Goal: Find contact information: Find contact information

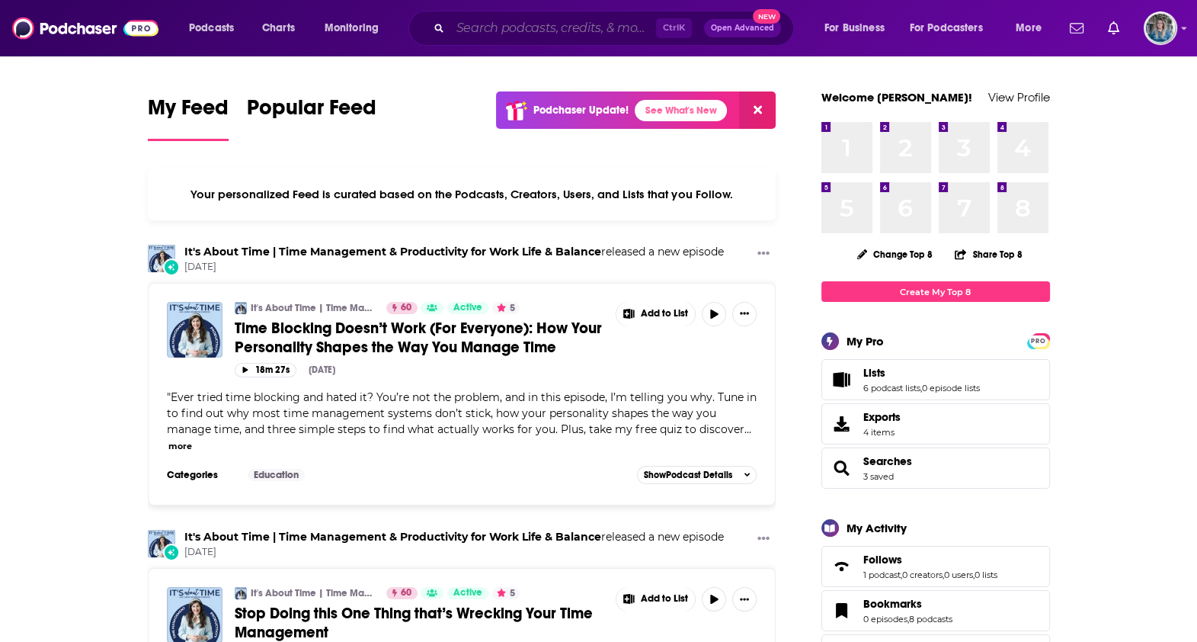
click at [468, 27] on input "Search podcasts, credits, & more..." at bounding box center [553, 28] width 206 height 24
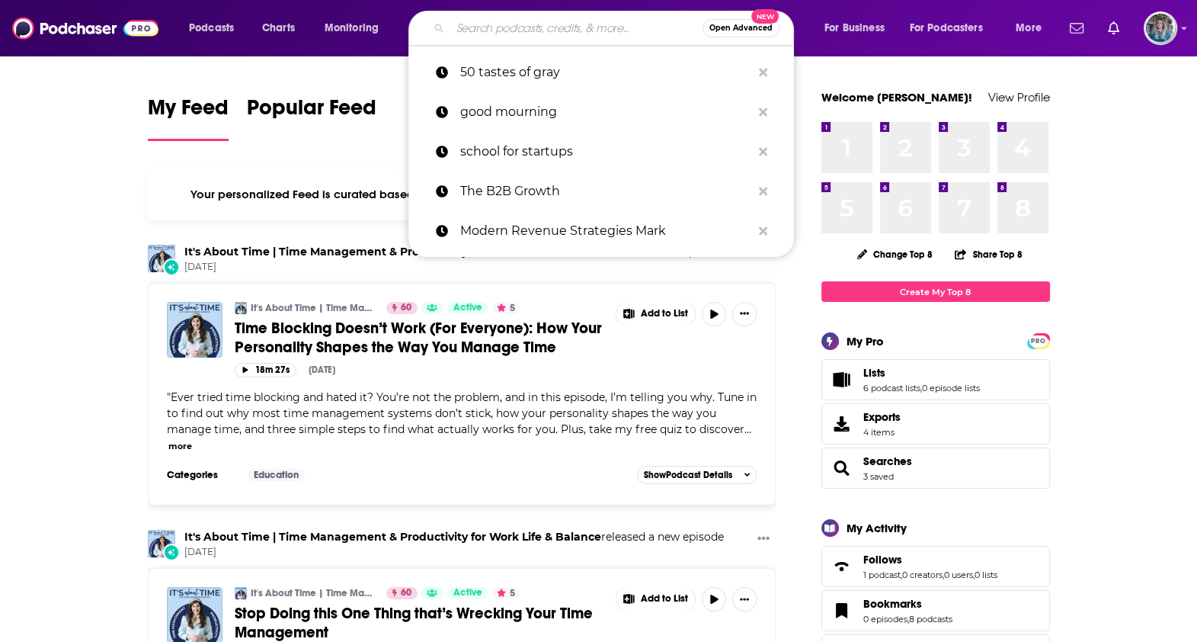
click at [468, 27] on input "Search podcasts, credits, & more..." at bounding box center [576, 28] width 252 height 24
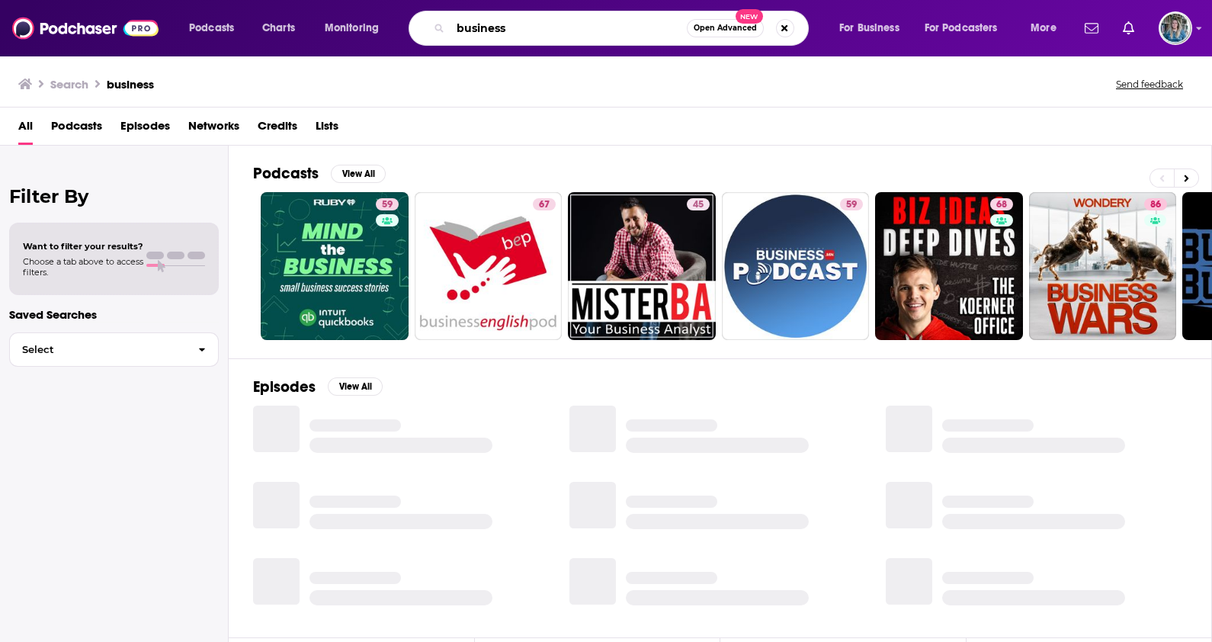
drag, startPoint x: 521, startPoint y: 31, endPoint x: 388, endPoint y: 18, distance: 134.1
click at [388, 18] on div "Podcasts Charts Monitoring business Open Advanced New For Business For Podcaste…" at bounding box center [624, 28] width 892 height 35
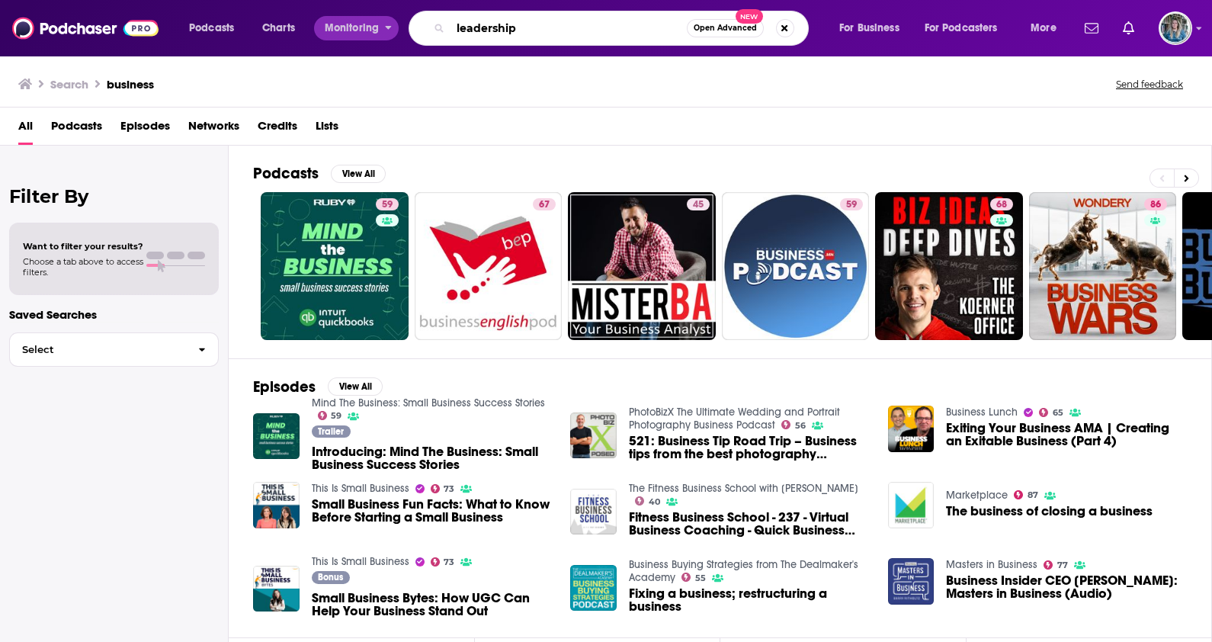
type input "leadership"
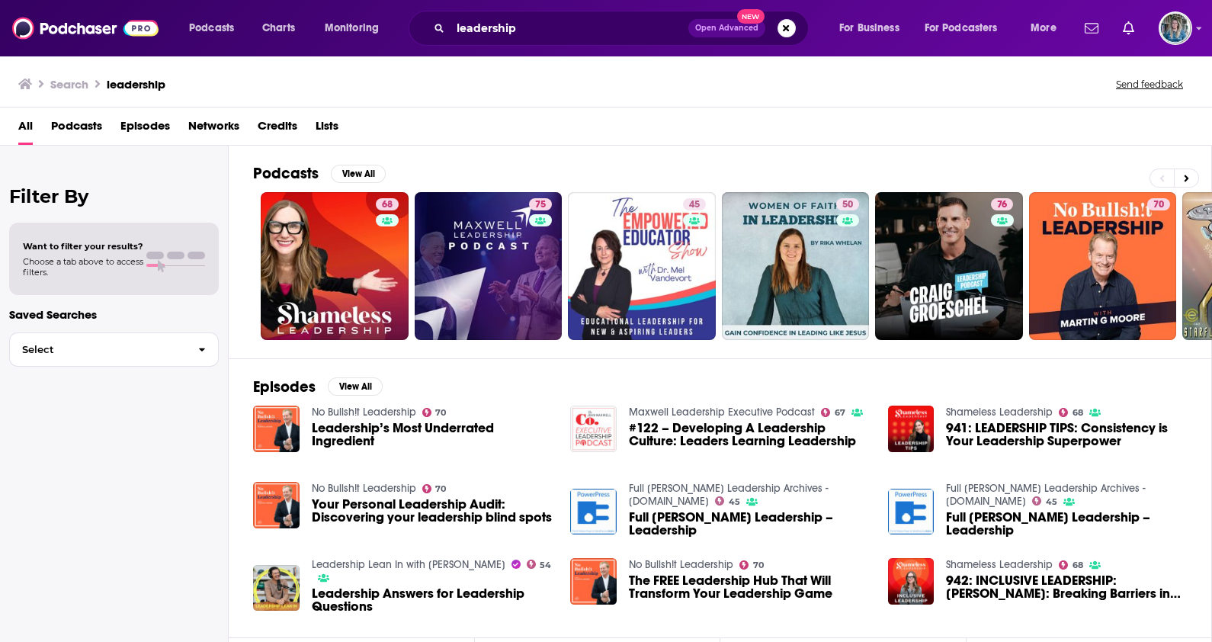
click at [75, 130] on span "Podcasts" at bounding box center [76, 129] width 51 height 31
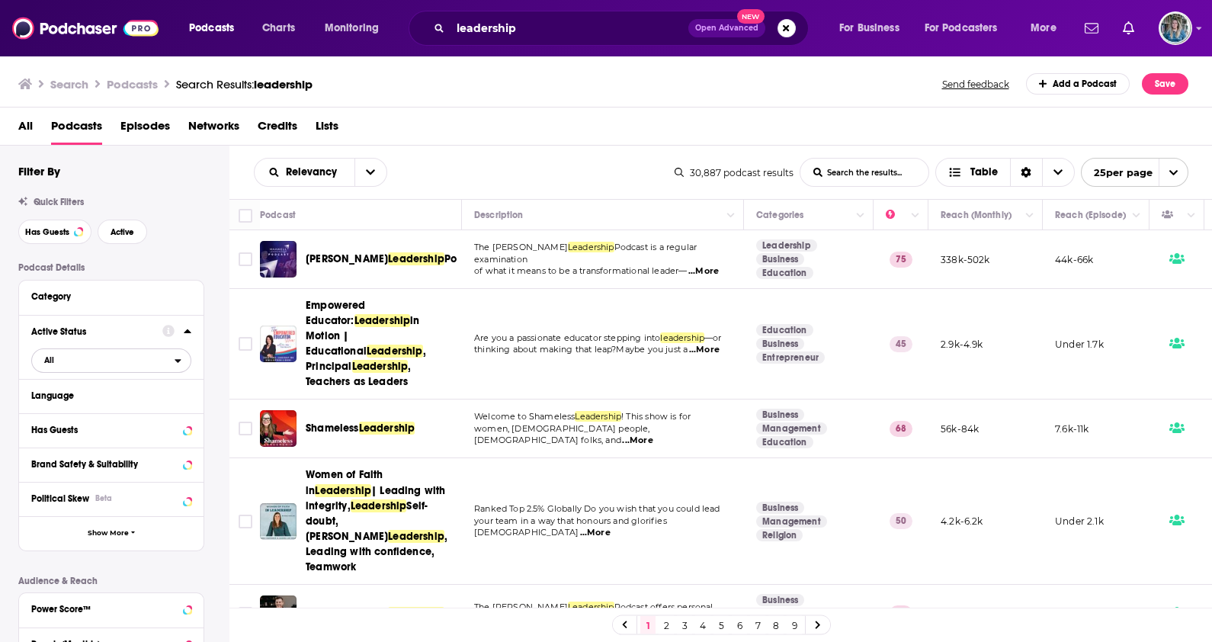
click at [126, 359] on span "All" at bounding box center [103, 360] width 143 height 20
click at [133, 402] on div "Active 8k" at bounding box center [116, 410] width 171 height 25
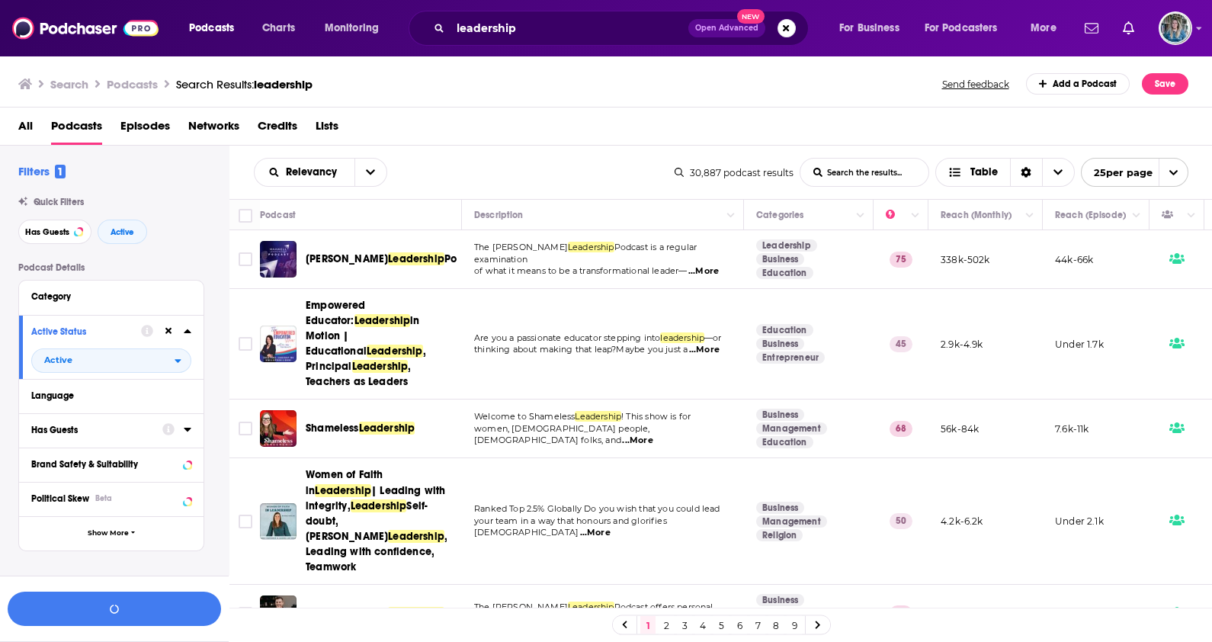
click at [125, 434] on div "Has Guests" at bounding box center [91, 429] width 121 height 11
click at [120, 456] on span "All" at bounding box center [103, 458] width 143 height 20
click at [110, 509] on span "Has guests" at bounding box center [84, 508] width 90 height 8
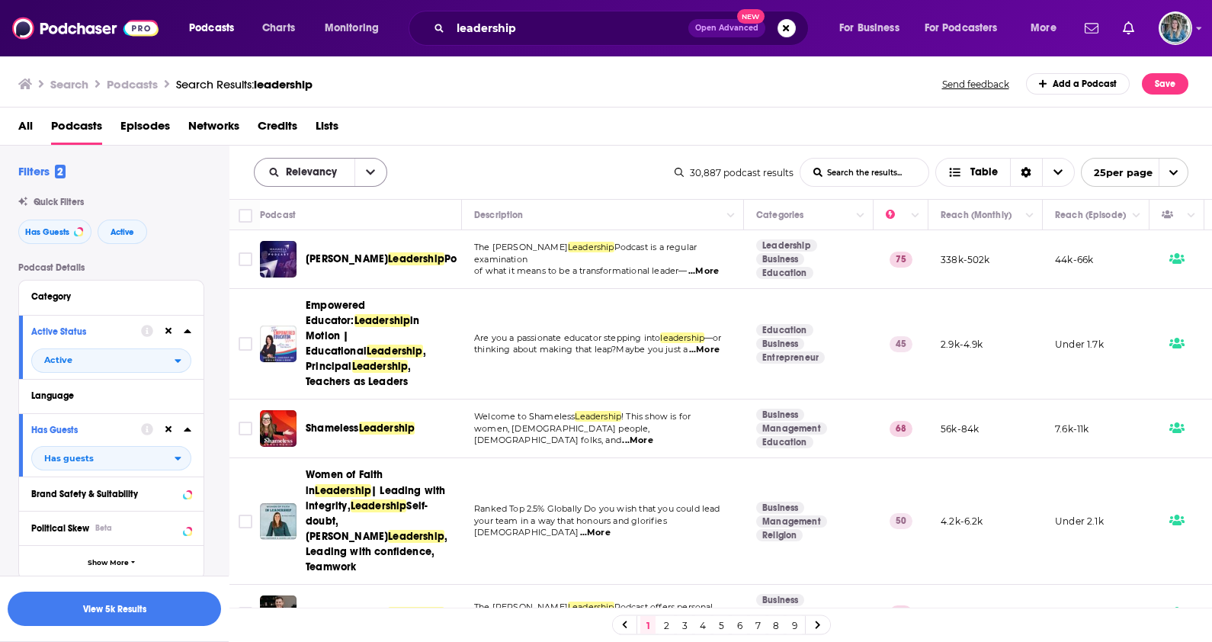
click at [366, 171] on icon "open menu" at bounding box center [370, 172] width 9 height 11
click at [317, 299] on span "Power Score" at bounding box center [330, 302] width 90 height 8
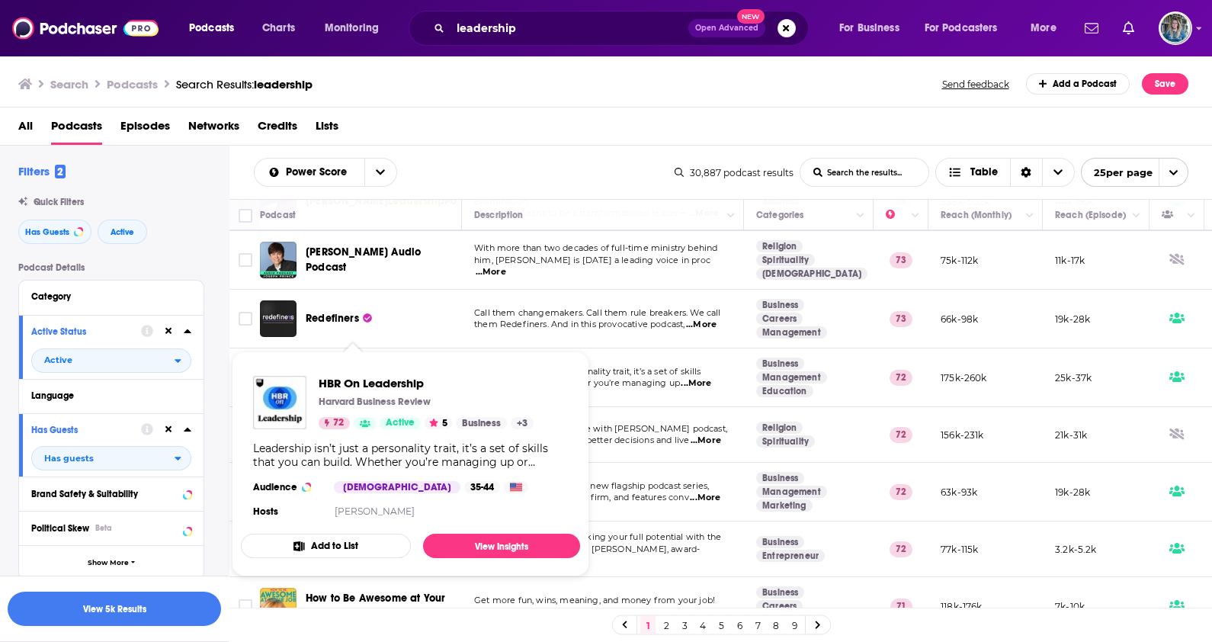
scroll to position [857, 0]
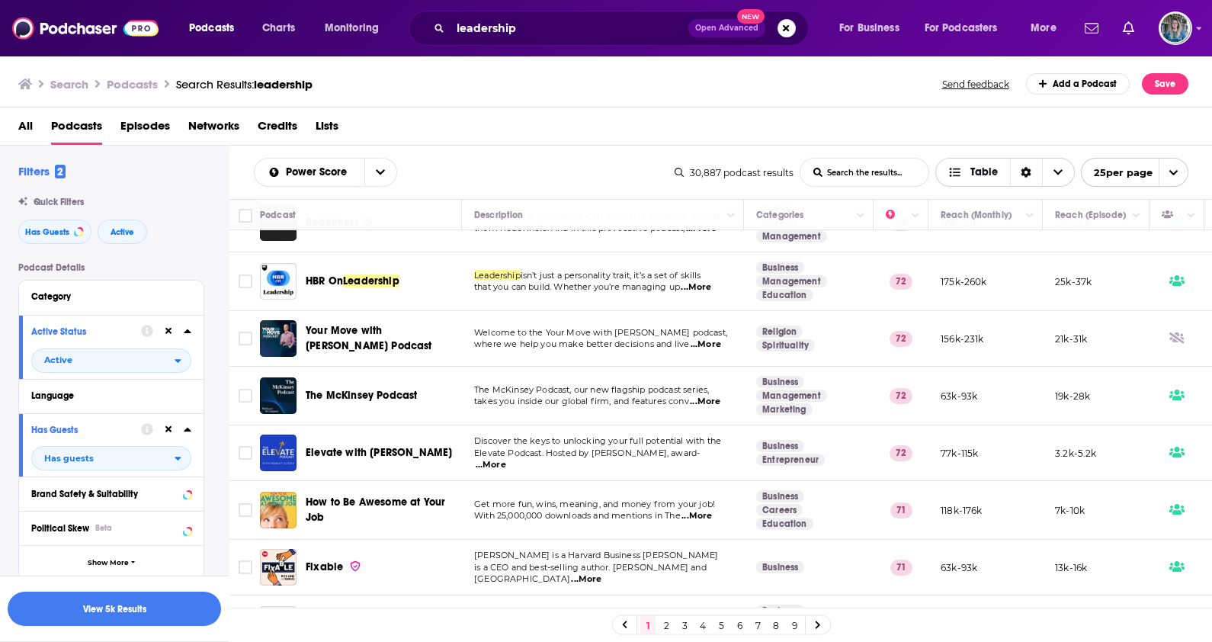
click at [977, 177] on span "Table" at bounding box center [983, 172] width 27 height 11
click at [200, 27] on span "Podcasts" at bounding box center [211, 28] width 45 height 21
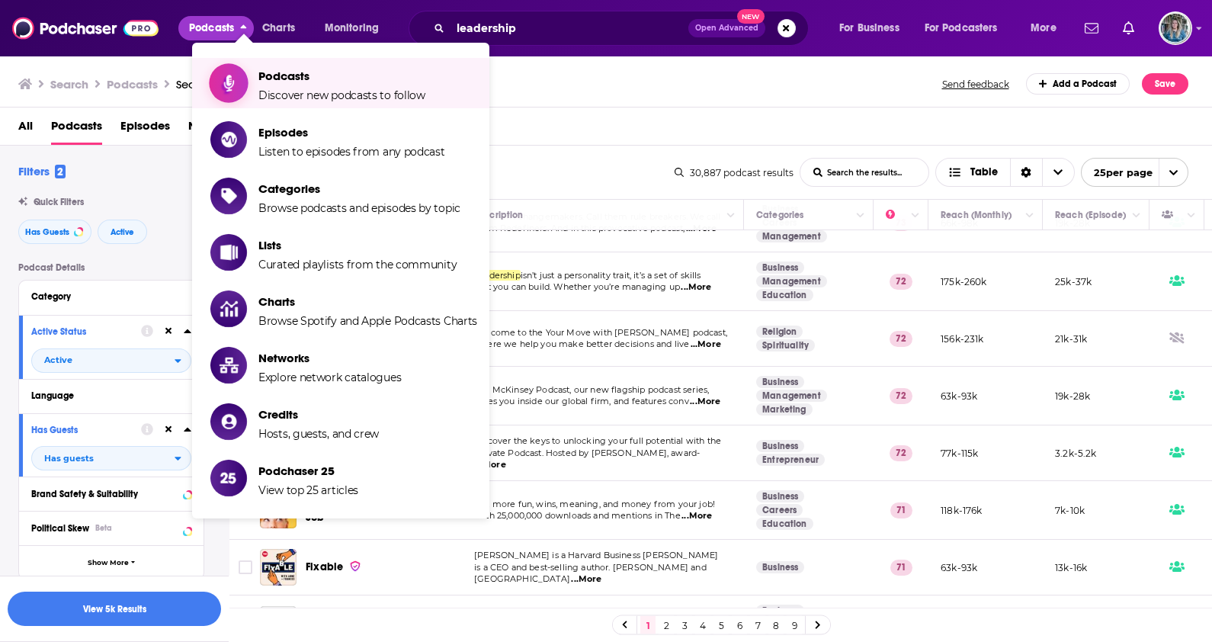
click at [271, 90] on span "Discover new podcasts to follow" at bounding box center [341, 95] width 167 height 14
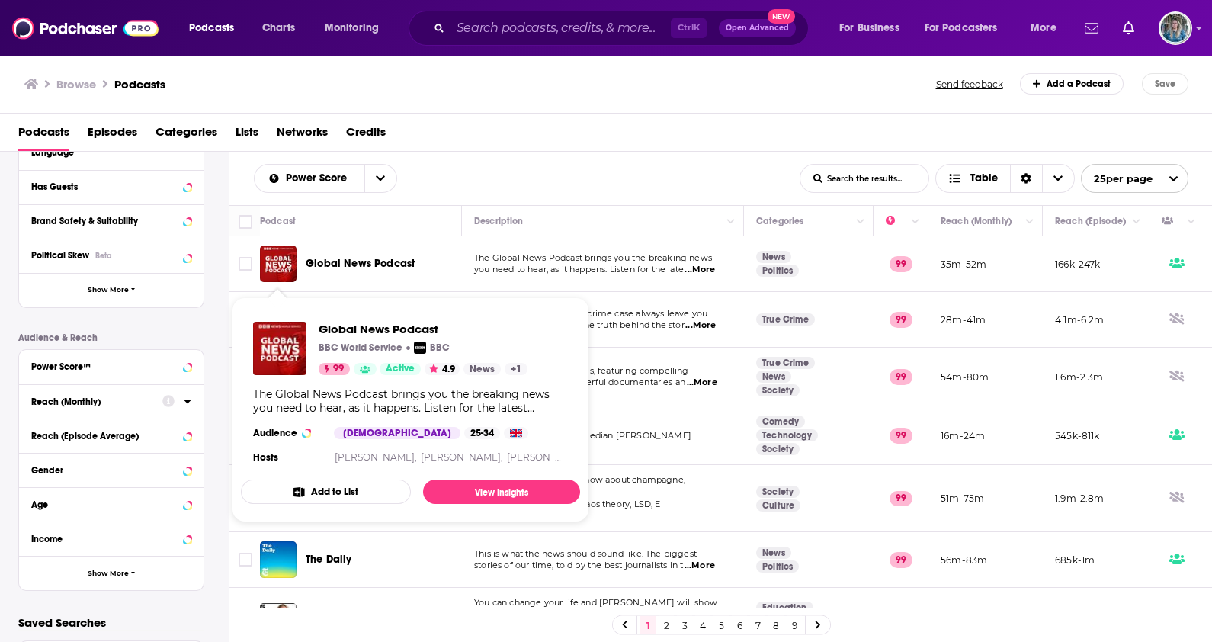
scroll to position [280, 0]
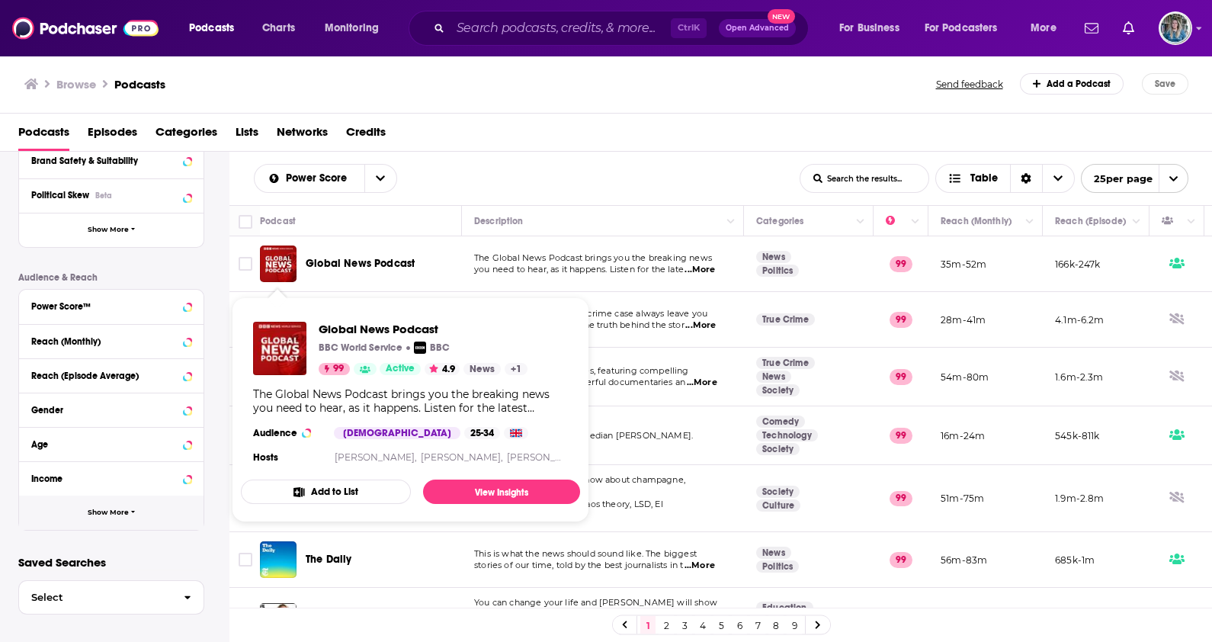
click at [106, 511] on span "Show More" at bounding box center [108, 512] width 41 height 8
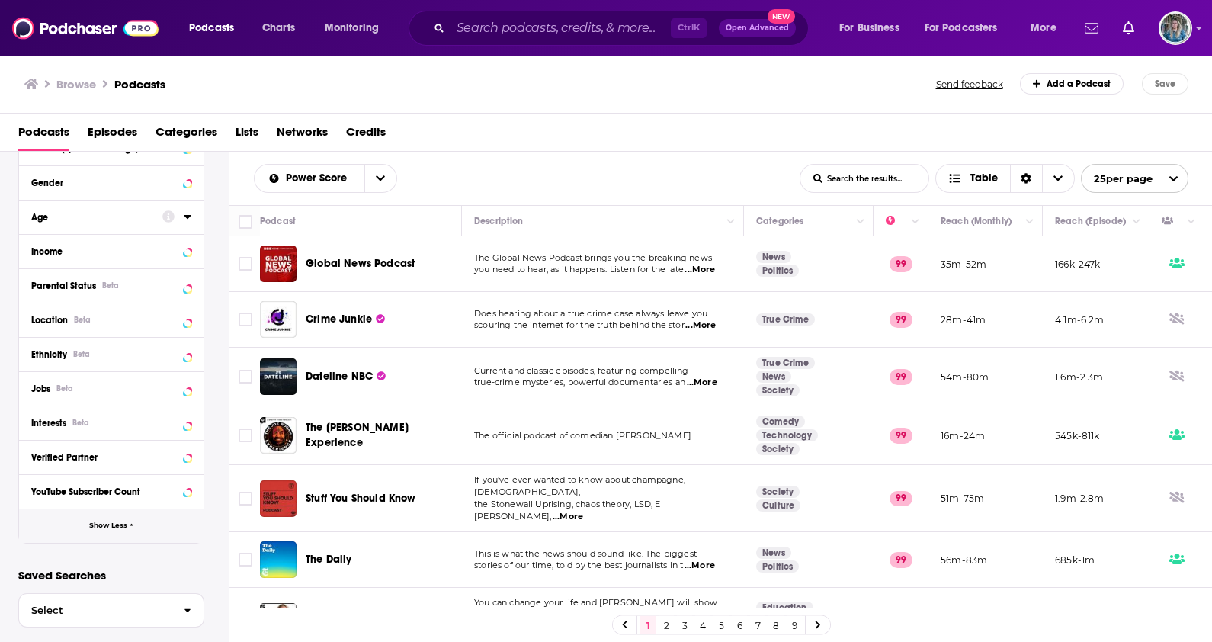
scroll to position [520, 0]
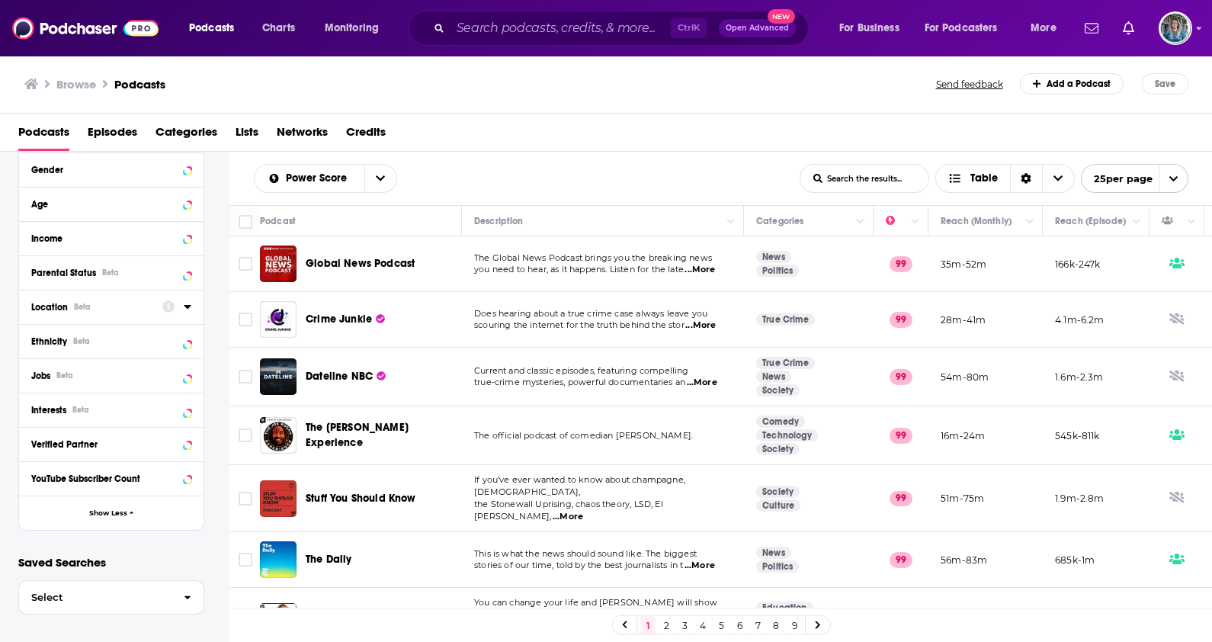
click at [187, 310] on icon at bounding box center [188, 306] width 8 height 12
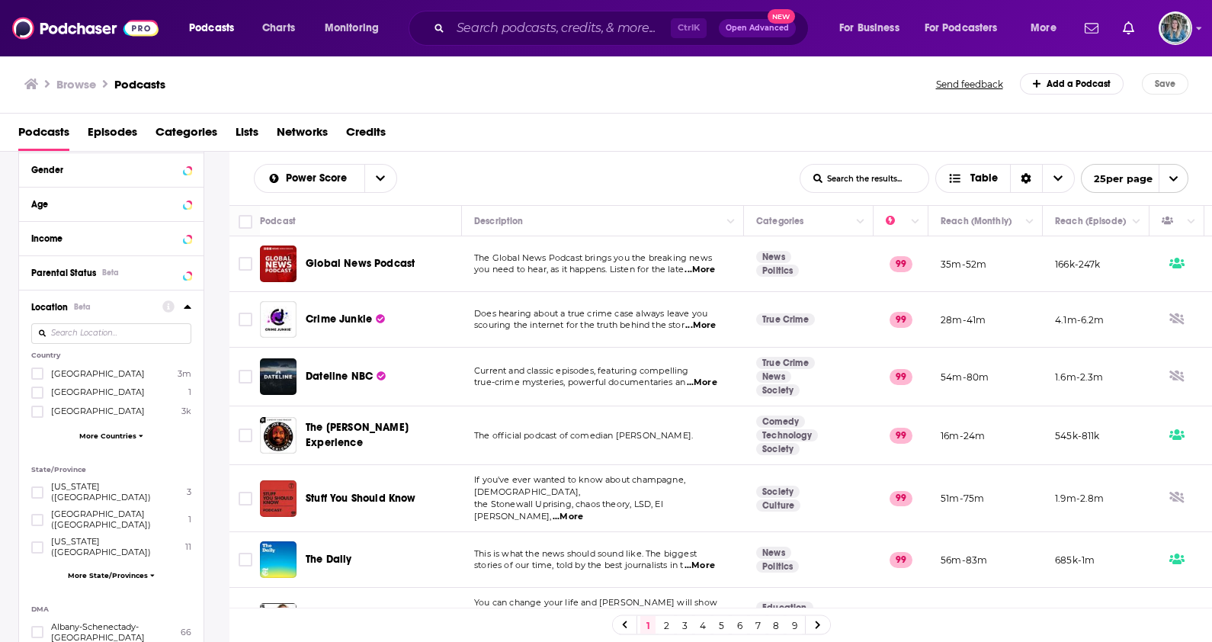
click at [118, 440] on div "United States 3m Algeria 1 Argentina 3k More Countries" at bounding box center [111, 407] width 160 height 81
click at [118, 431] on span "More Countries" at bounding box center [107, 435] width 57 height 8
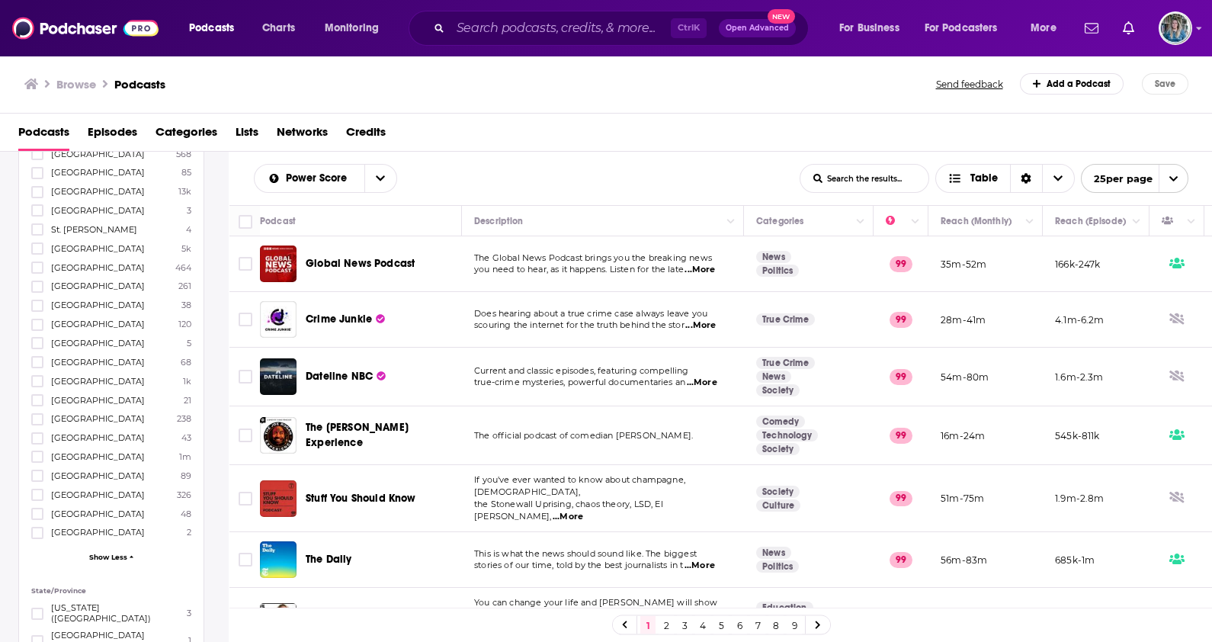
scroll to position [2229, 0]
click at [40, 475] on icon at bounding box center [37, 479] width 9 height 9
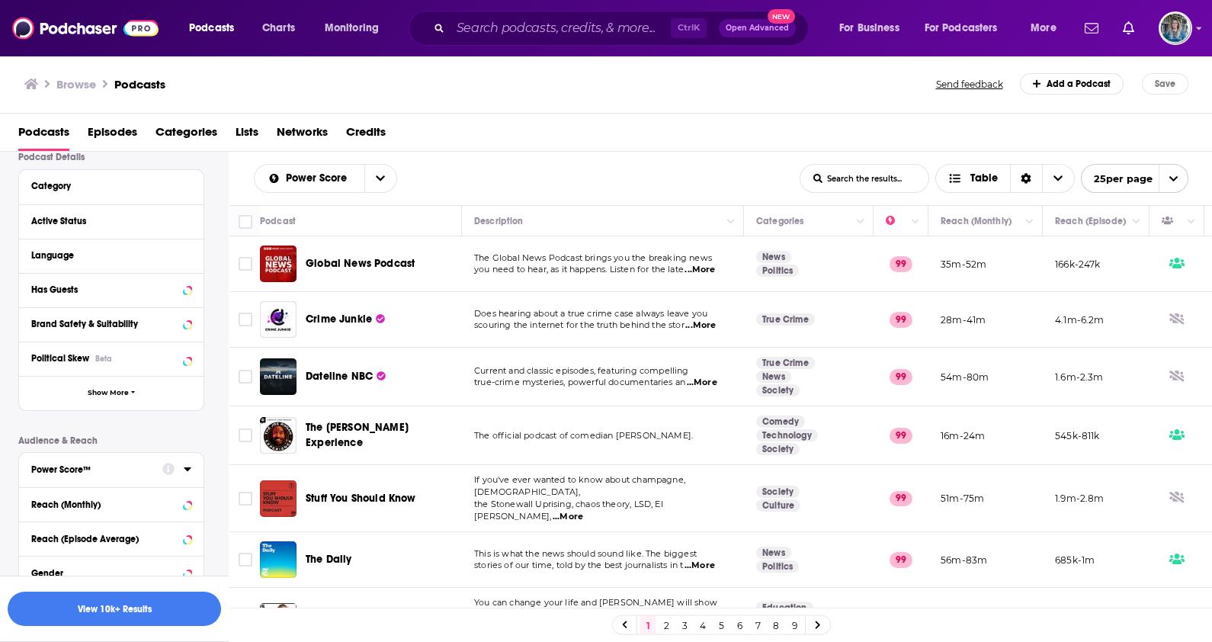
scroll to position [0, 0]
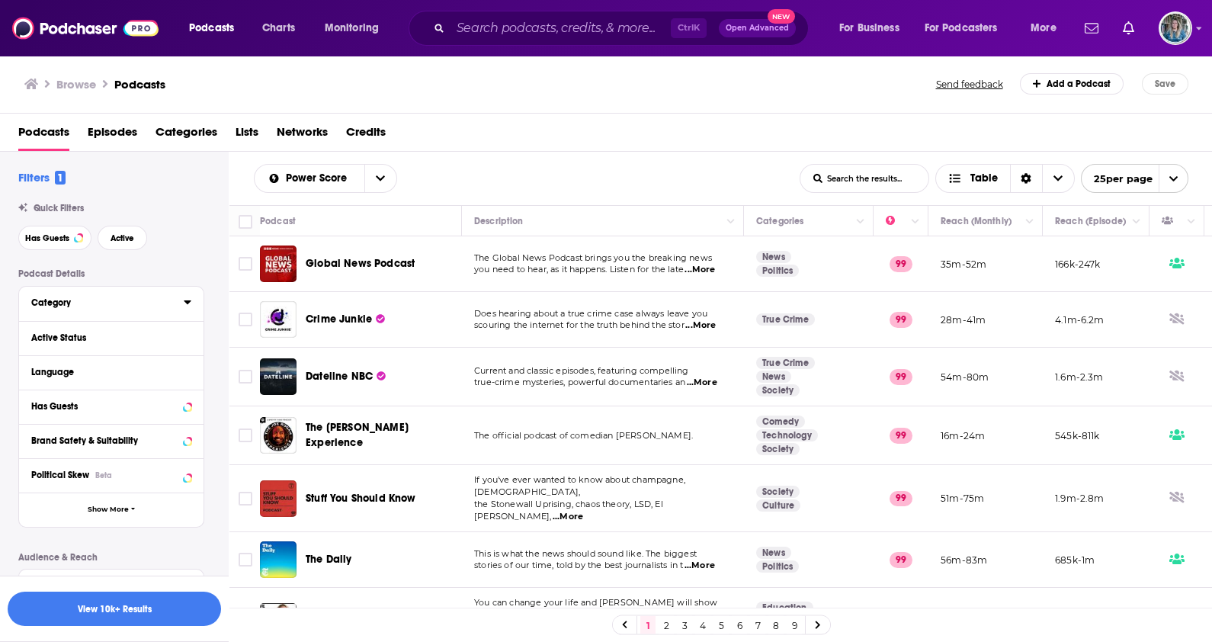
click at [186, 303] on icon at bounding box center [187, 302] width 7 height 4
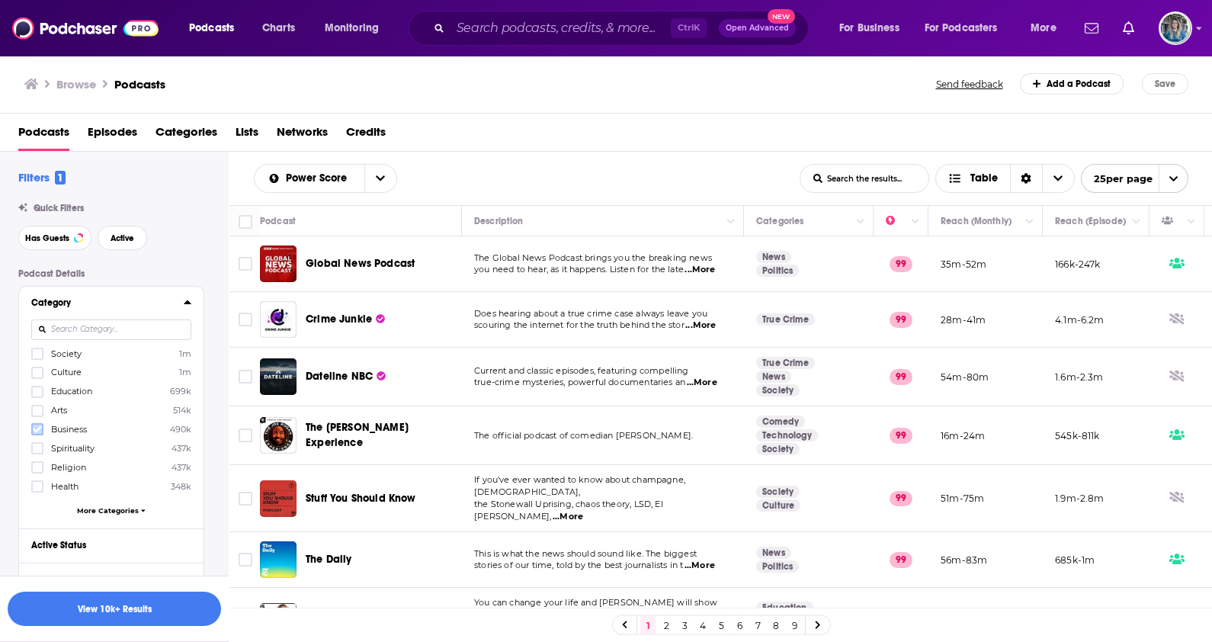
click at [37, 431] on icon at bounding box center [37, 428] width 9 height 9
click at [323, 177] on span "Power Score" at bounding box center [319, 178] width 66 height 11
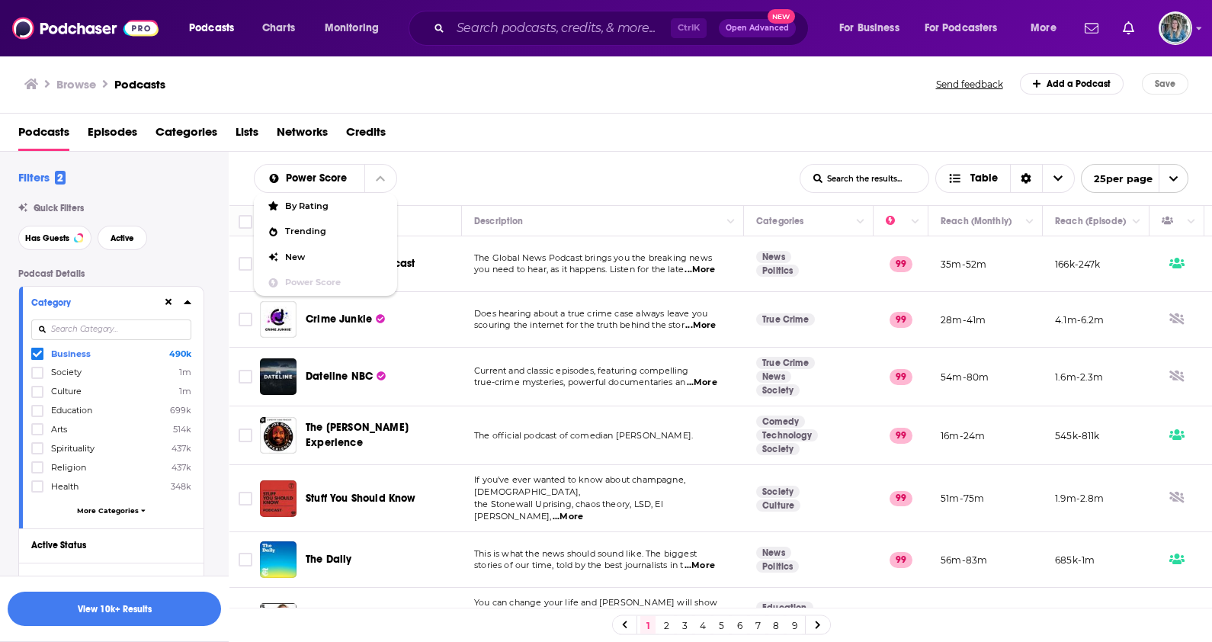
click at [320, 278] on span "Power Score" at bounding box center [335, 282] width 100 height 8
click at [478, 187] on div "Power Score List Search Input Search the results... Table" at bounding box center [527, 178] width 546 height 29
click at [126, 613] on button "View 10k+ Results" at bounding box center [114, 608] width 213 height 34
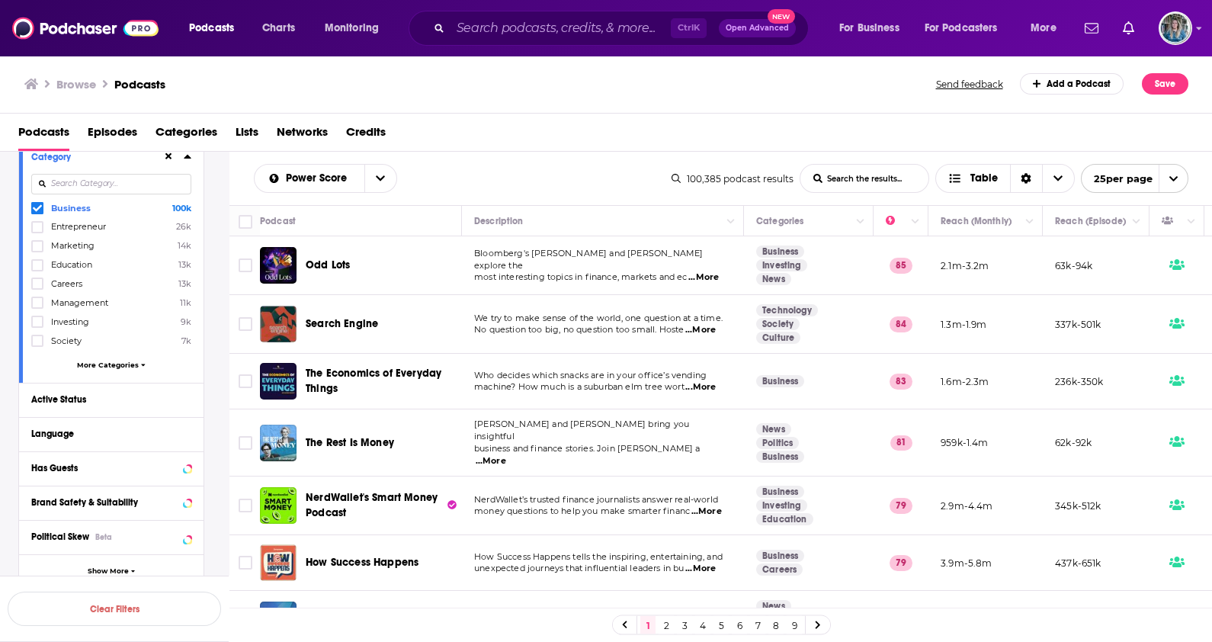
scroll to position [190, 0]
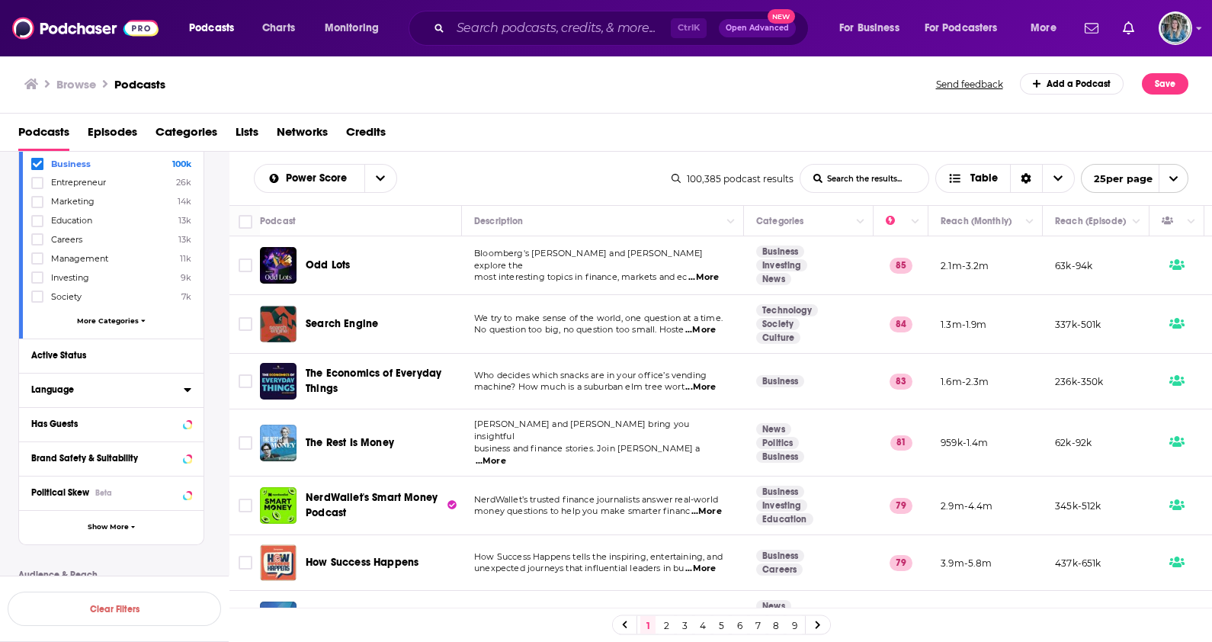
click at [186, 389] on icon at bounding box center [188, 389] width 8 height 12
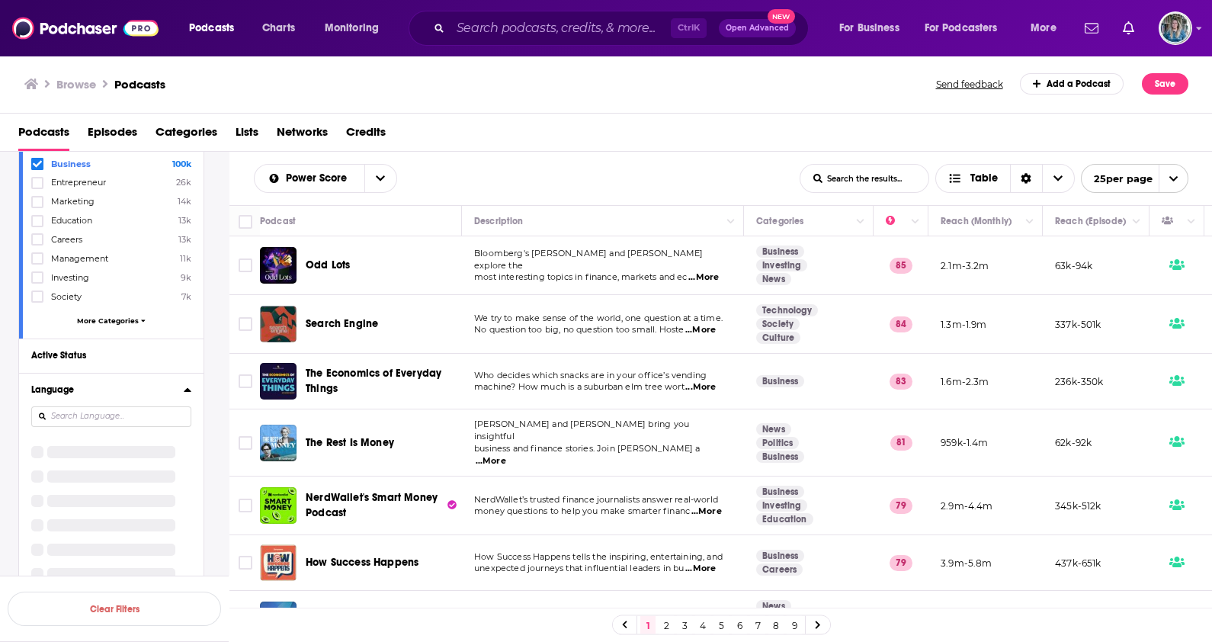
click at [186, 389] on icon at bounding box center [187, 389] width 7 height 4
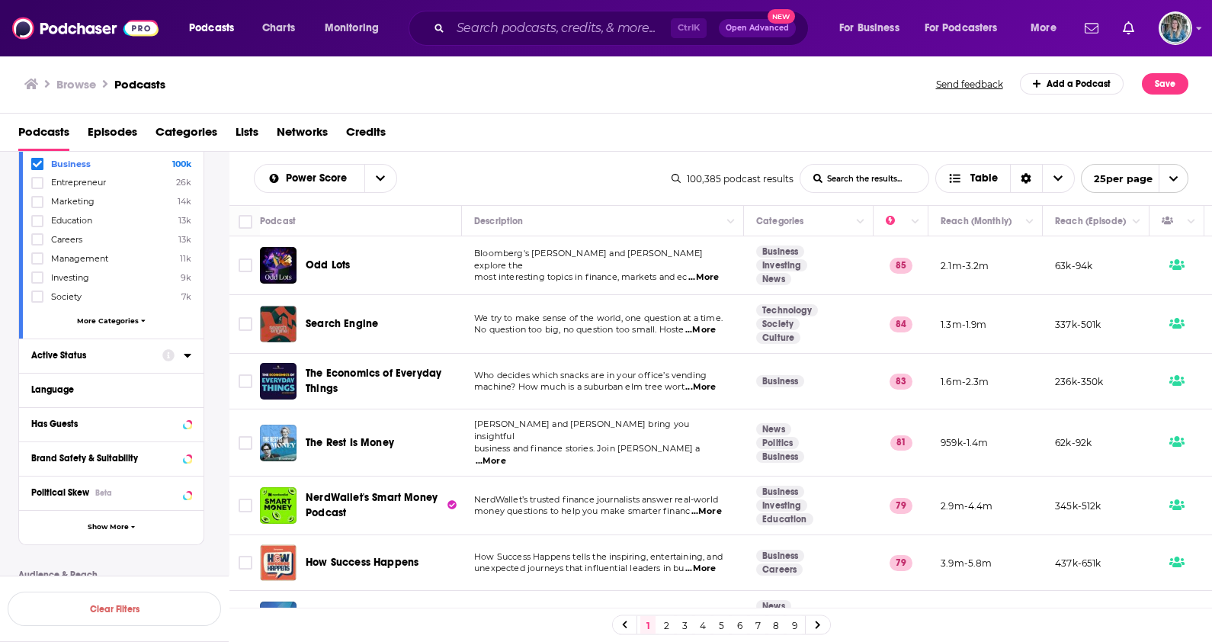
click at [187, 359] on div at bounding box center [176, 354] width 29 height 19
click at [191, 356] on icon at bounding box center [188, 355] width 8 height 12
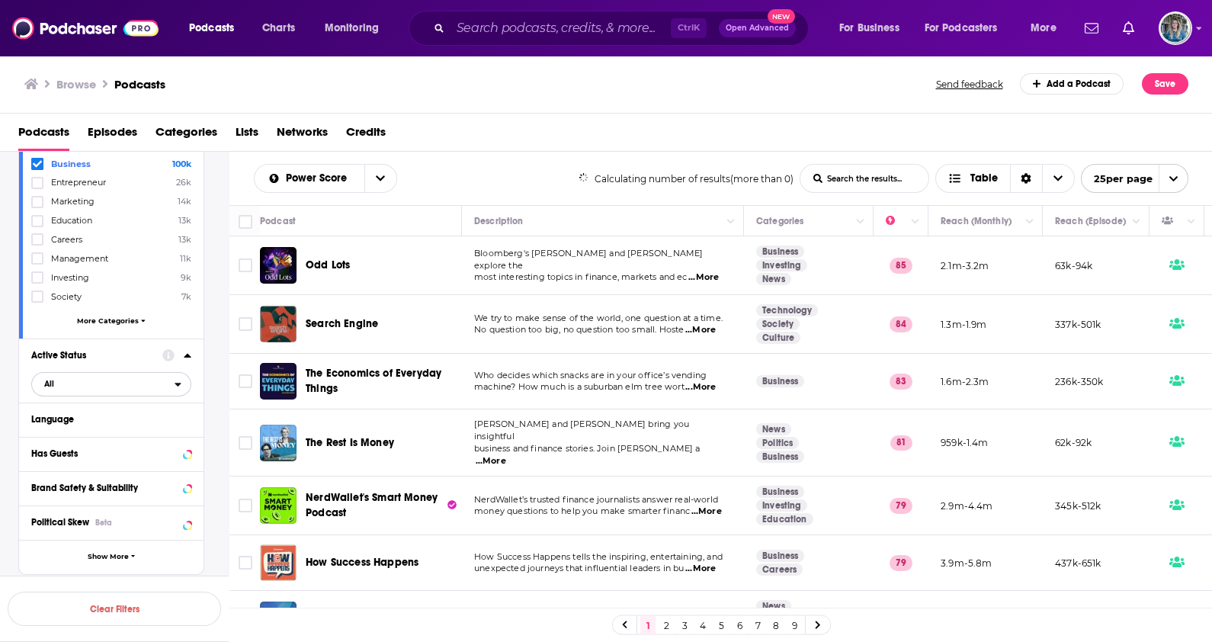
click at [79, 385] on span "All" at bounding box center [103, 383] width 143 height 20
click at [103, 434] on span "Active" at bounding box center [79, 434] width 80 height 8
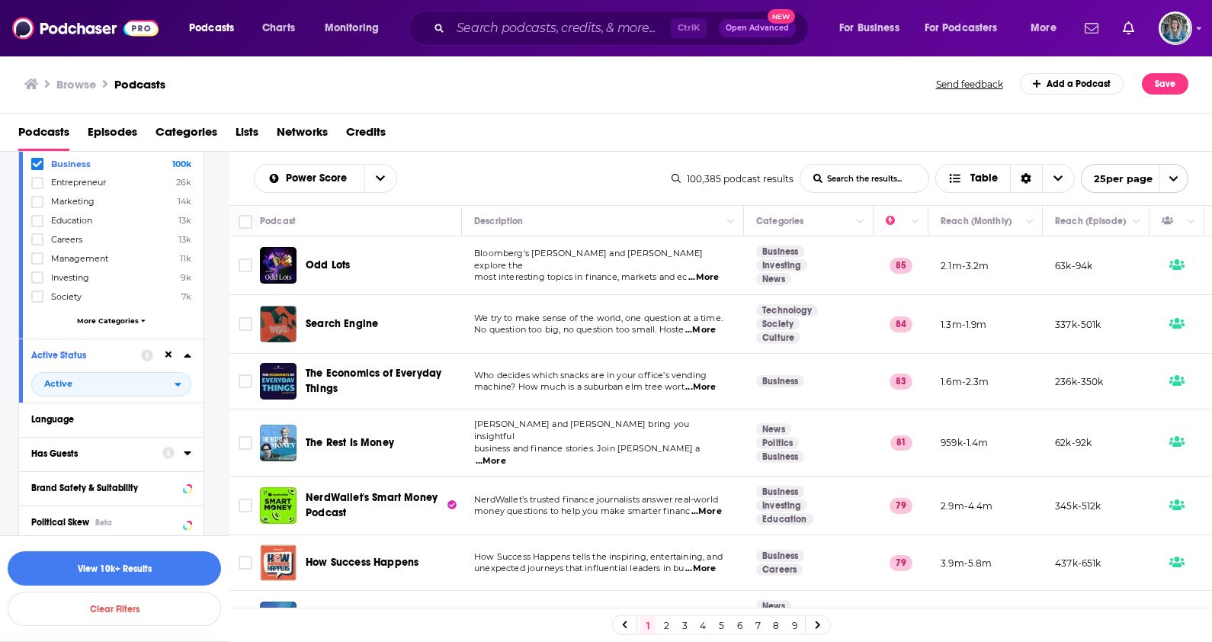
click at [186, 453] on icon at bounding box center [188, 453] width 8 height 12
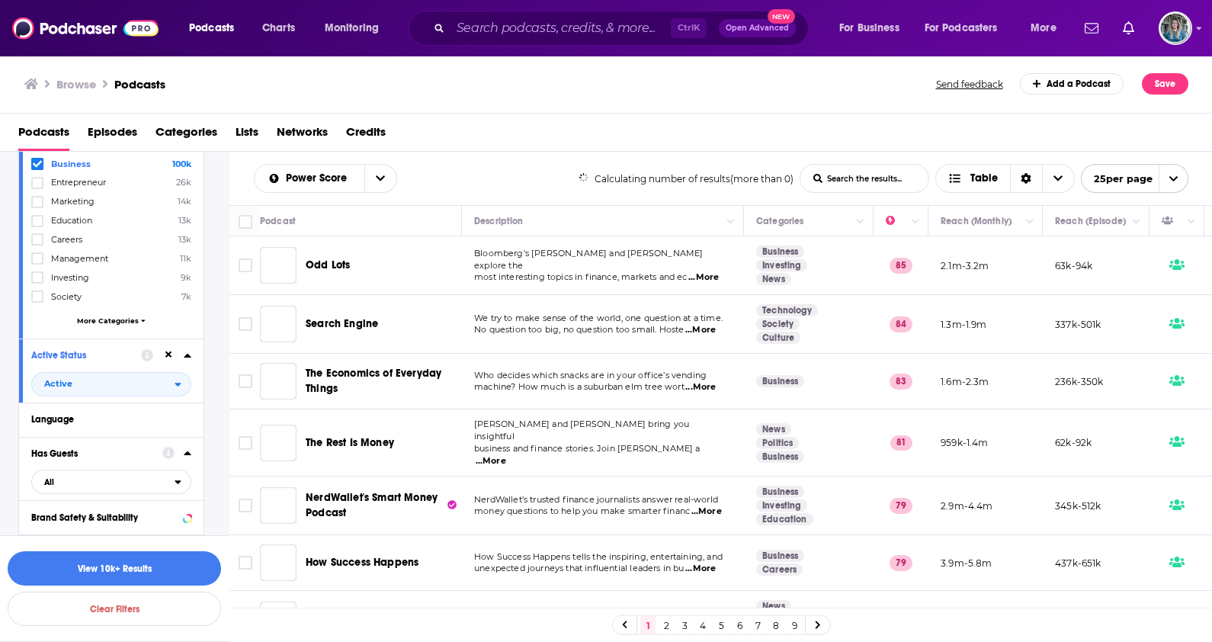
scroll to position [286, 0]
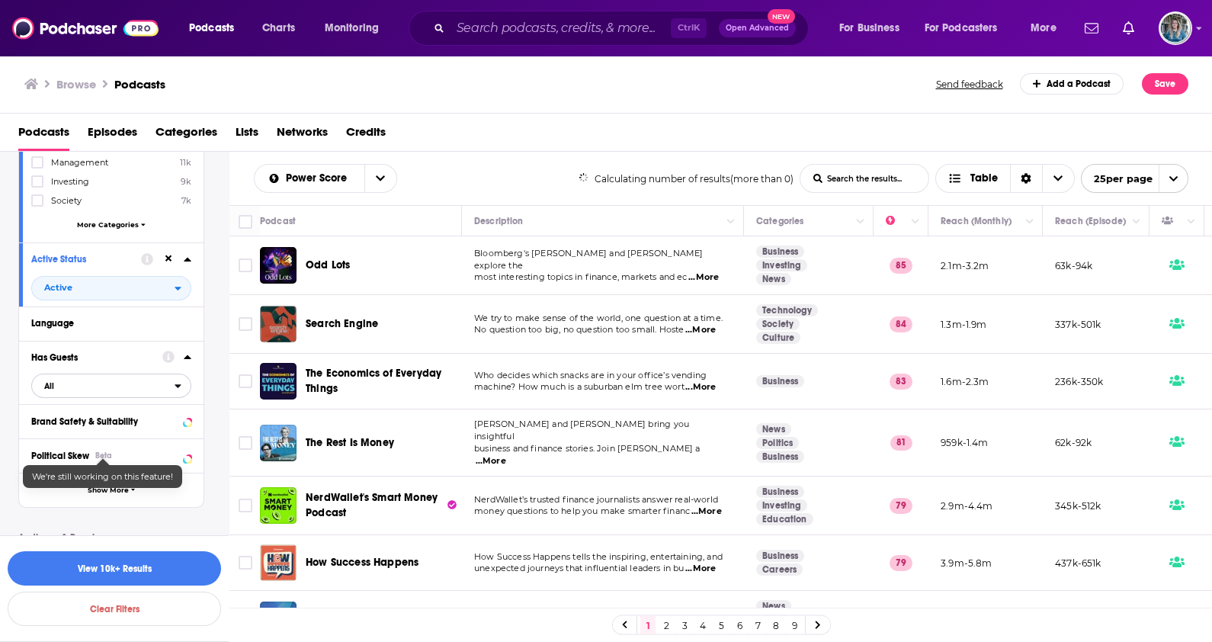
click at [72, 394] on span "All" at bounding box center [103, 386] width 143 height 20
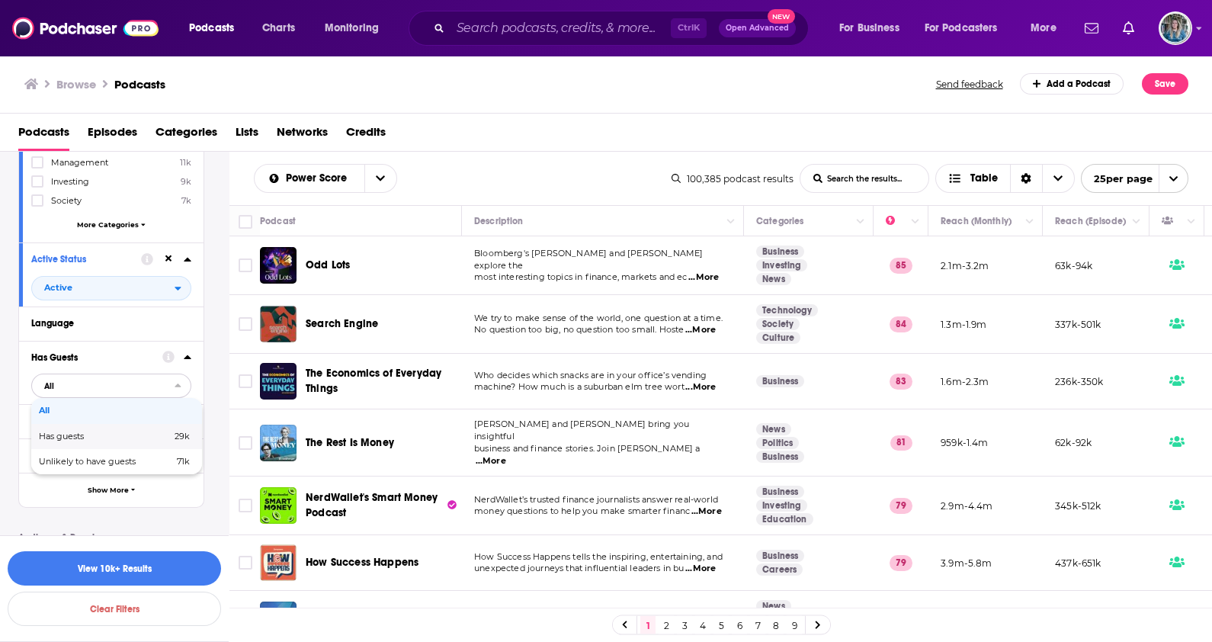
click at [85, 432] on span "Has guests" at bounding box center [83, 436] width 88 height 8
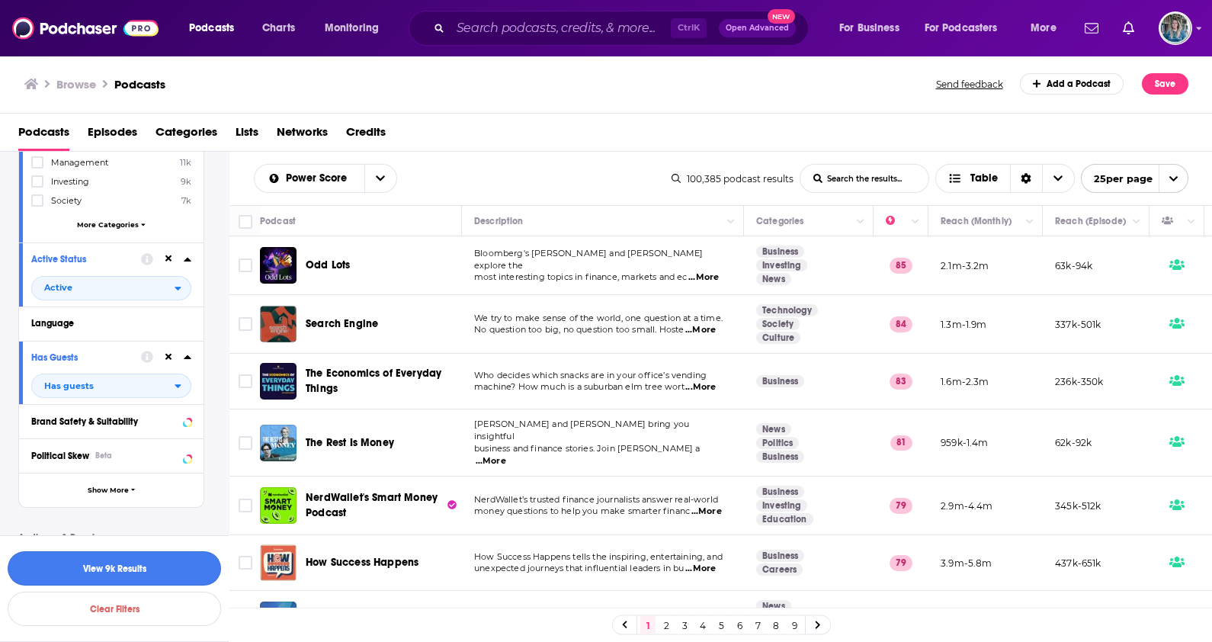
click at [89, 565] on button "View 9k Results" at bounding box center [114, 568] width 213 height 34
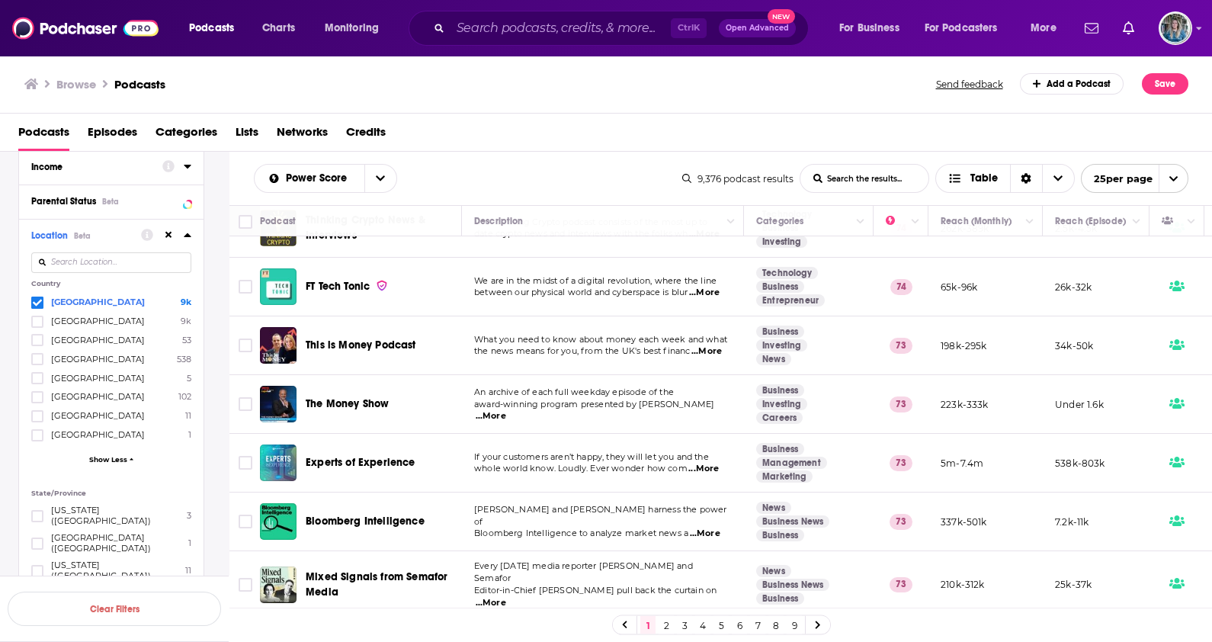
scroll to position [1090, 0]
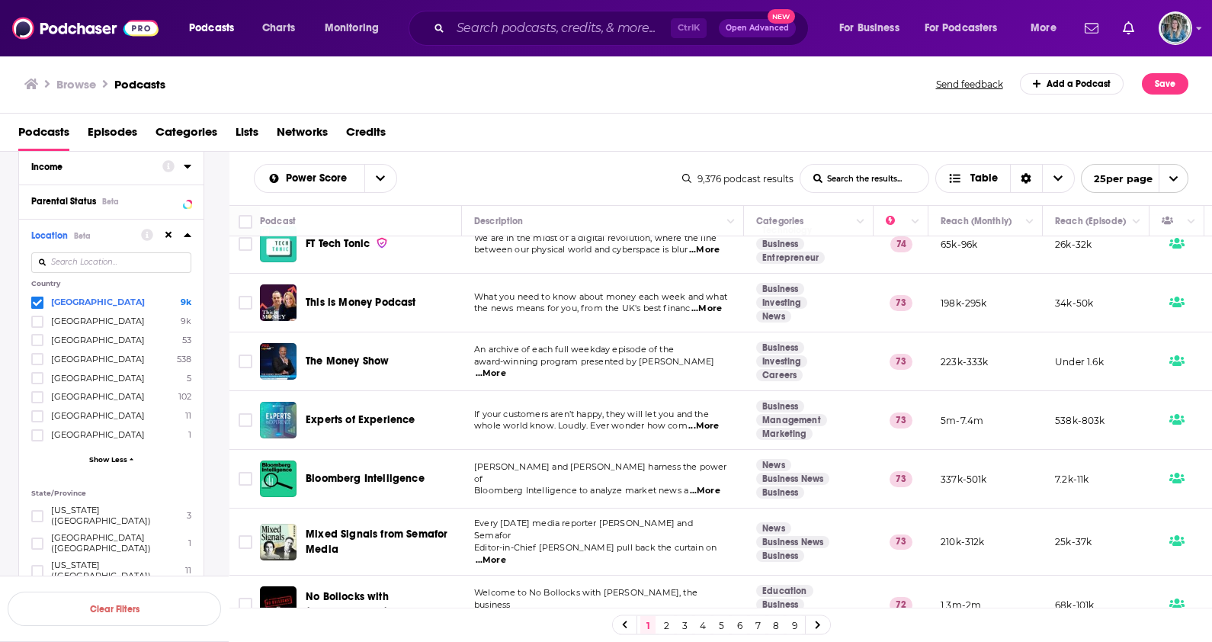
click at [666, 626] on link "2" at bounding box center [665, 625] width 15 height 18
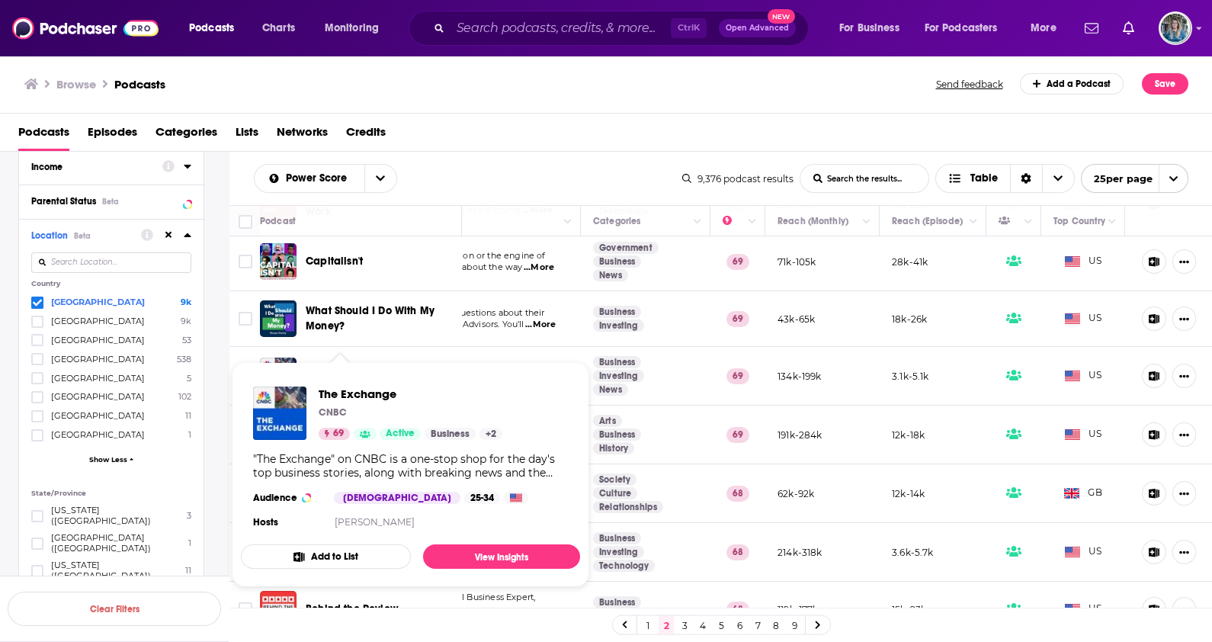
scroll to position [1106, 178]
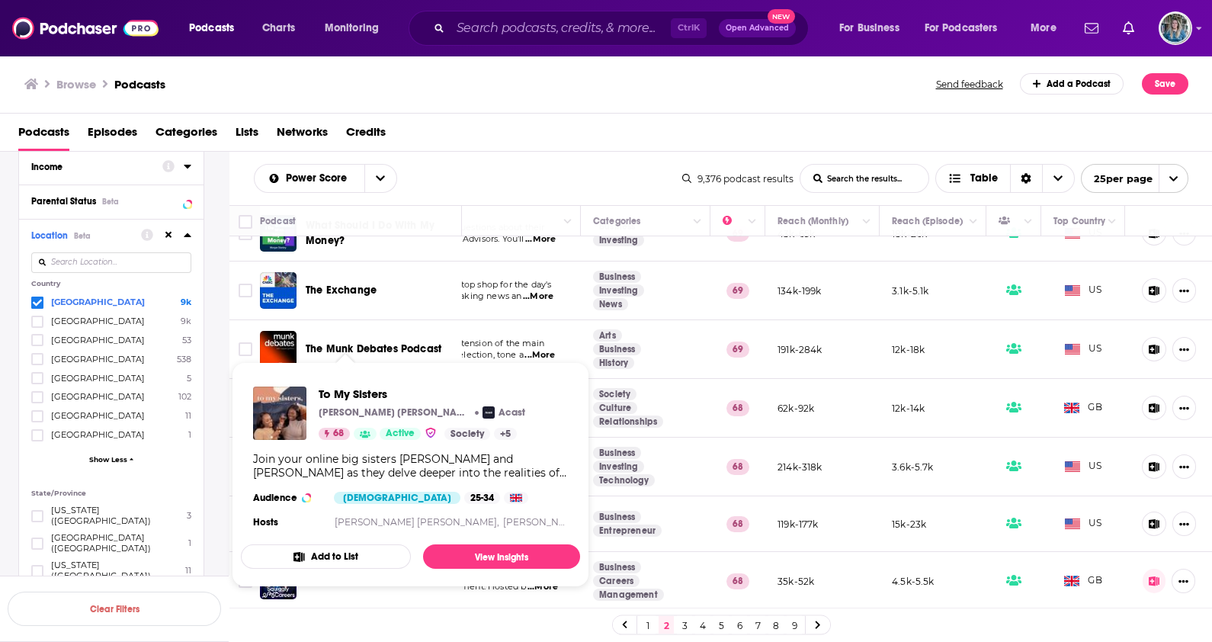
drag, startPoint x: 330, startPoint y: 392, endPoint x: 834, endPoint y: 117, distance: 574.6
click at [857, 98] on div "Browse Podcasts Send feedback Add a Podcast Save" at bounding box center [606, 84] width 1212 height 59
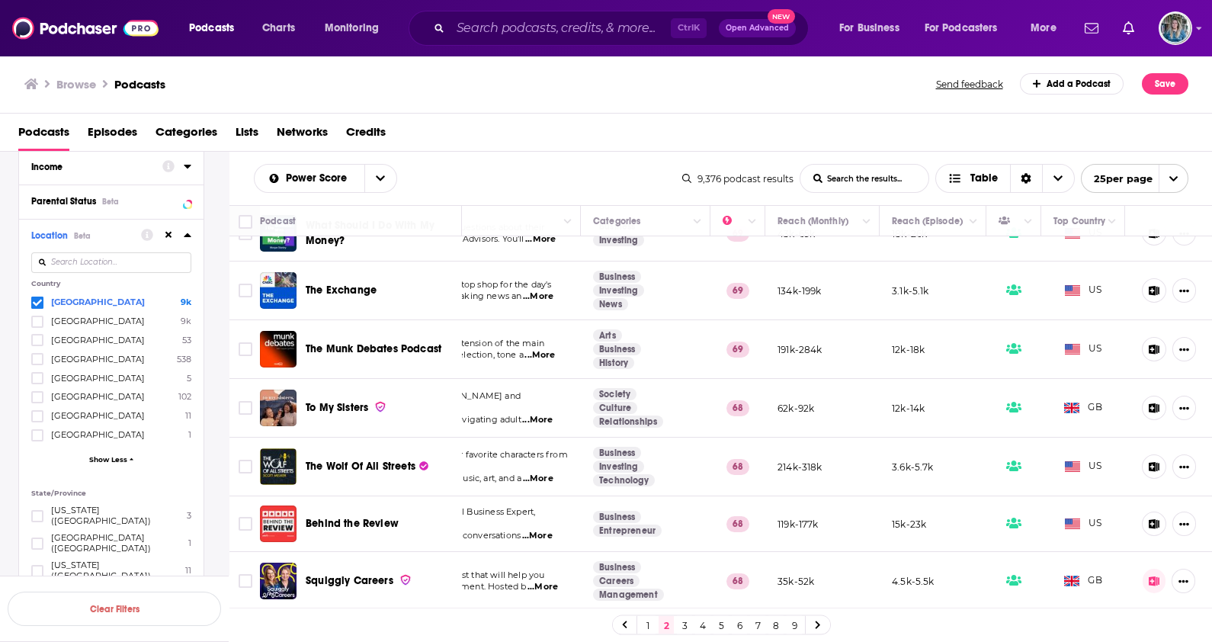
click at [679, 625] on link "3" at bounding box center [684, 625] width 15 height 18
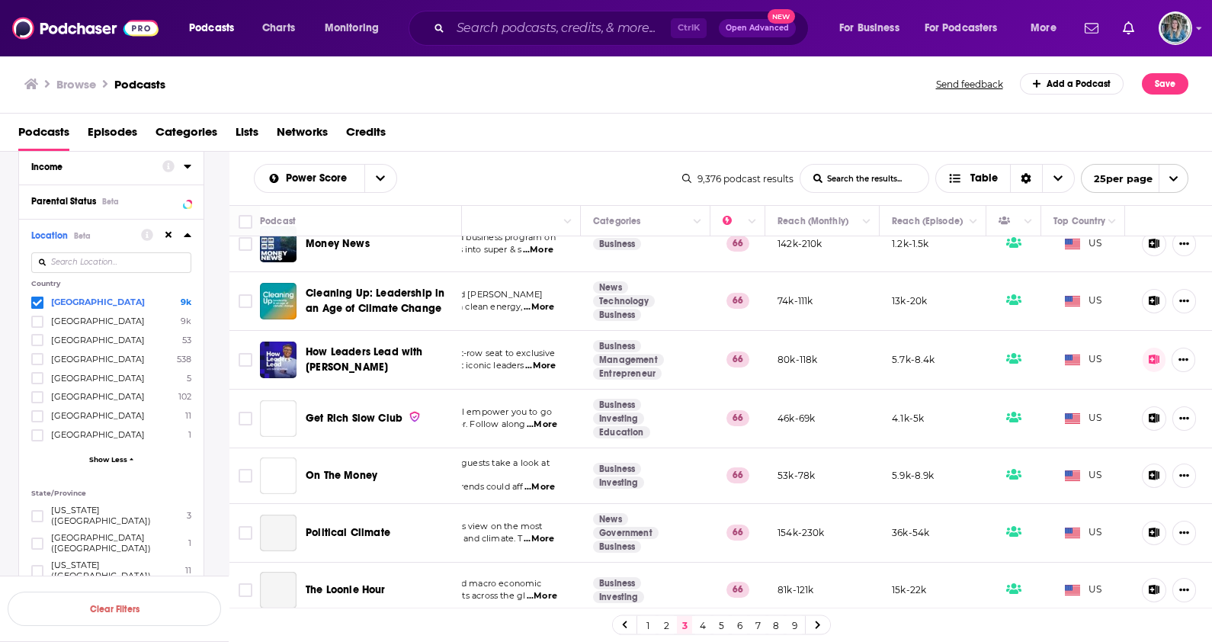
scroll to position [1113, 178]
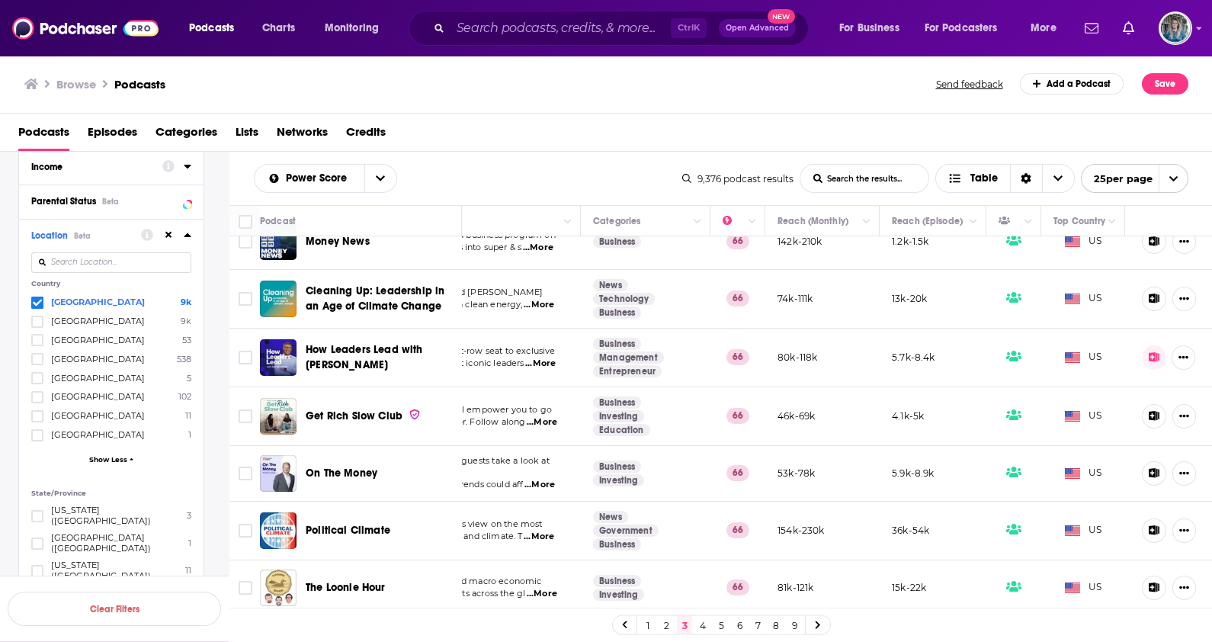
click at [698, 623] on link "4" at bounding box center [702, 625] width 15 height 18
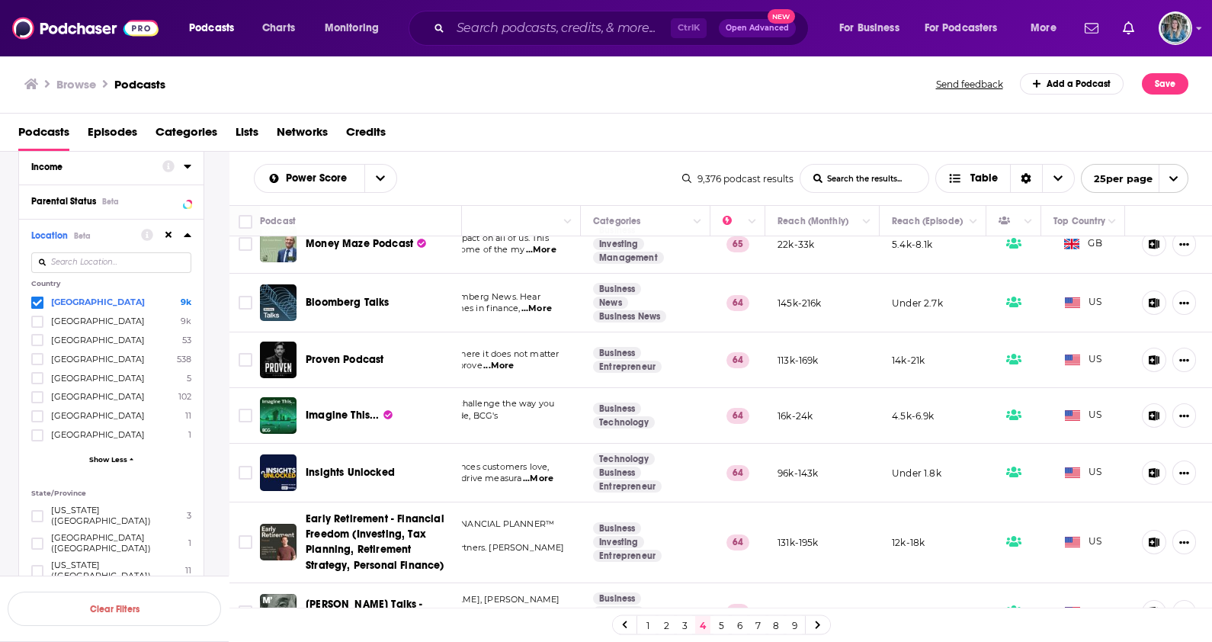
scroll to position [1136, 178]
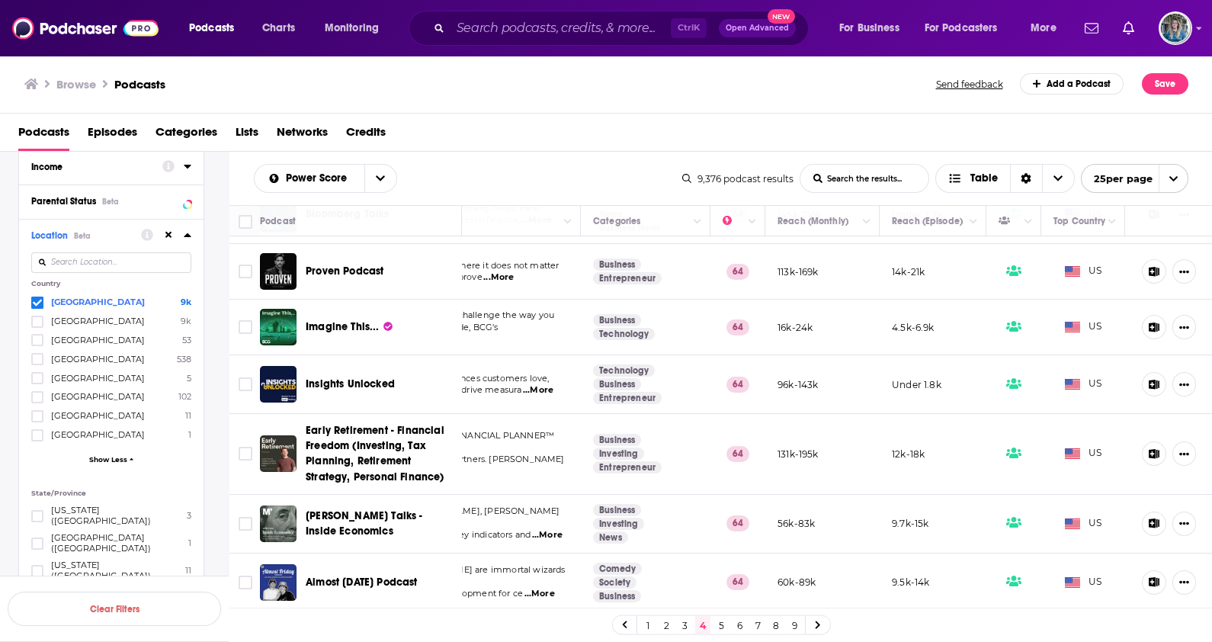
click at [724, 620] on link "5" at bounding box center [720, 625] width 15 height 18
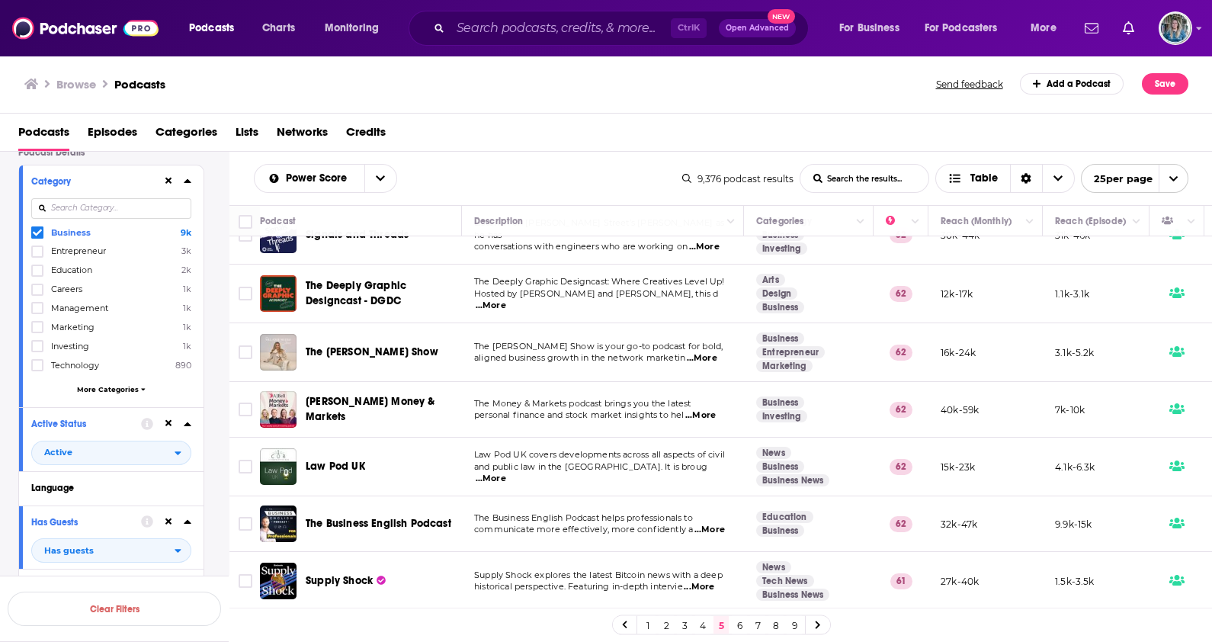
scroll to position [94, 0]
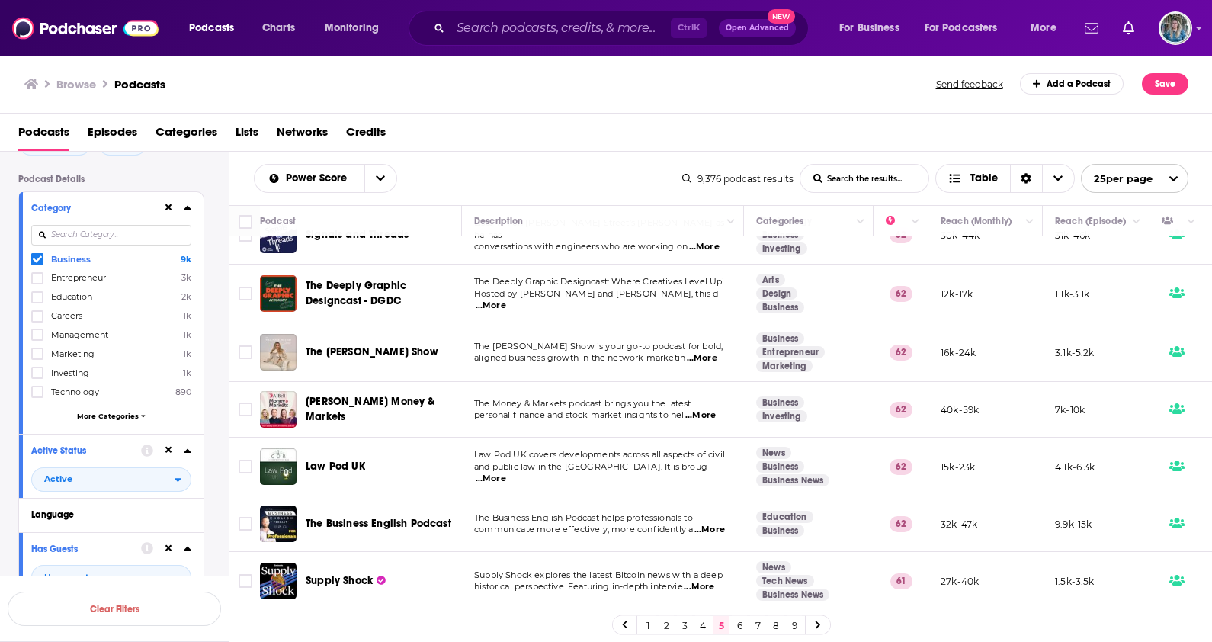
click at [109, 412] on span "More Categories" at bounding box center [108, 416] width 62 height 8
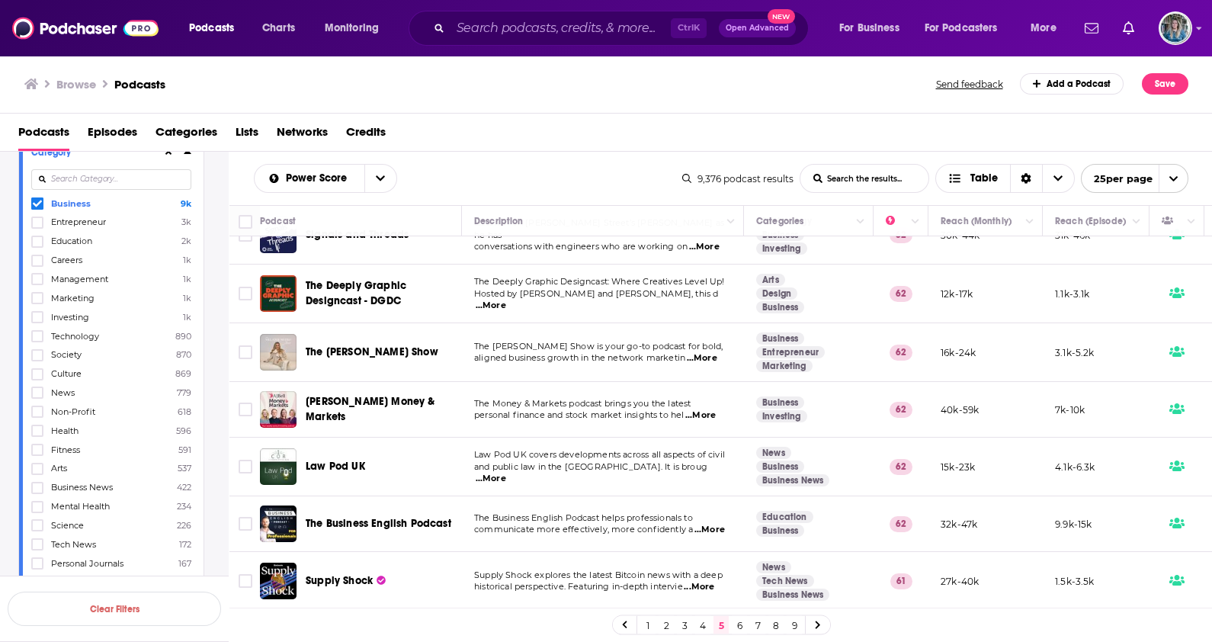
scroll to position [190, 0]
click at [42, 183] on label at bounding box center [37, 183] width 12 height 12
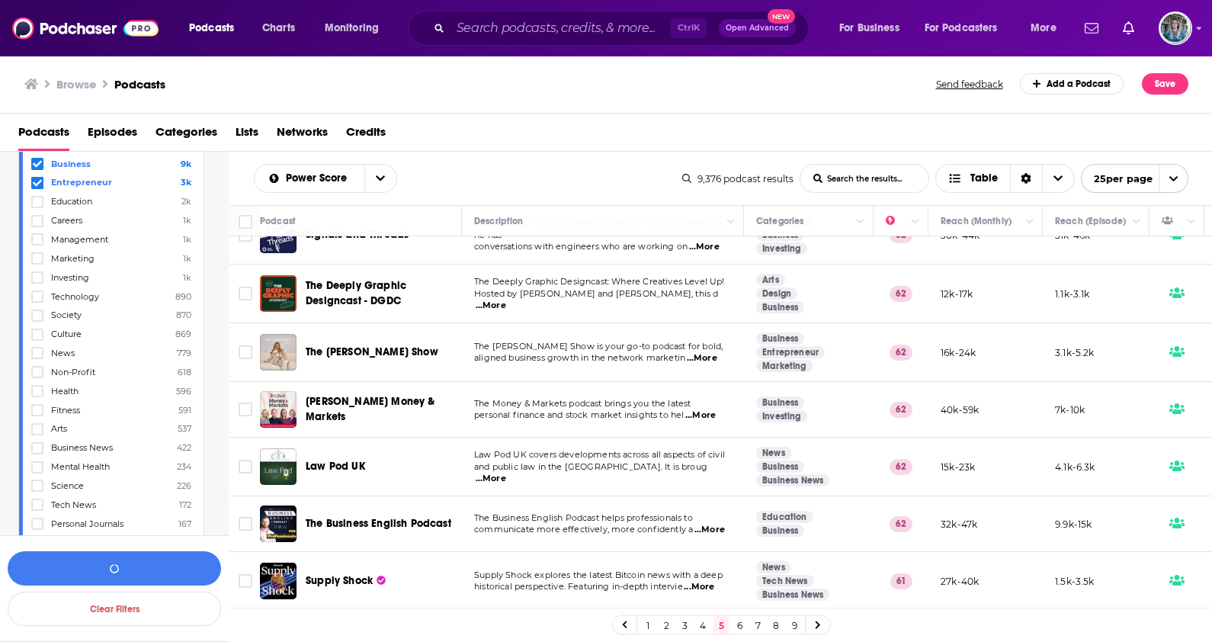
click at [37, 167] on icon at bounding box center [37, 163] width 9 height 9
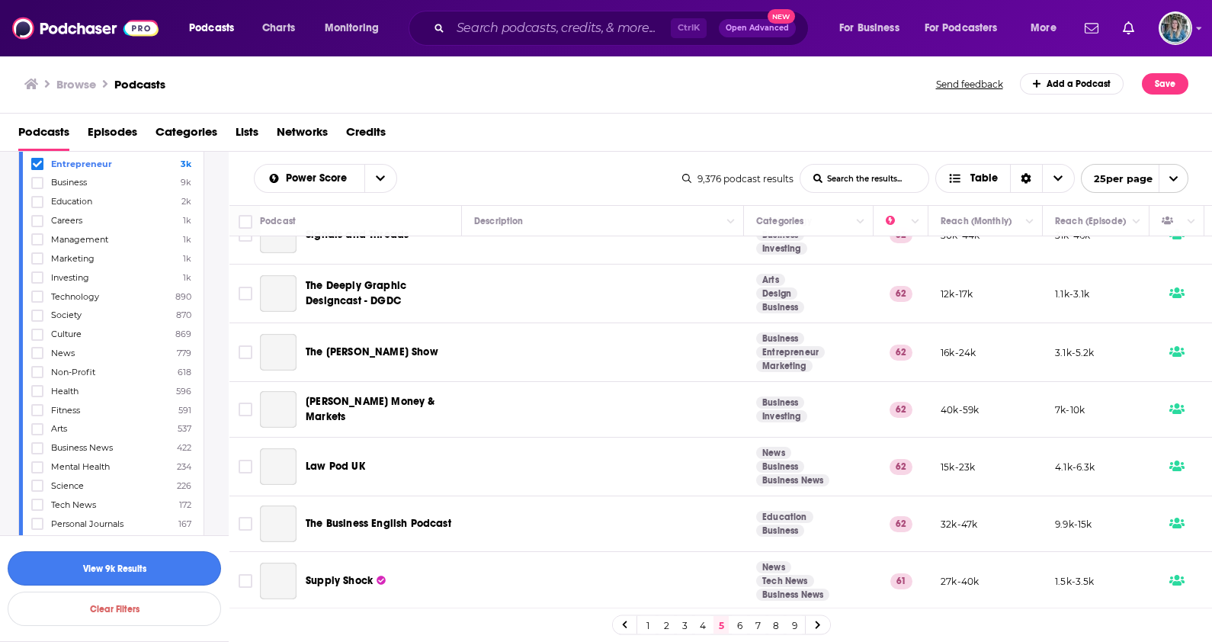
click at [99, 577] on button "View 9k Results" at bounding box center [114, 568] width 213 height 34
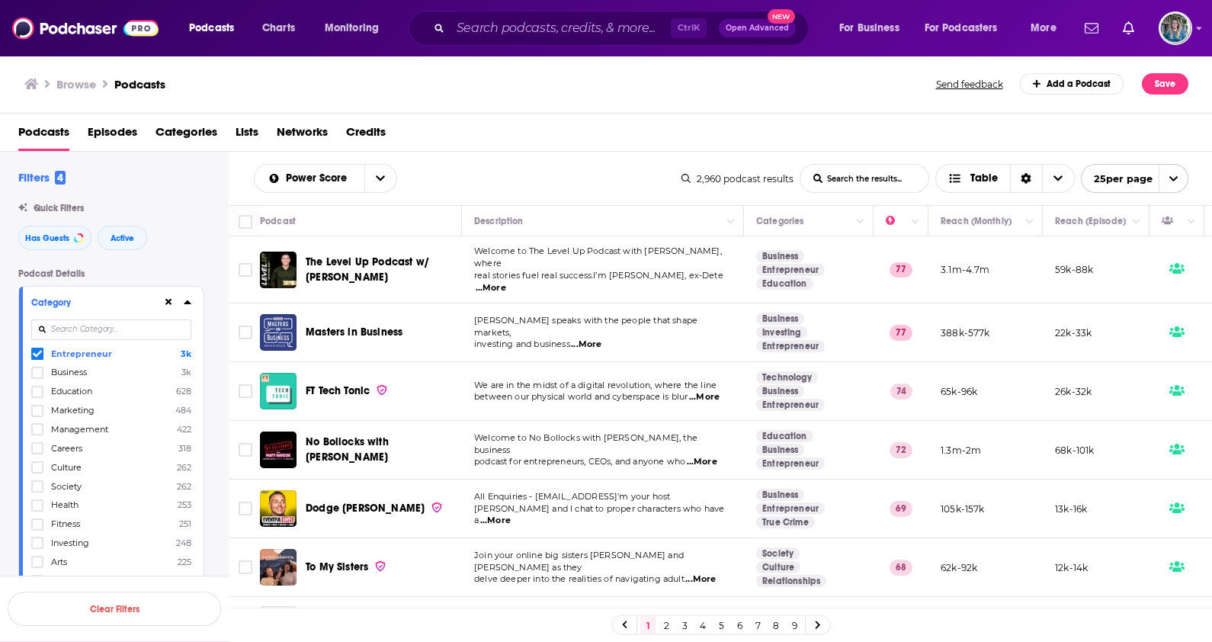
click at [191, 297] on icon at bounding box center [188, 302] width 8 height 12
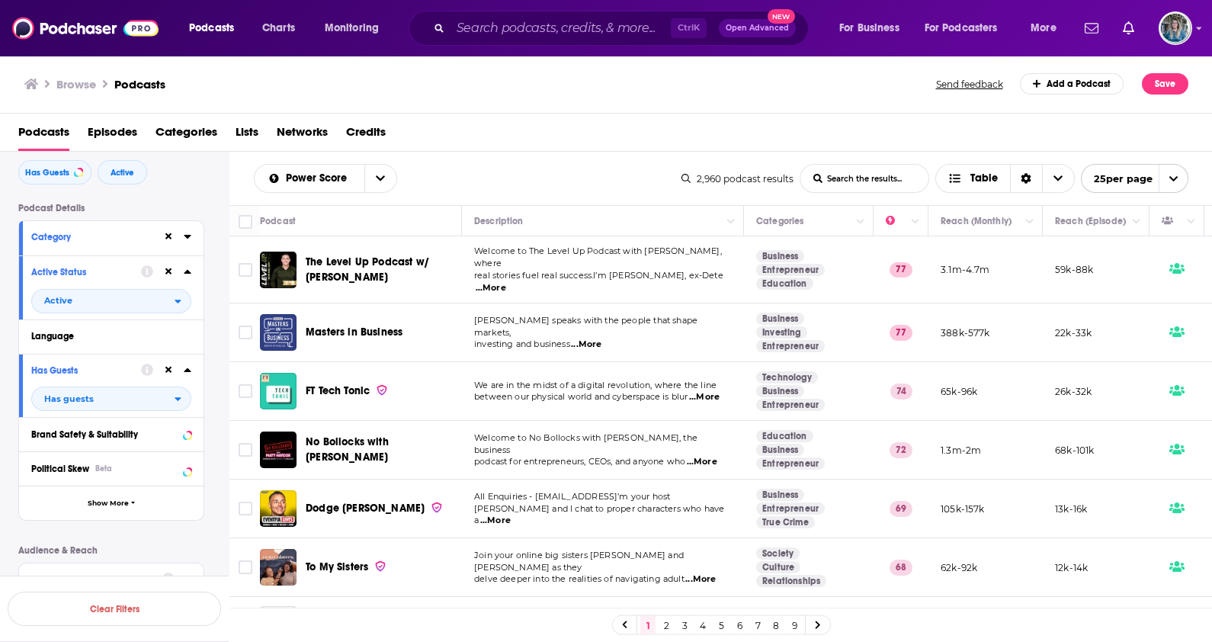
scroll to position [94, 0]
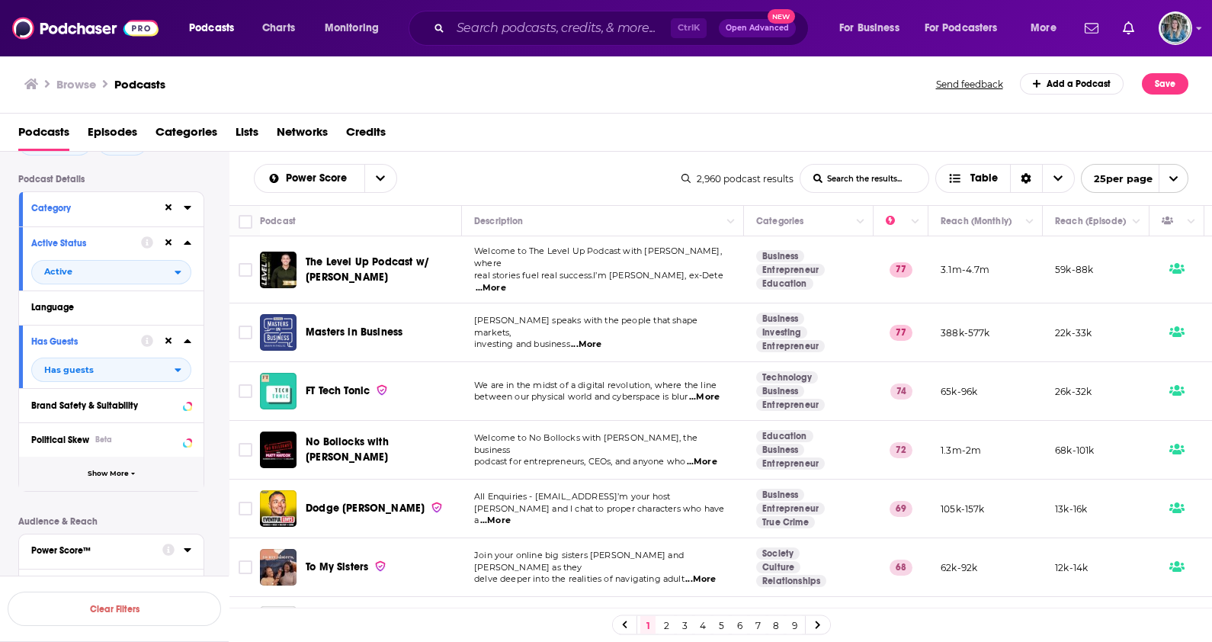
click at [104, 471] on span "Show More" at bounding box center [108, 473] width 41 height 8
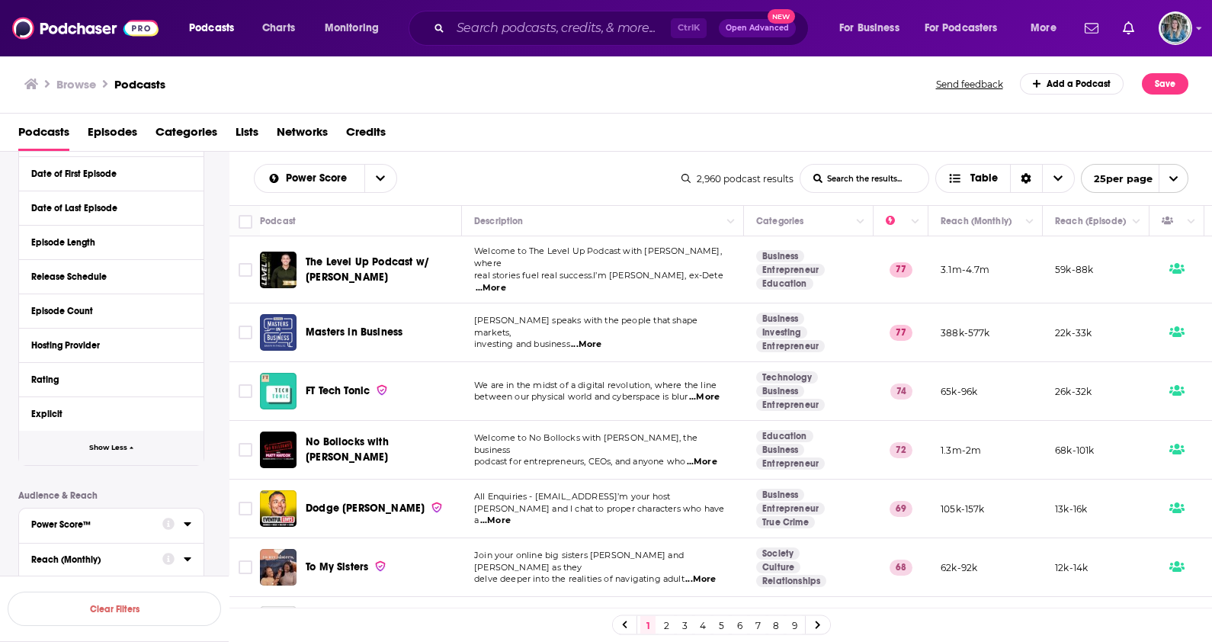
scroll to position [380, 0]
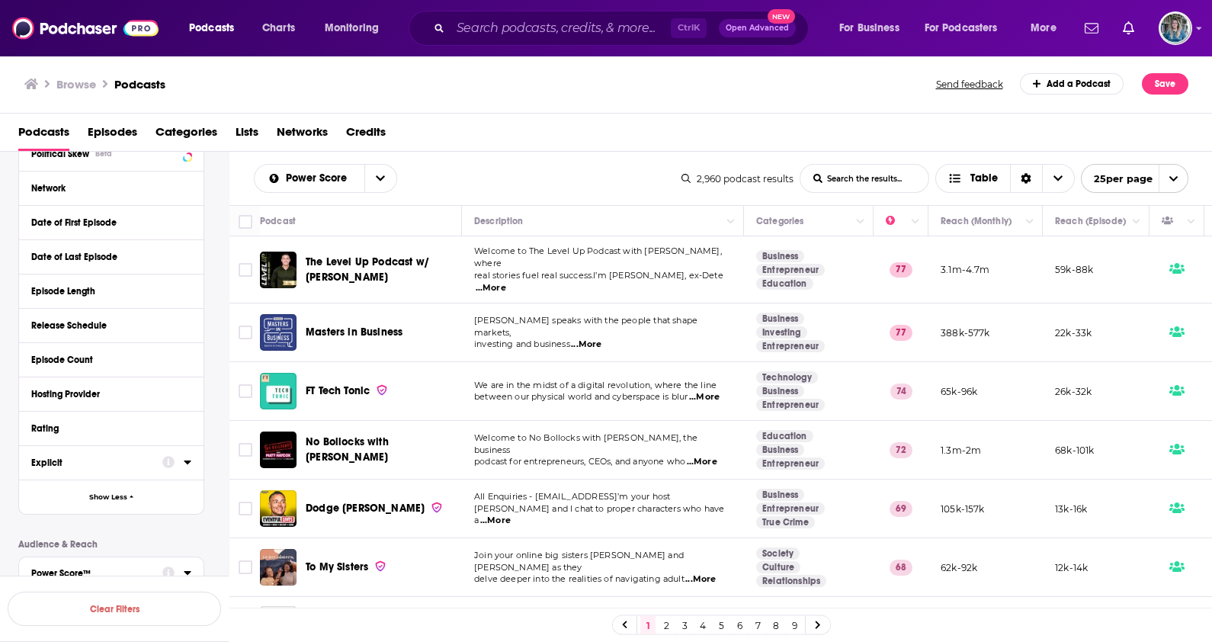
click at [182, 465] on div at bounding box center [176, 461] width 29 height 19
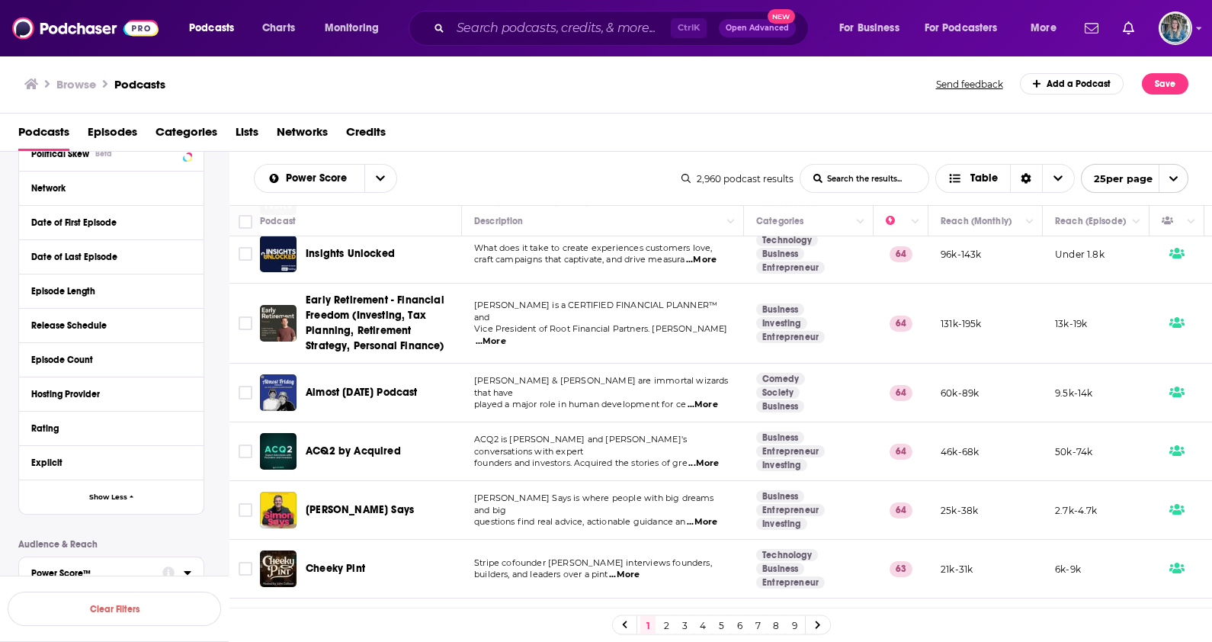
scroll to position [1124, 0]
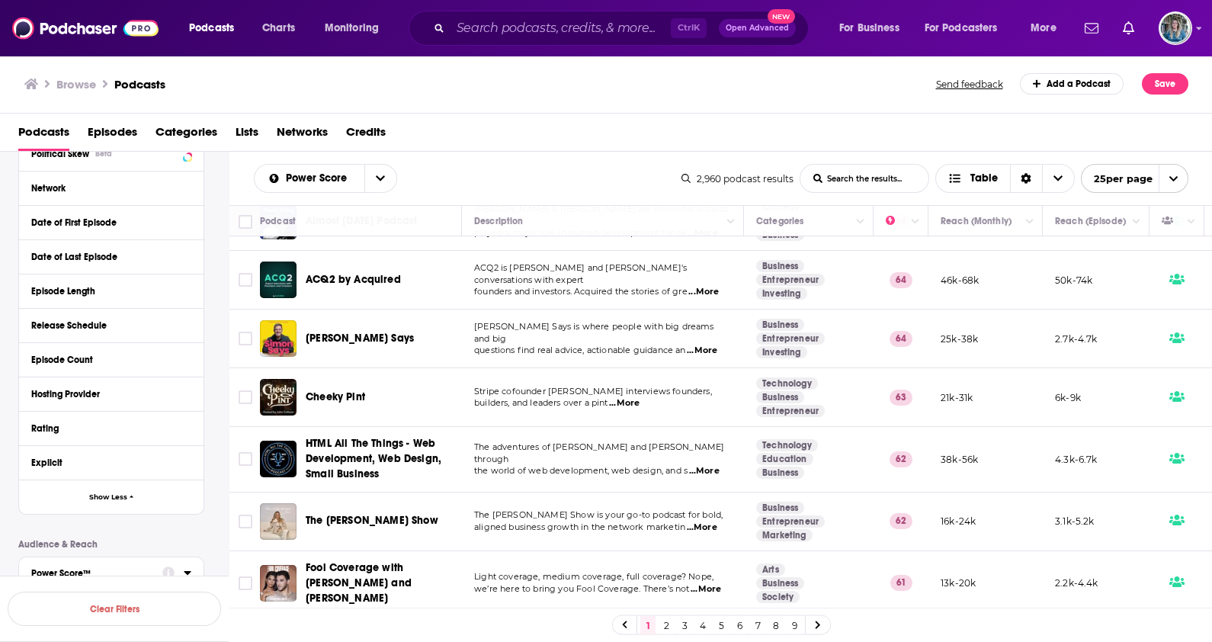
click at [684, 622] on link "3" at bounding box center [684, 625] width 15 height 18
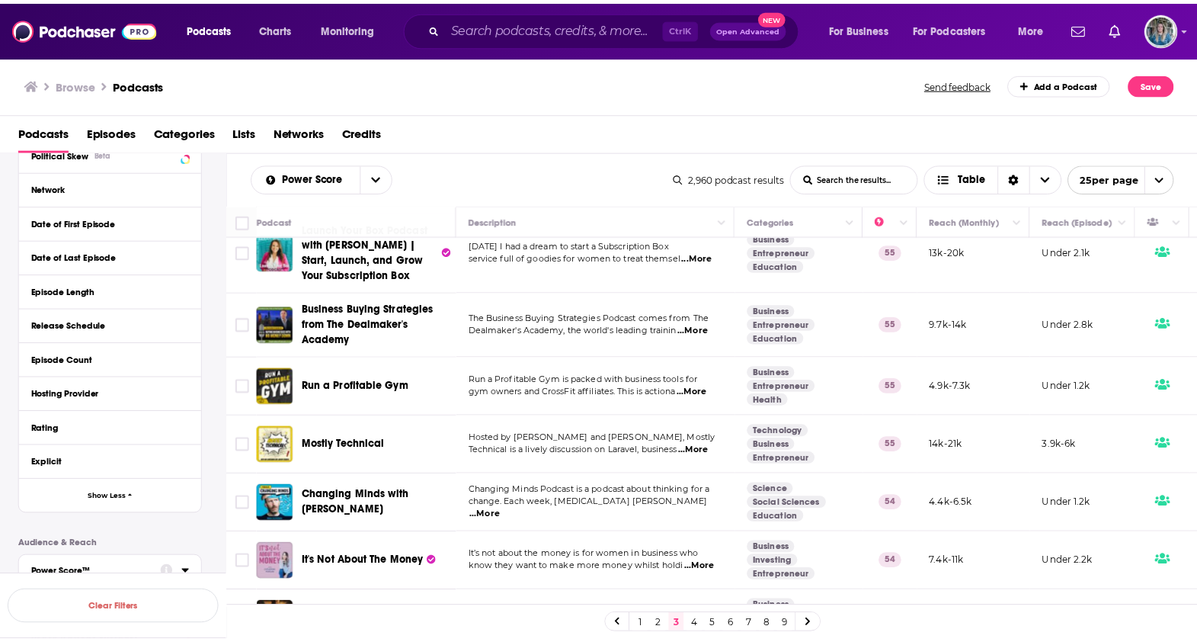
scroll to position [1244, 0]
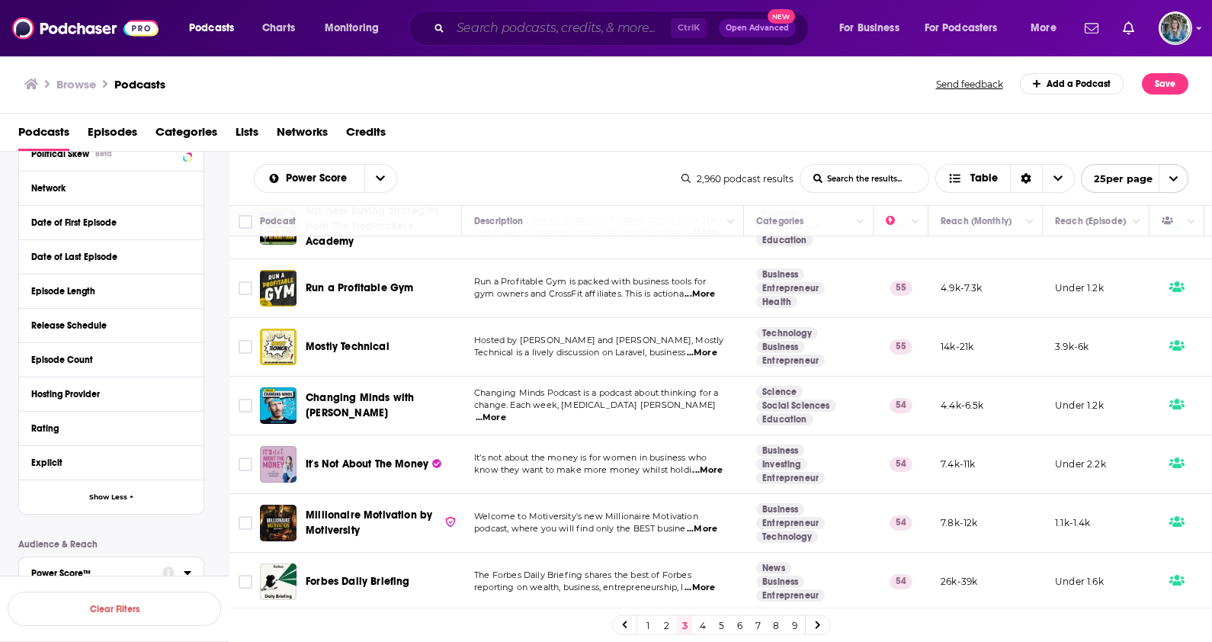
click at [617, 34] on input "Search podcasts, credits, & more..." at bounding box center [560, 28] width 220 height 24
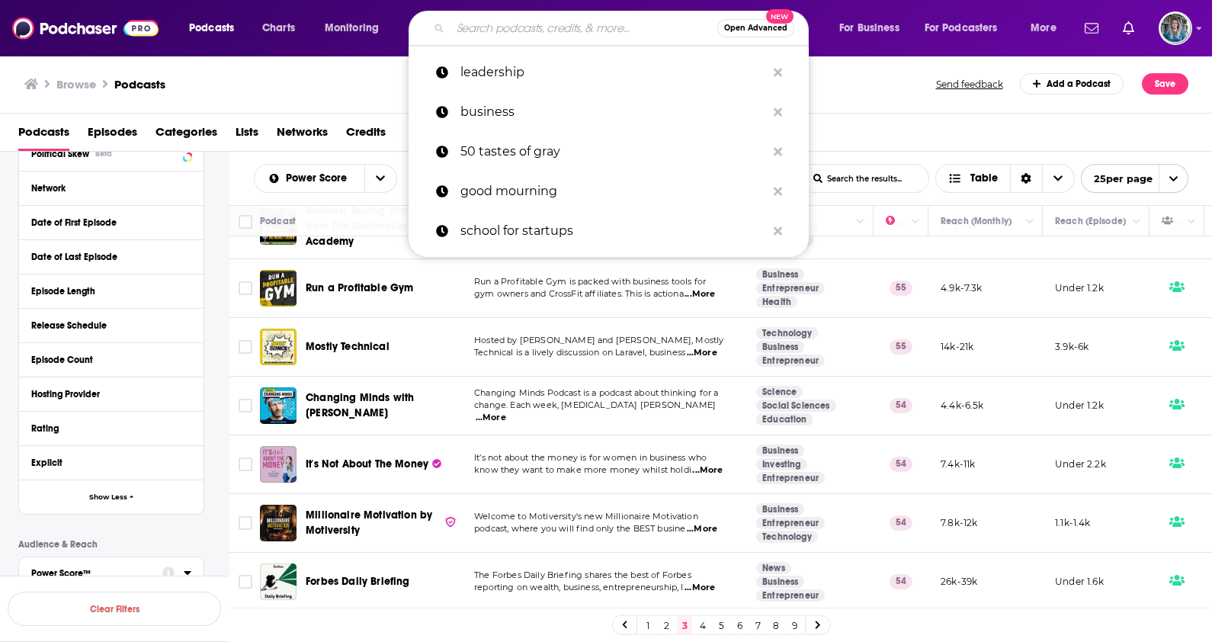
paste input "No Bullsh!t Leadership"
type input "No Bullsh!t Leadership"
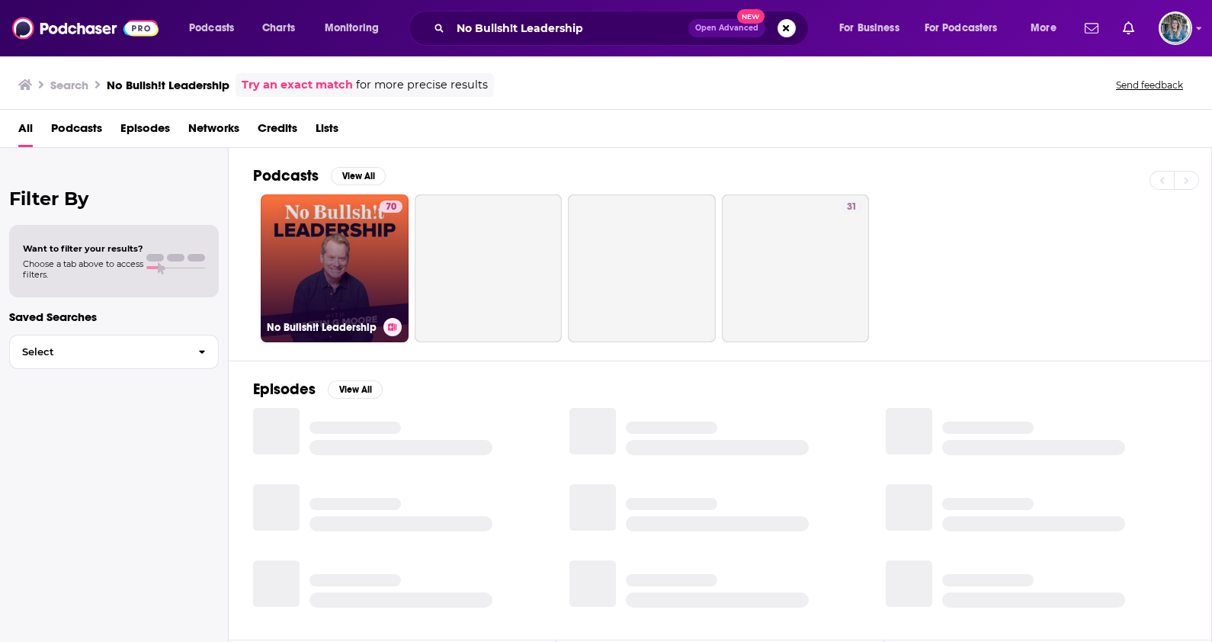
click at [343, 272] on link "70 No Bullsh!t Leadership" at bounding box center [335, 268] width 148 height 148
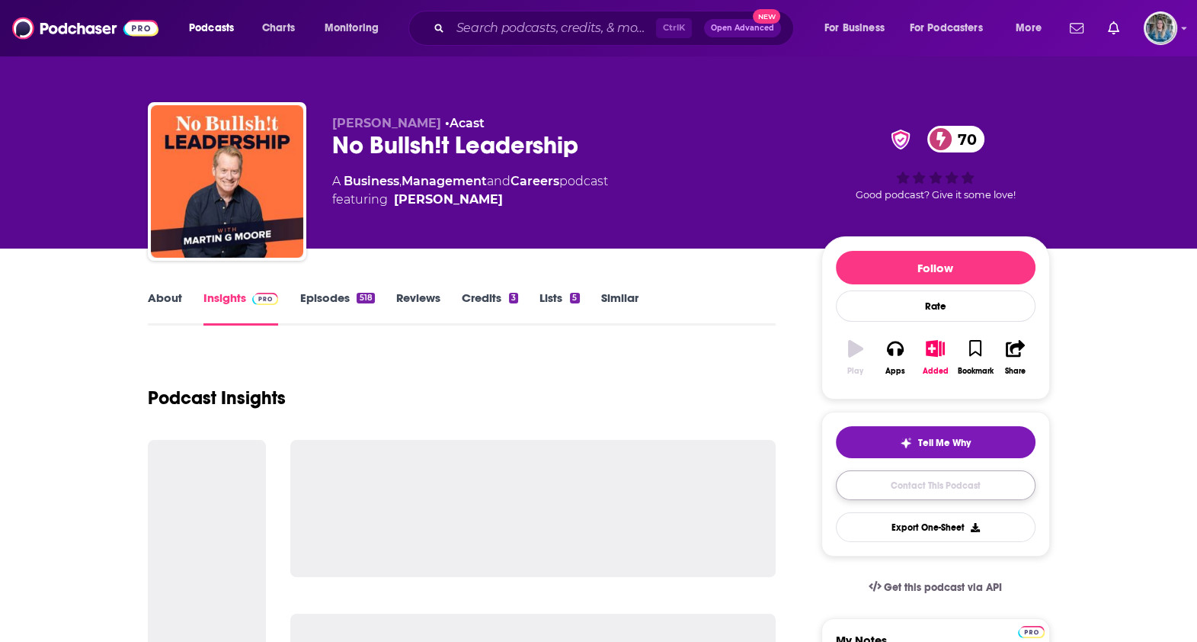
click at [933, 476] on link "Contact This Podcast" at bounding box center [936, 485] width 200 height 30
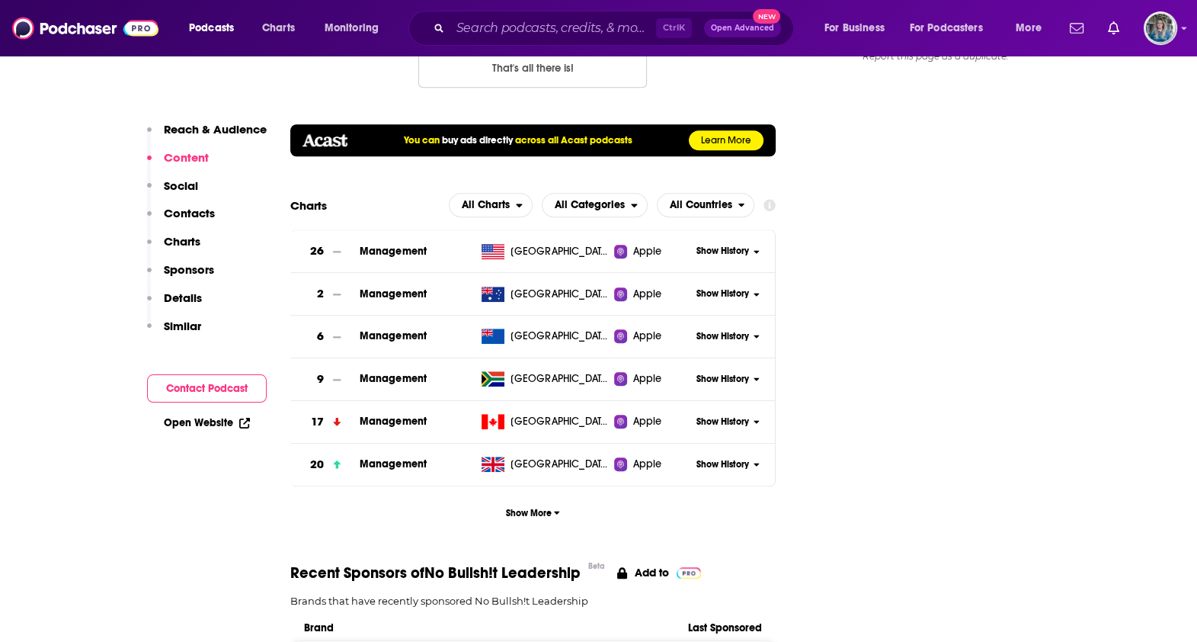
scroll to position [1238, 0]
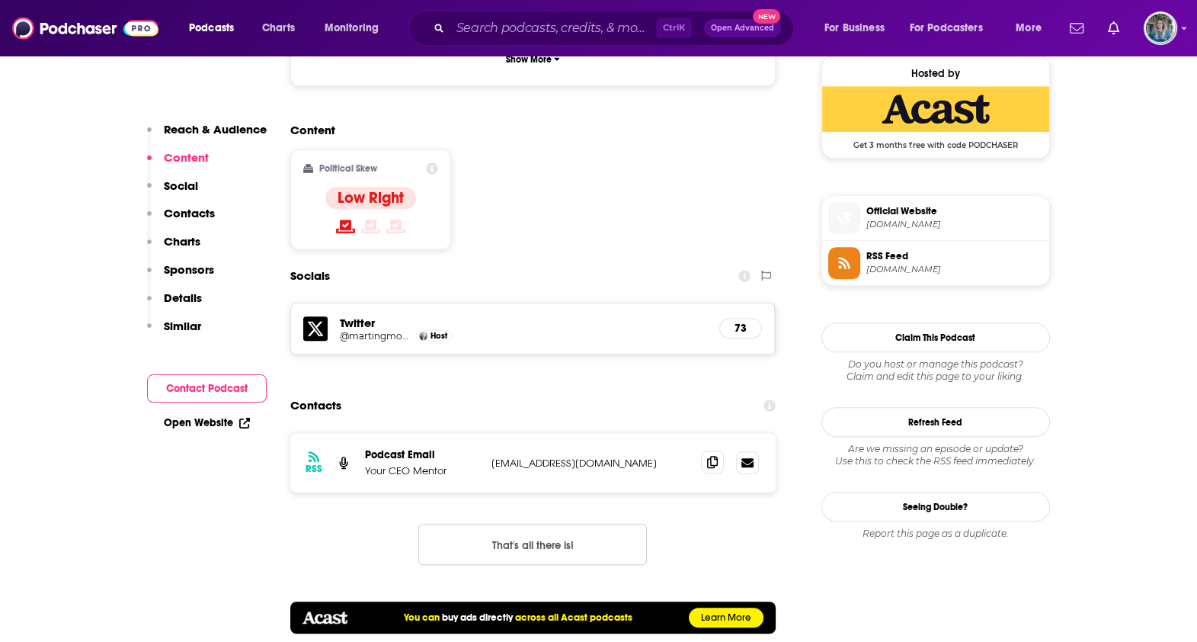
click at [710, 456] on icon at bounding box center [712, 462] width 11 height 12
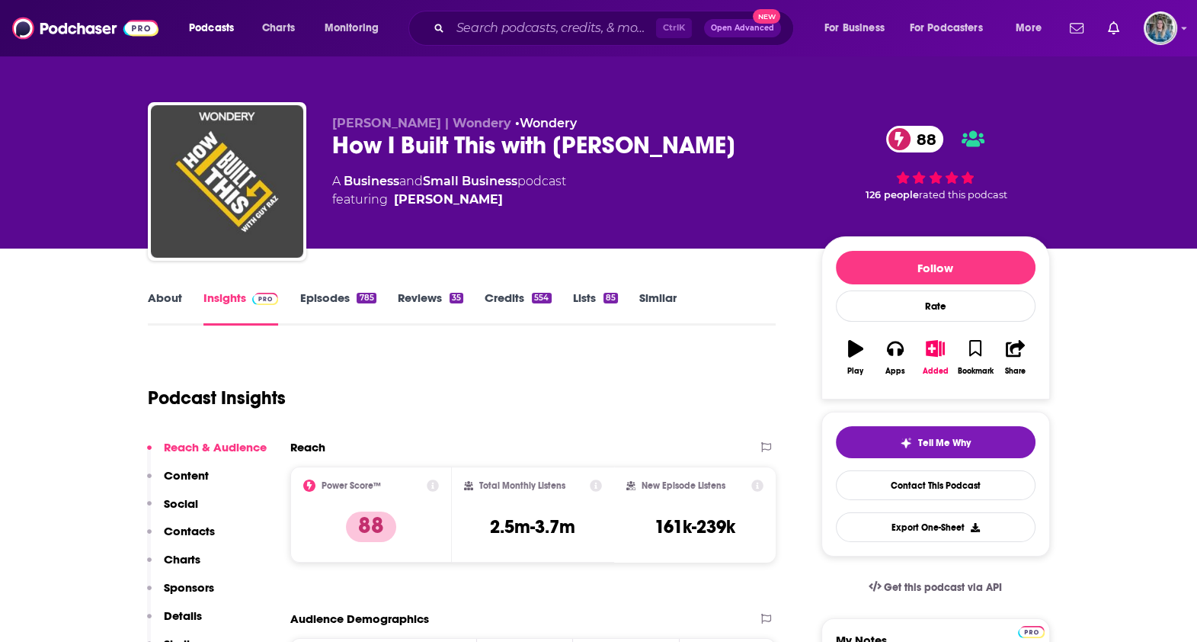
click at [164, 293] on link "About" at bounding box center [165, 307] width 34 height 35
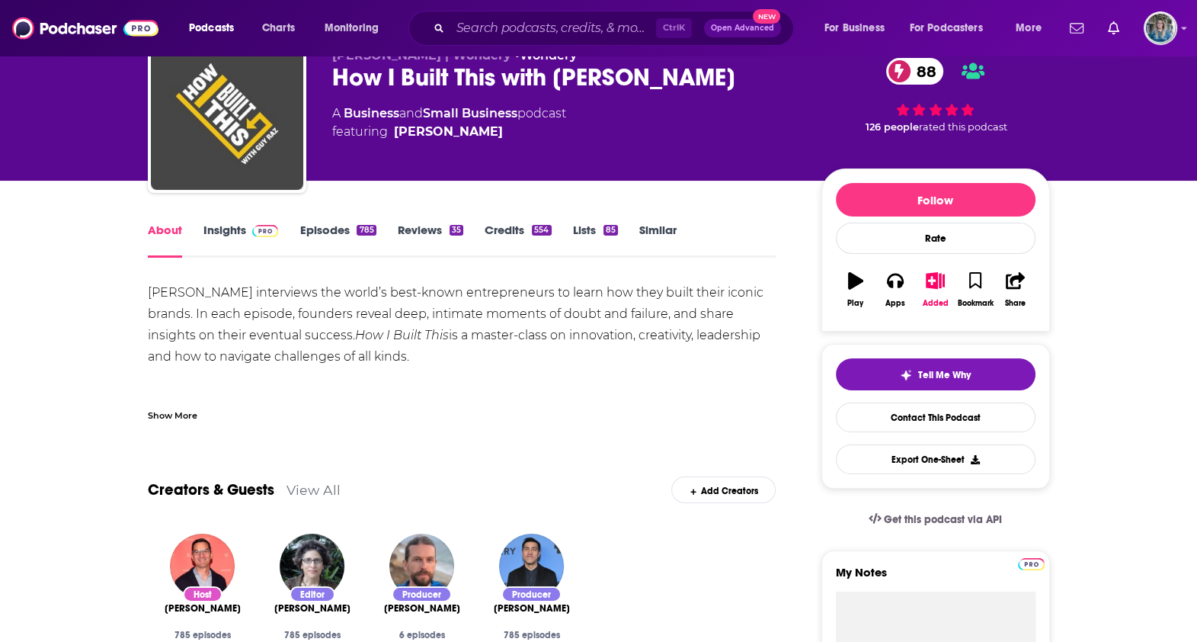
scroll to position [94, 0]
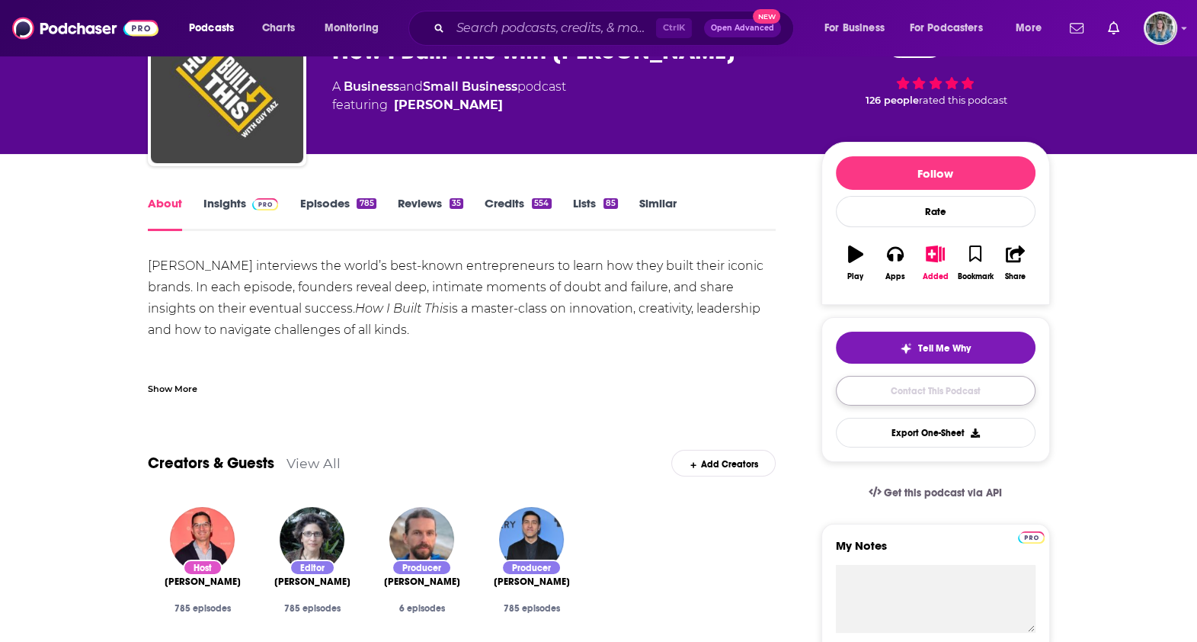
click at [972, 384] on link "Contact This Podcast" at bounding box center [936, 391] width 200 height 30
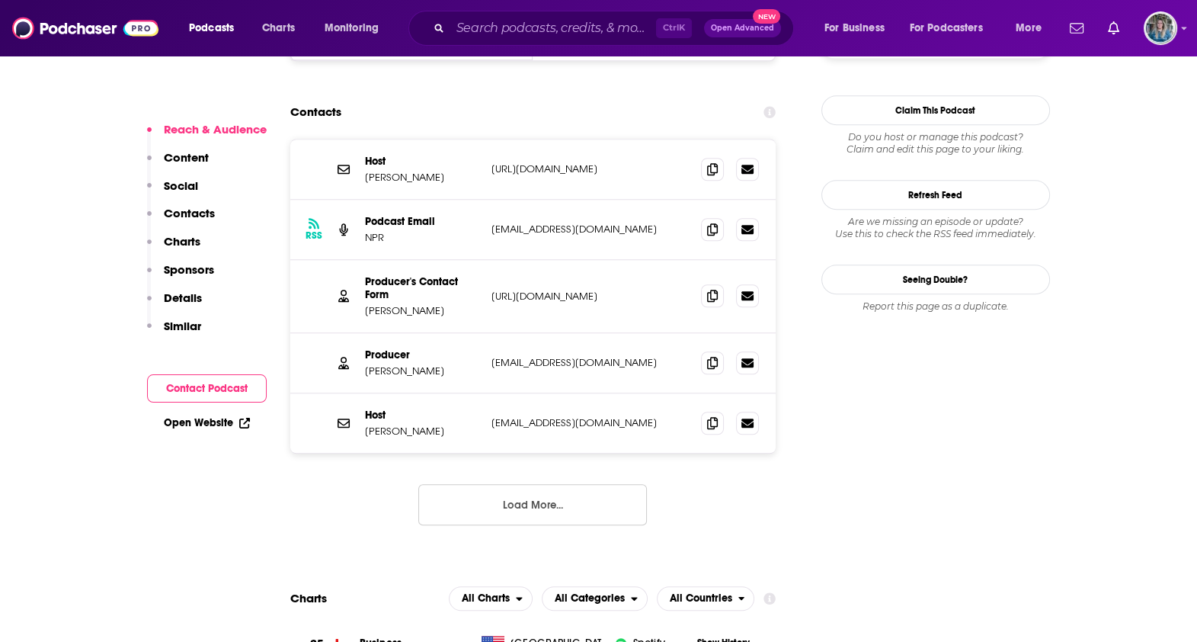
scroll to position [1264, 0]
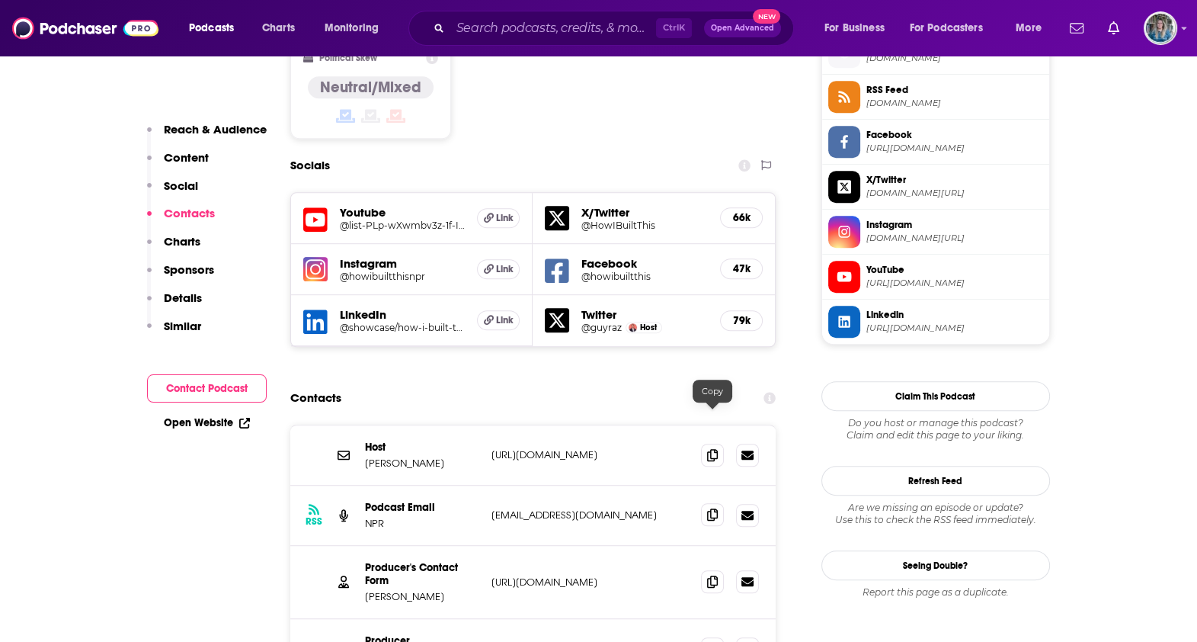
click at [714, 508] on icon at bounding box center [712, 514] width 11 height 12
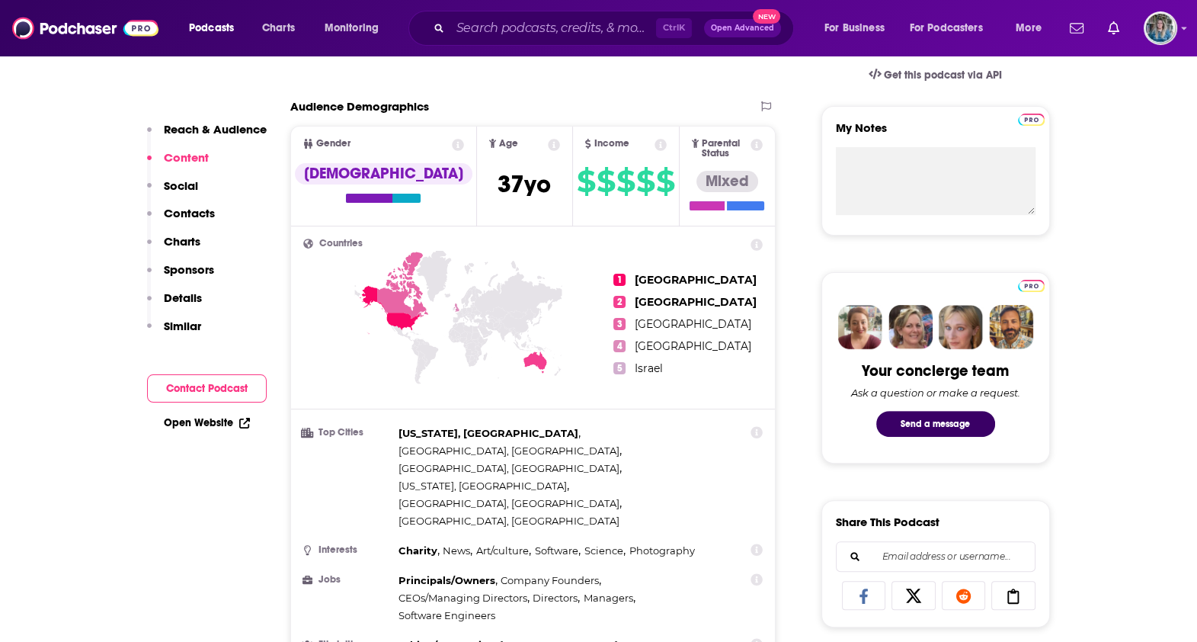
scroll to position [502, 0]
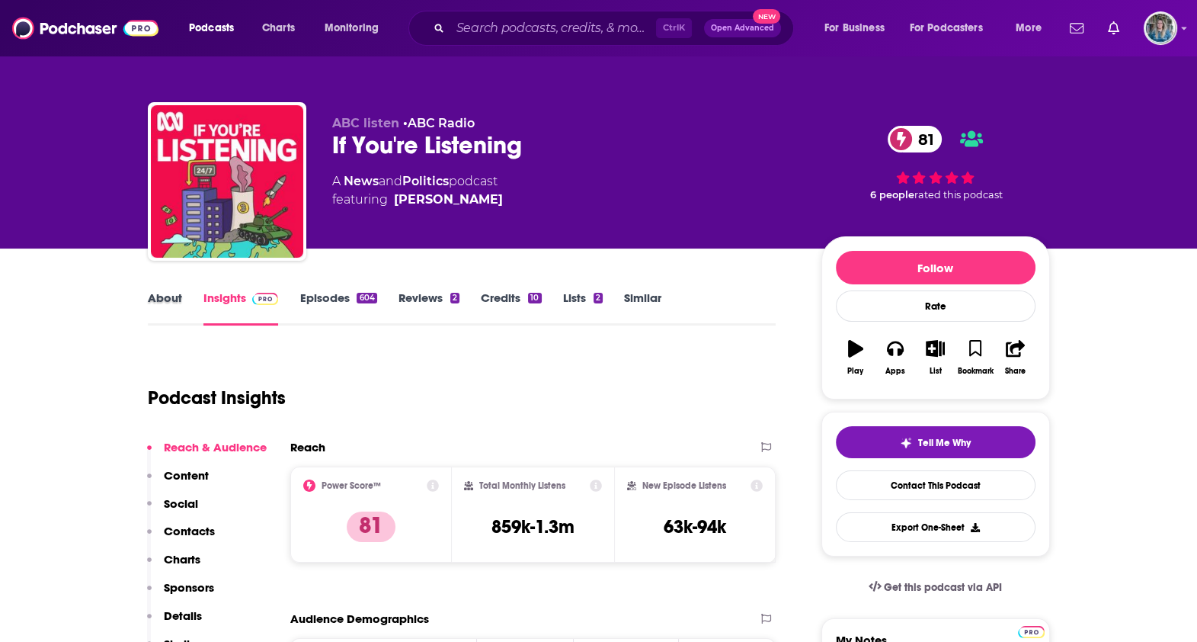
click at [182, 300] on div "About" at bounding box center [176, 307] width 56 height 35
click at [162, 300] on link "About" at bounding box center [165, 307] width 34 height 35
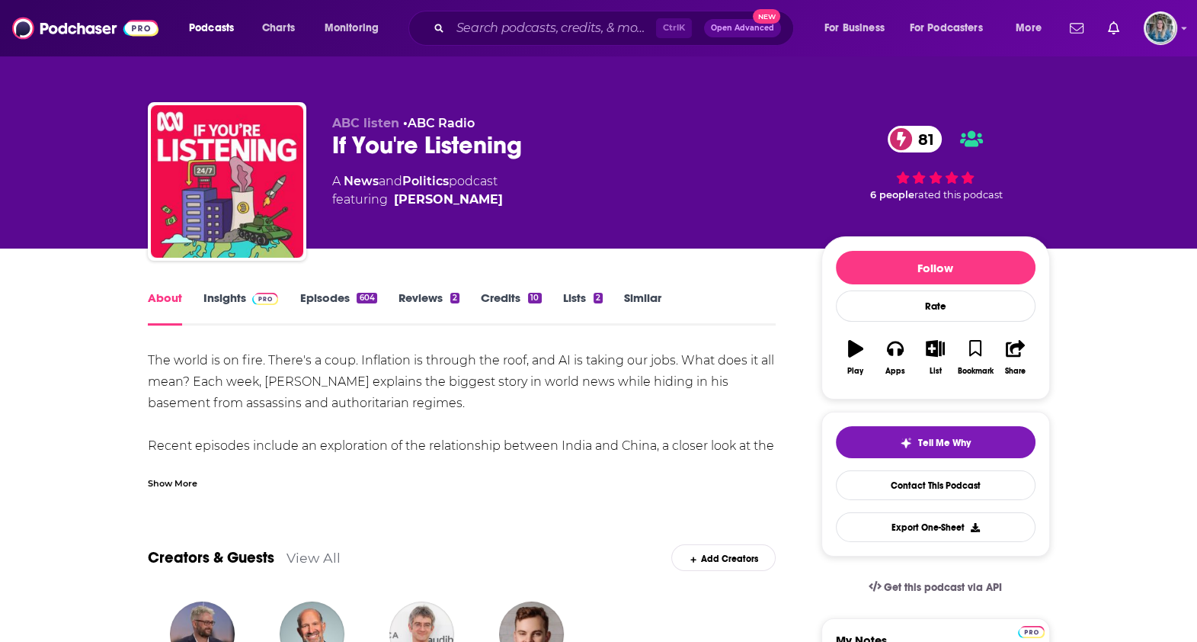
click at [166, 479] on div "Show More" at bounding box center [173, 482] width 50 height 14
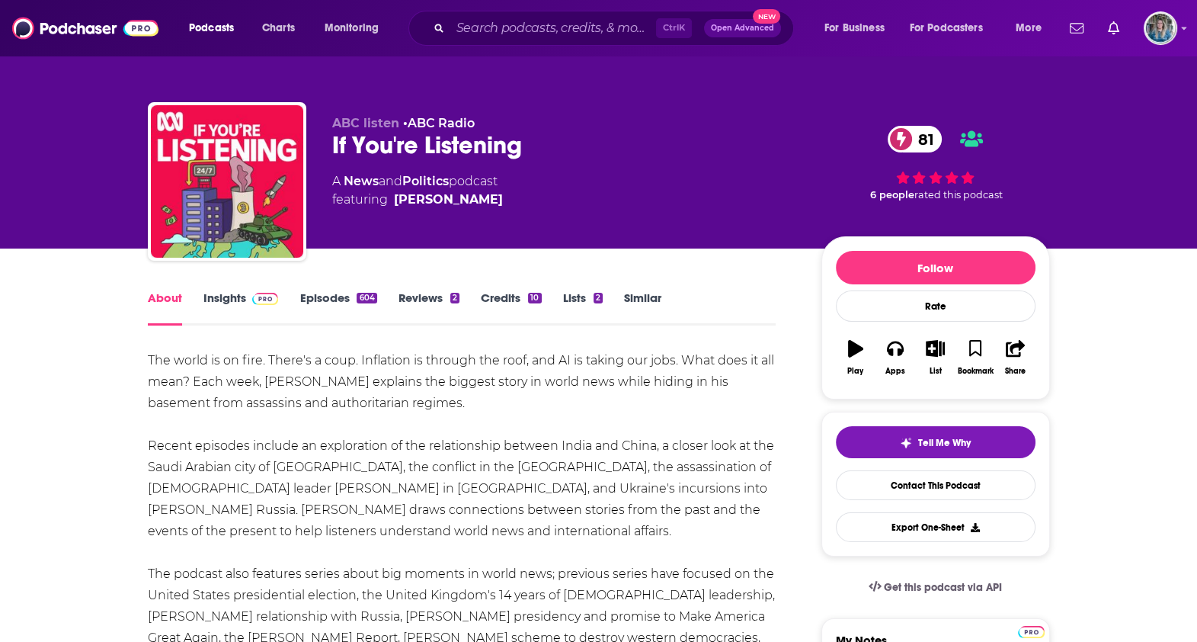
scroll to position [190, 0]
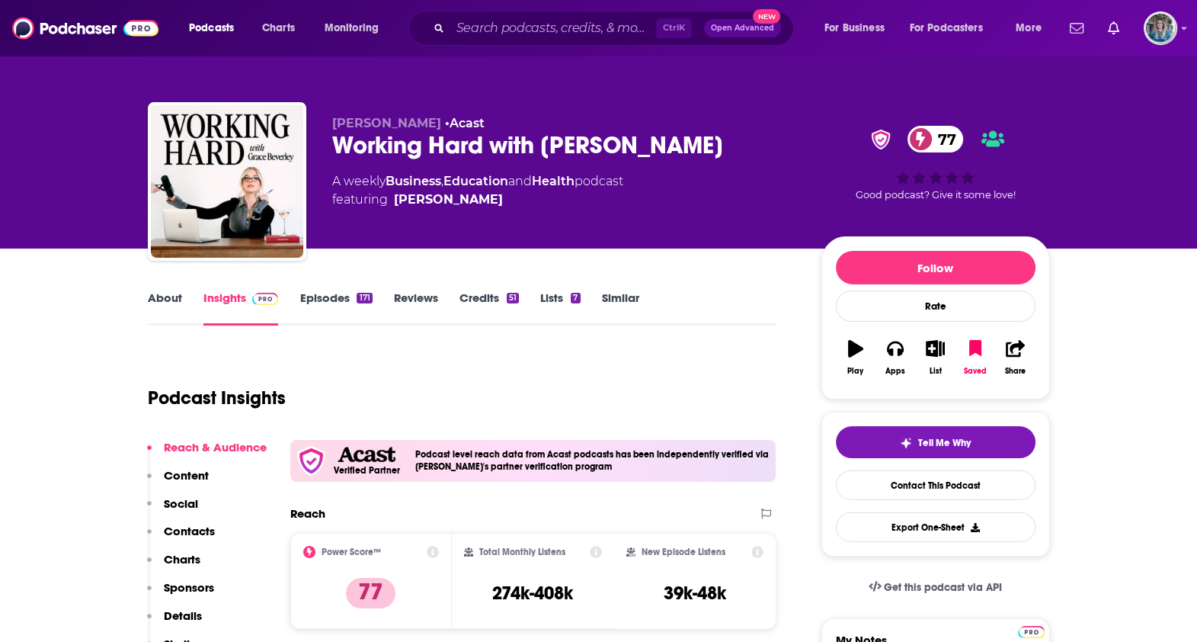
click at [170, 301] on link "About" at bounding box center [165, 307] width 34 height 35
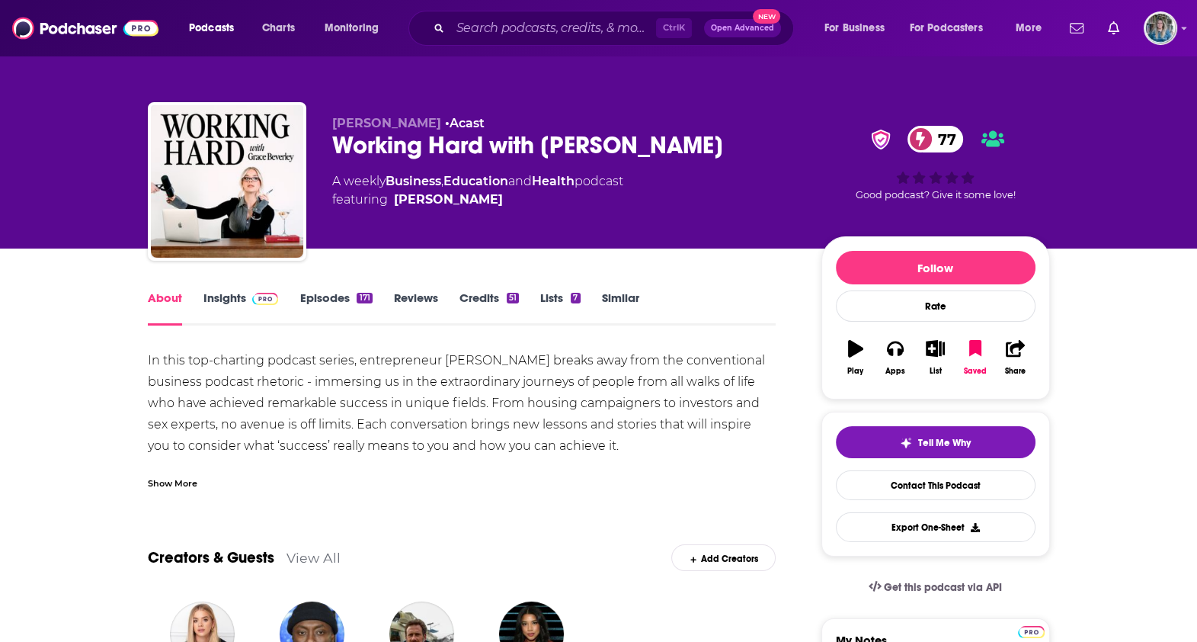
click at [174, 475] on div "Show More" at bounding box center [173, 482] width 50 height 14
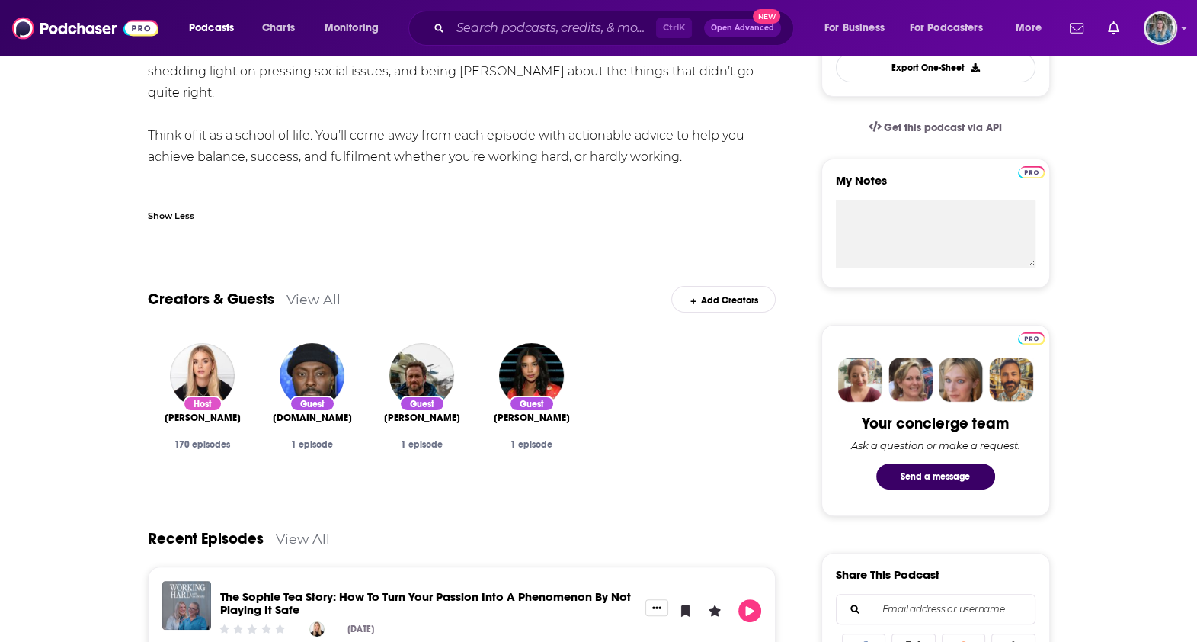
scroll to position [190, 0]
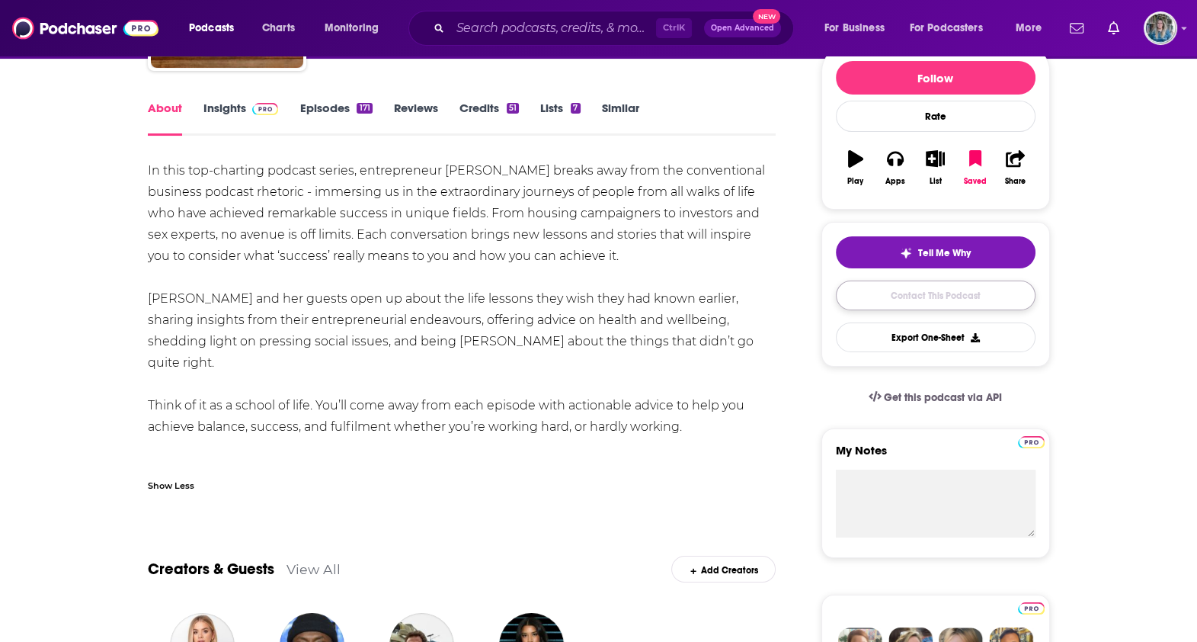
click at [885, 298] on link "Contact This Podcast" at bounding box center [936, 295] width 200 height 30
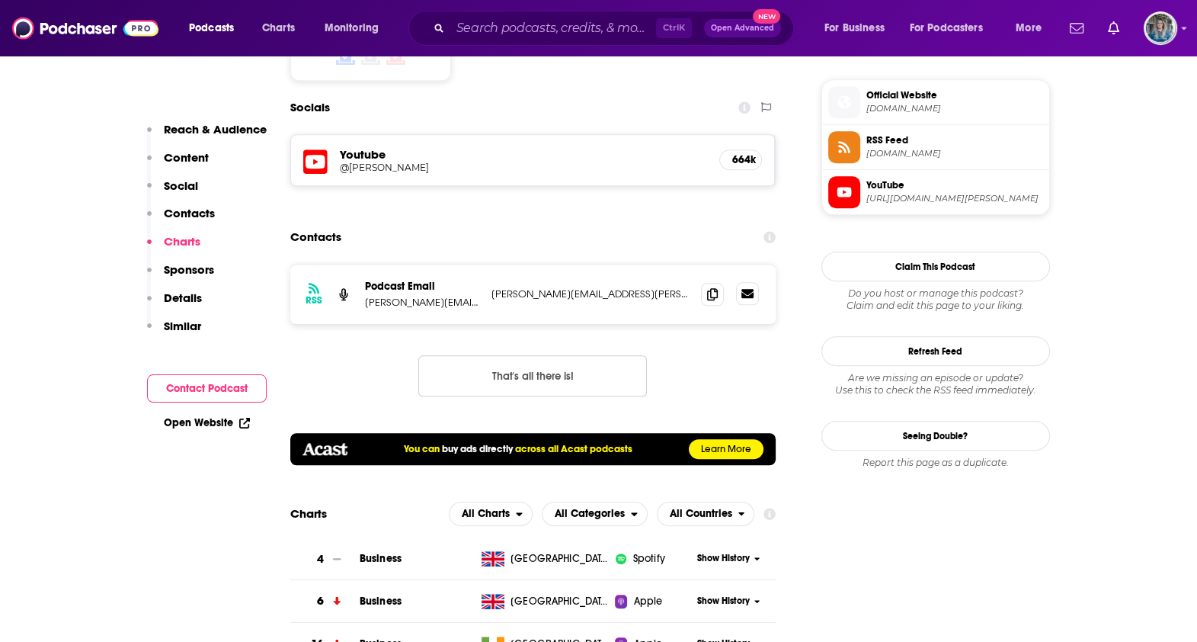
scroll to position [1228, 0]
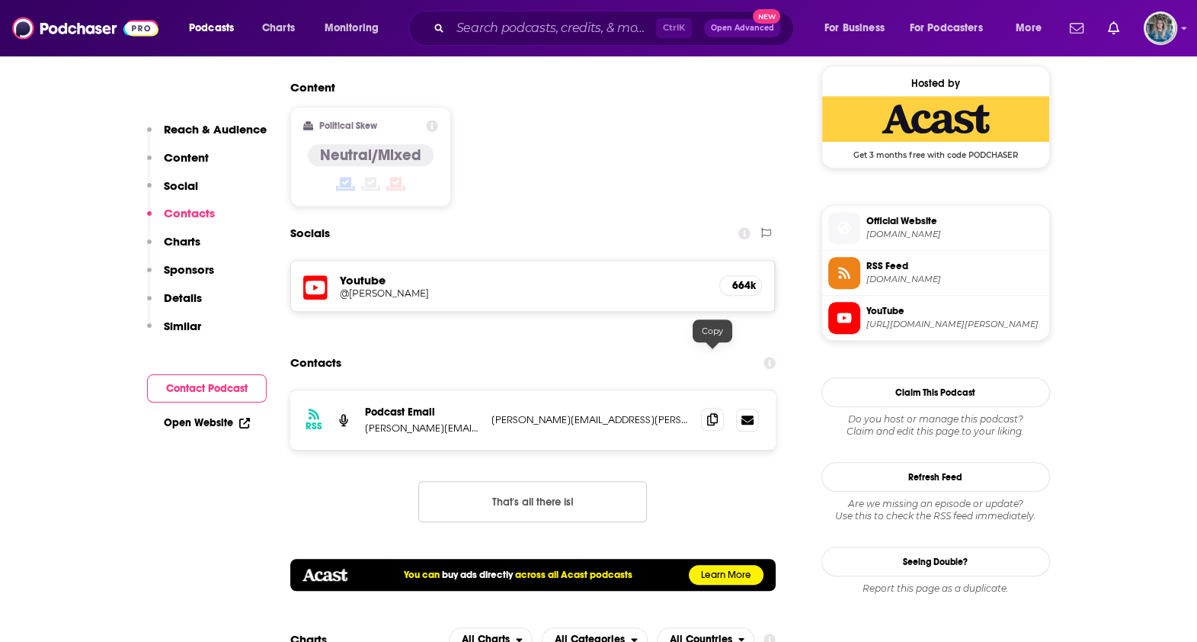
click at [711, 413] on icon at bounding box center [712, 419] width 11 height 12
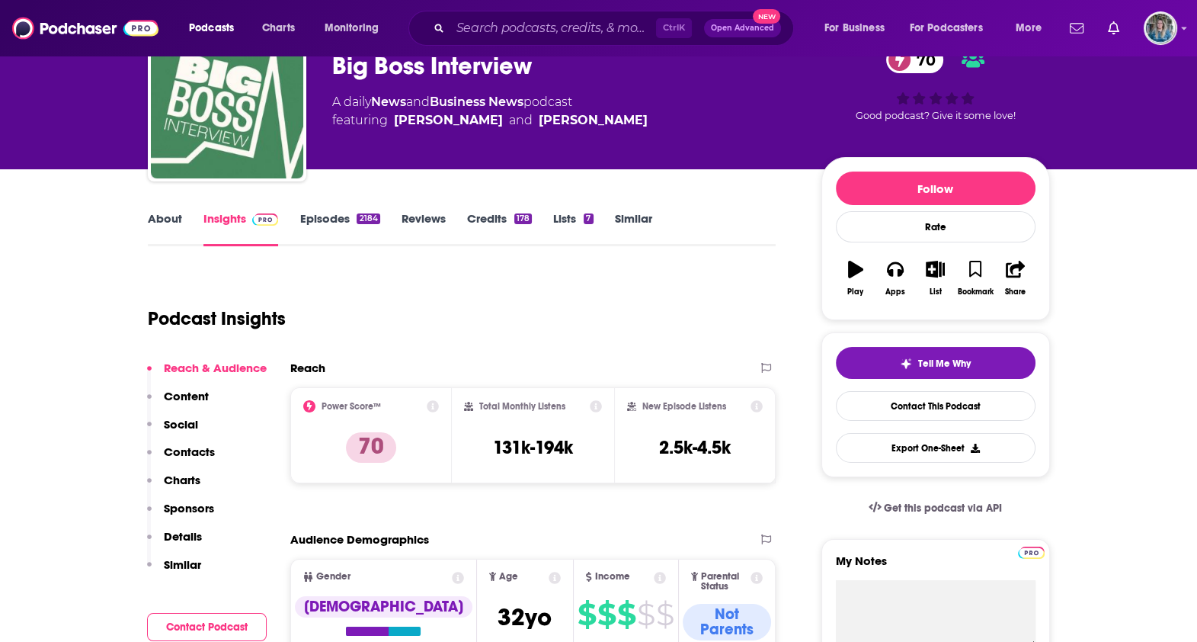
scroll to position [286, 0]
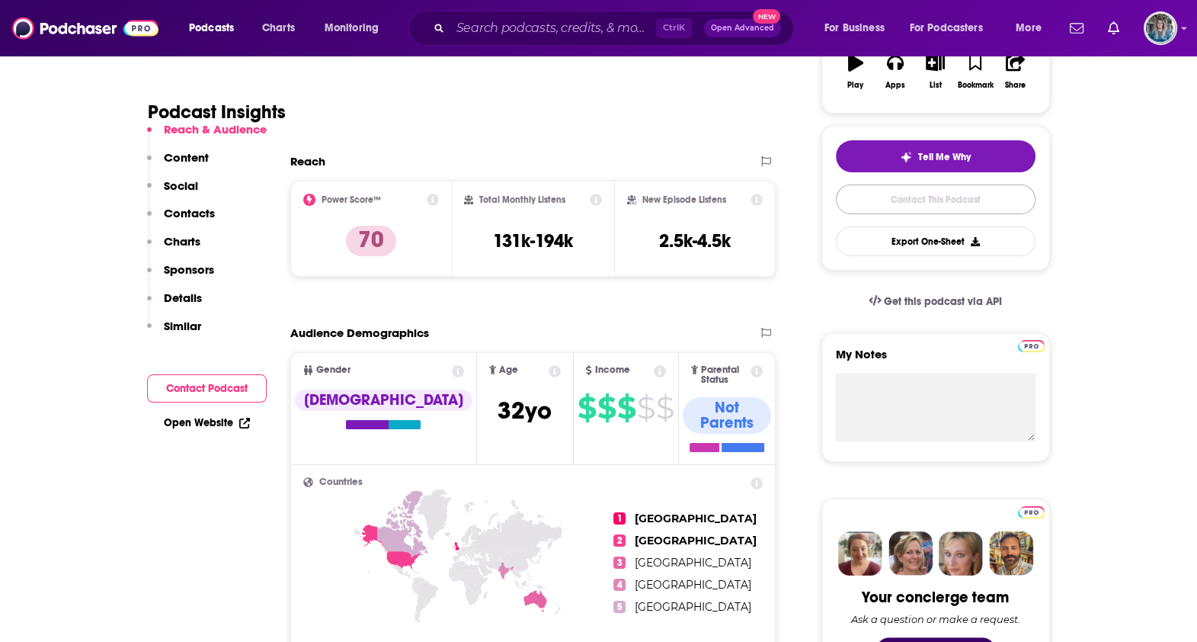
click at [989, 200] on link "Contact This Podcast" at bounding box center [936, 199] width 200 height 30
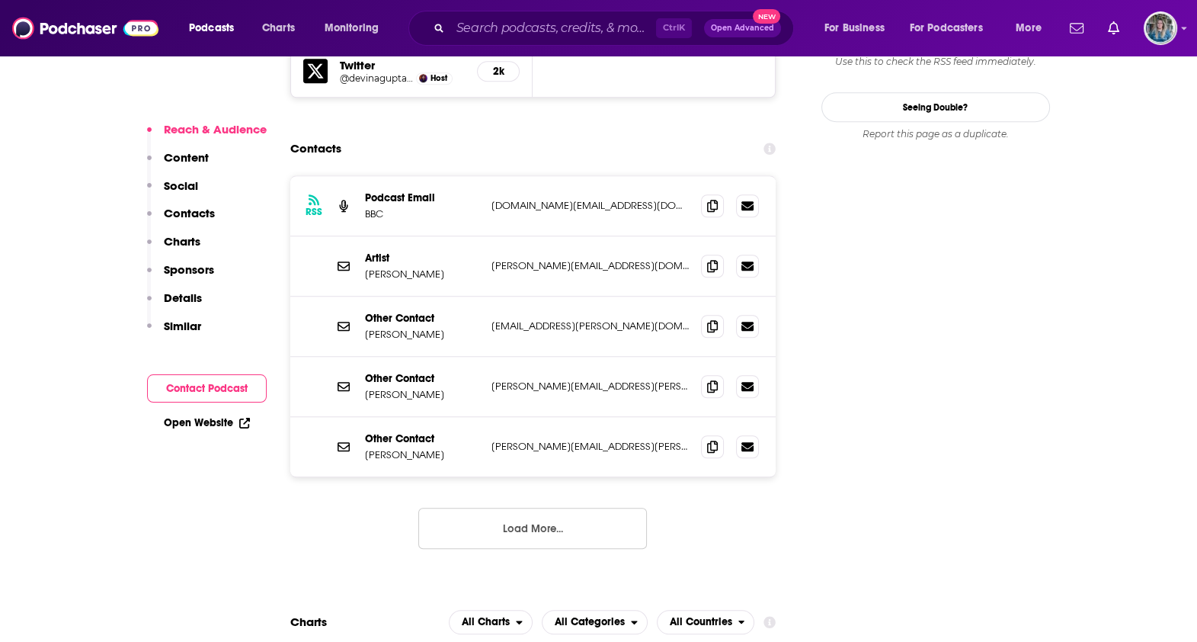
scroll to position [1524, 0]
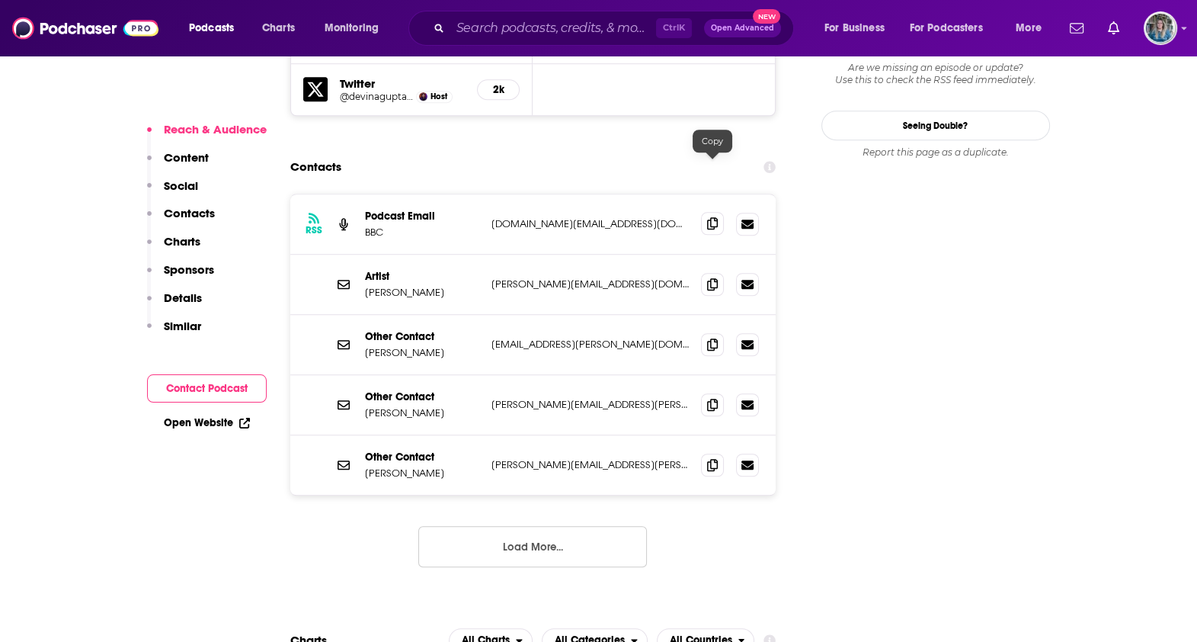
click at [706, 212] on span at bounding box center [712, 223] width 23 height 23
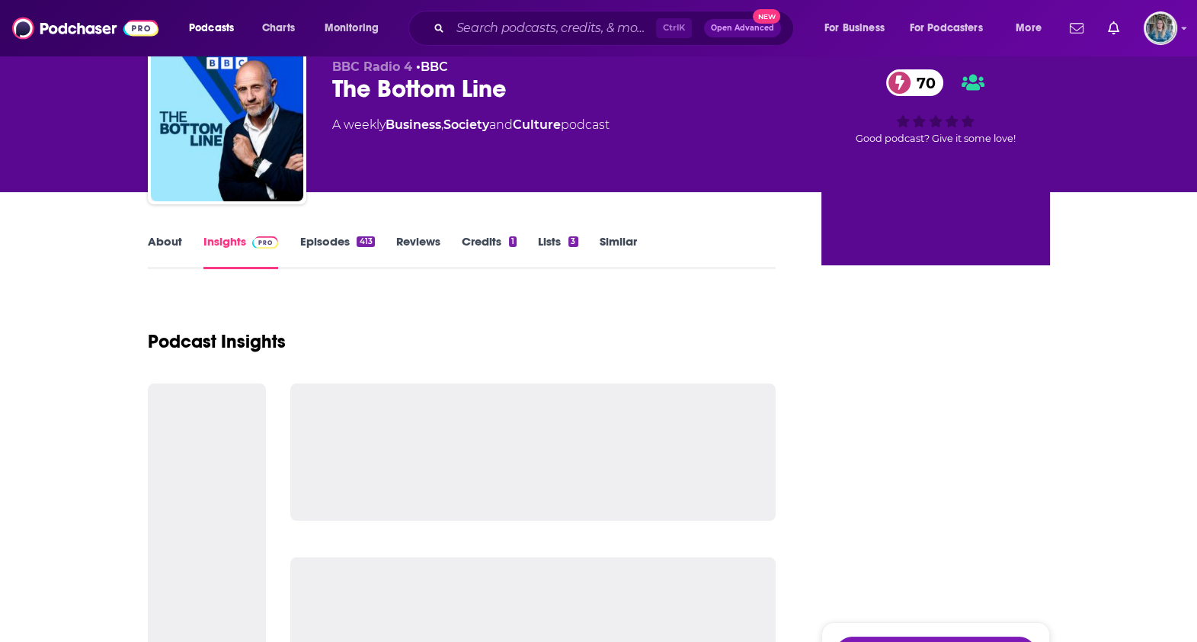
scroll to position [94, 0]
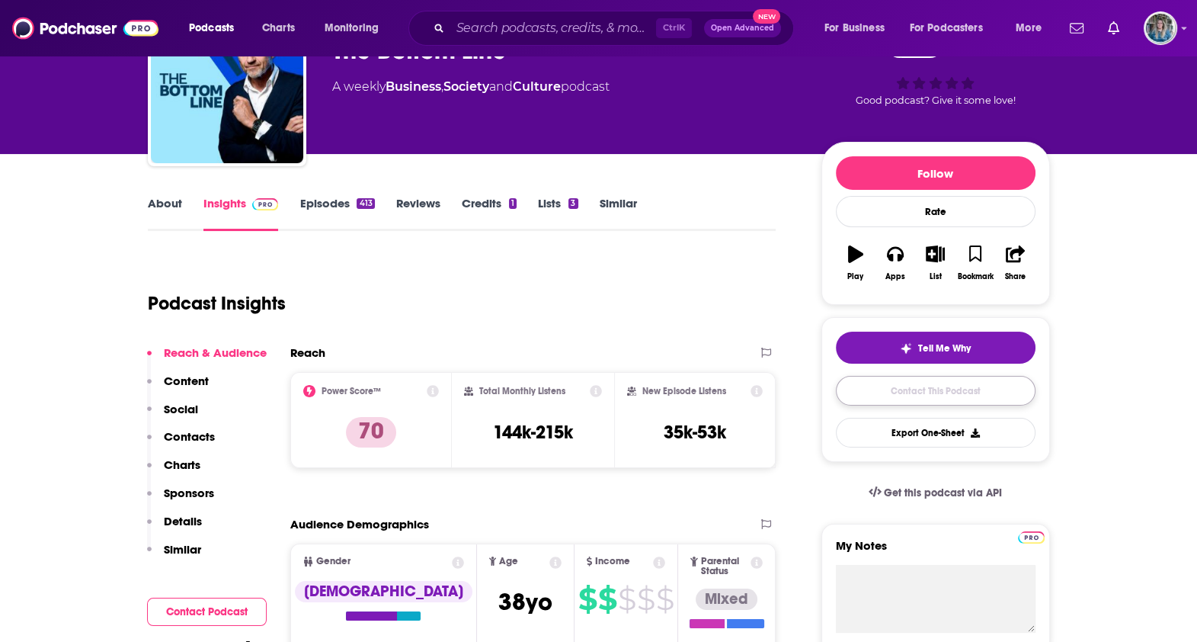
click at [928, 390] on link "Contact This Podcast" at bounding box center [936, 391] width 200 height 30
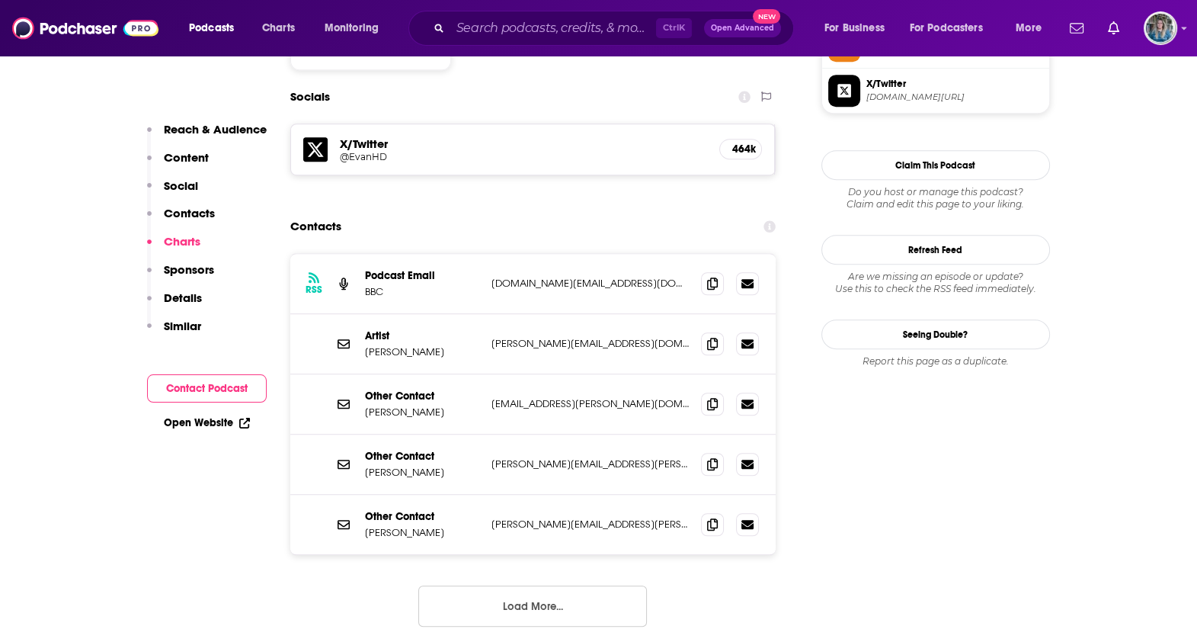
scroll to position [1298, 0]
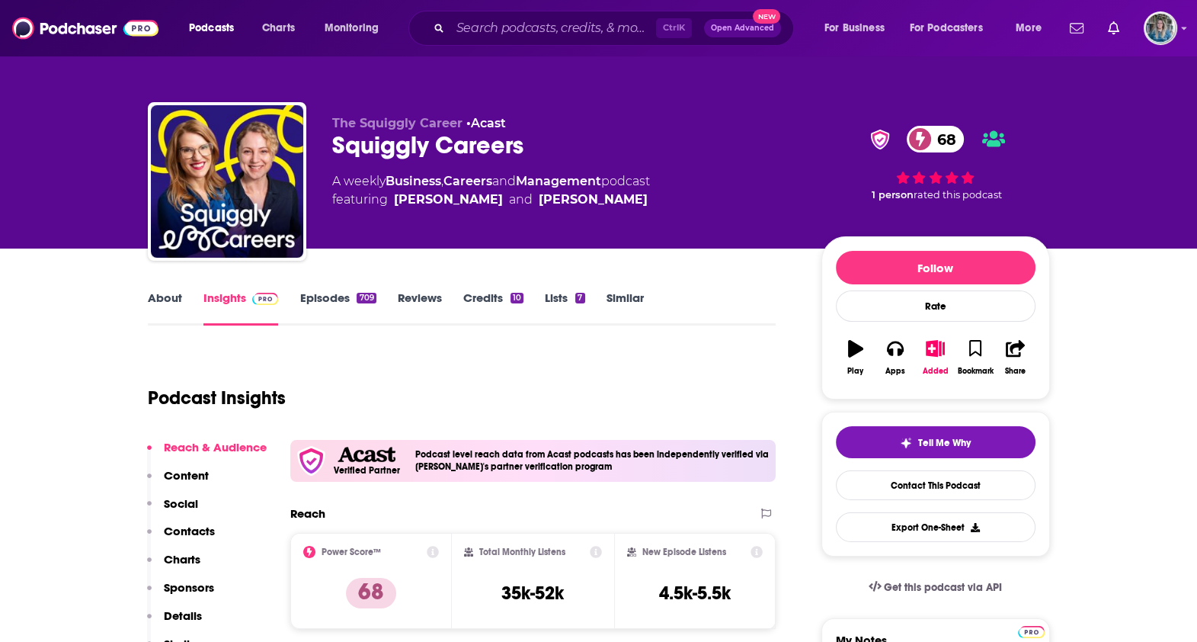
click at [167, 294] on link "About" at bounding box center [165, 307] width 34 height 35
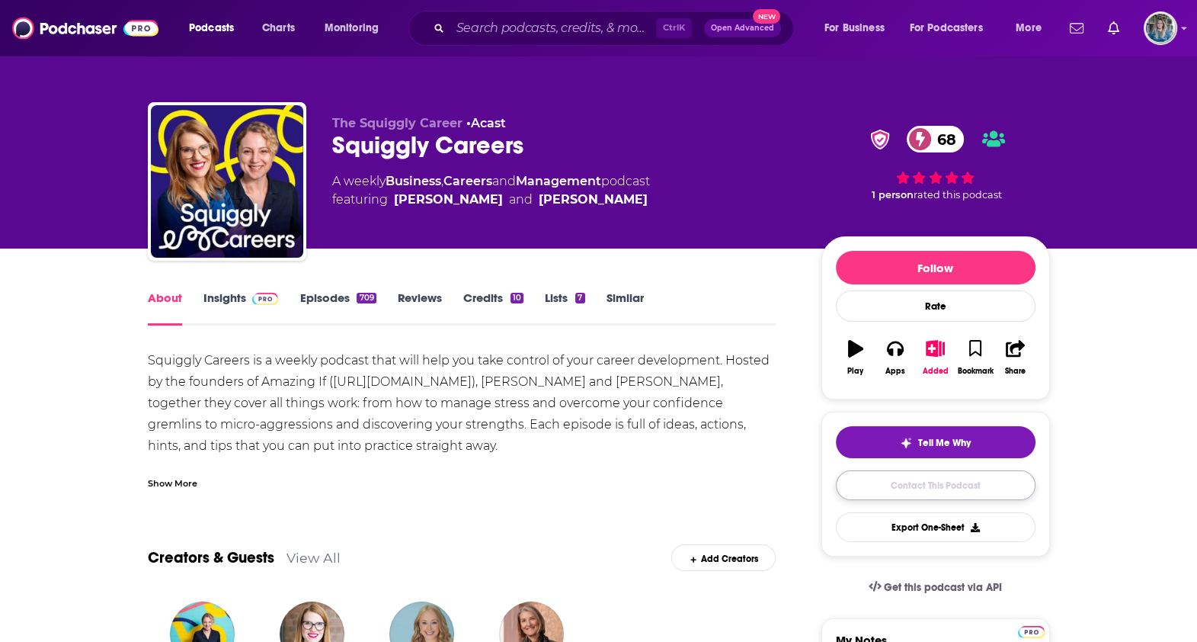
click at [933, 492] on link "Contact This Podcast" at bounding box center [936, 485] width 200 height 30
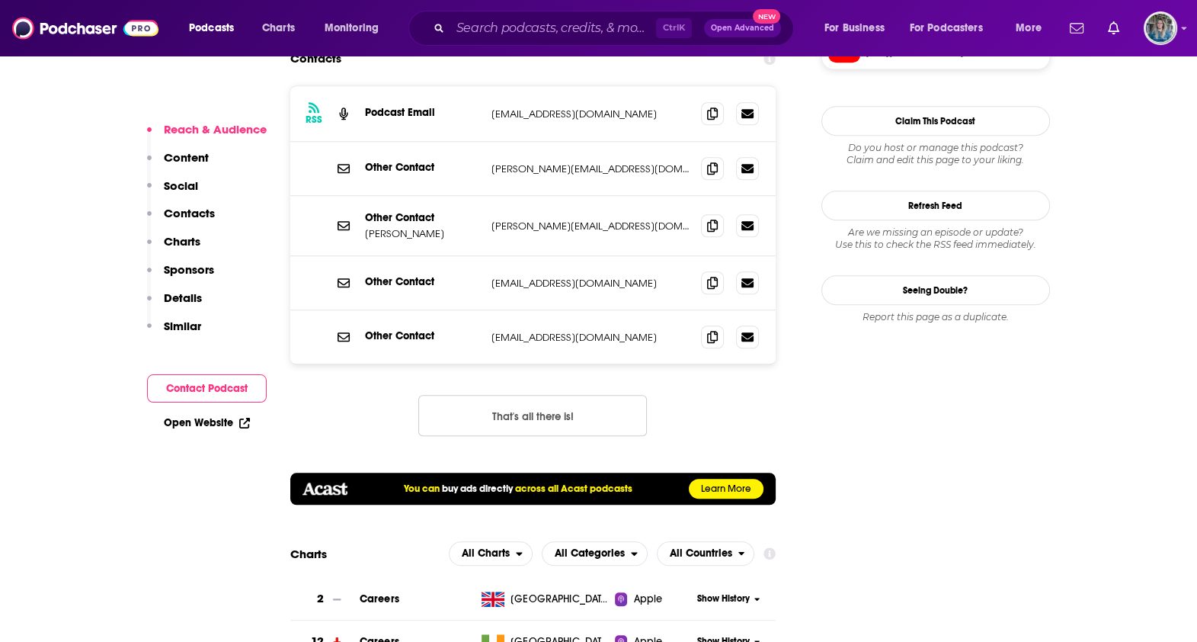
scroll to position [1443, 0]
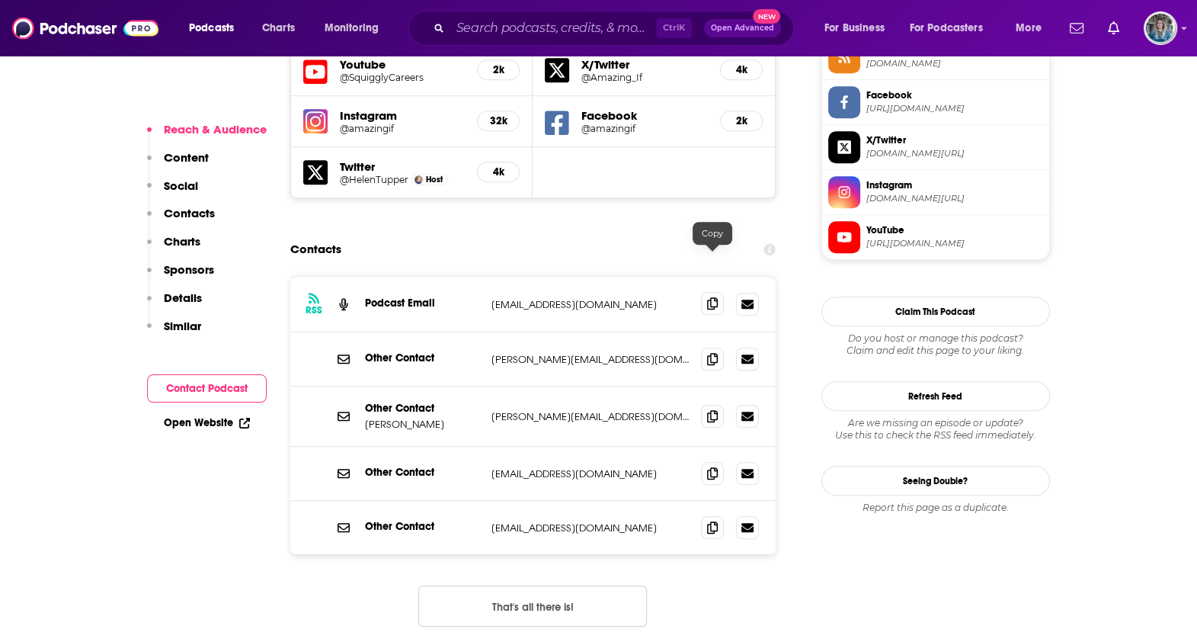
click at [714, 297] on icon at bounding box center [712, 303] width 11 height 12
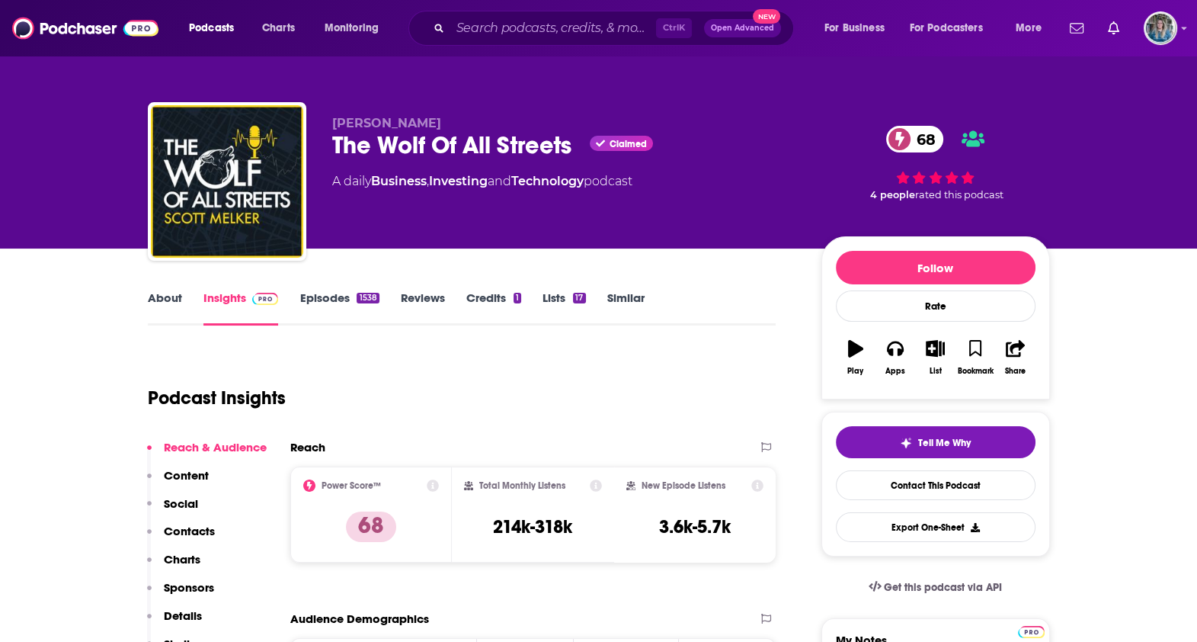
click at [180, 295] on link "About" at bounding box center [165, 307] width 34 height 35
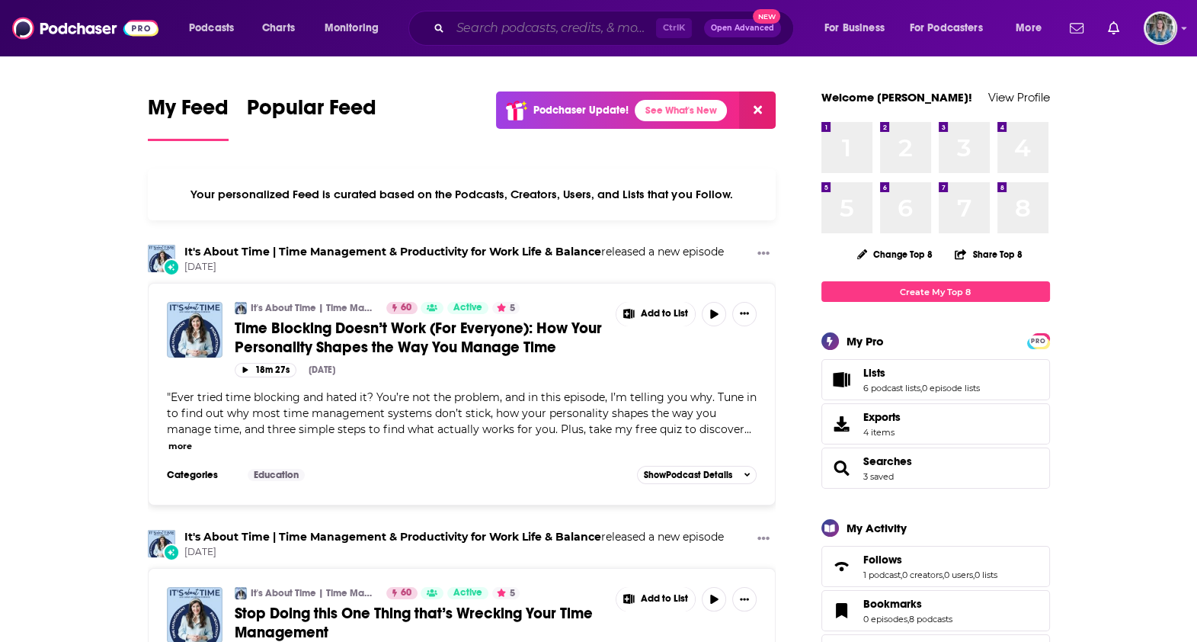
click at [560, 27] on input "Search podcasts, credits, & more..." at bounding box center [553, 28] width 206 height 24
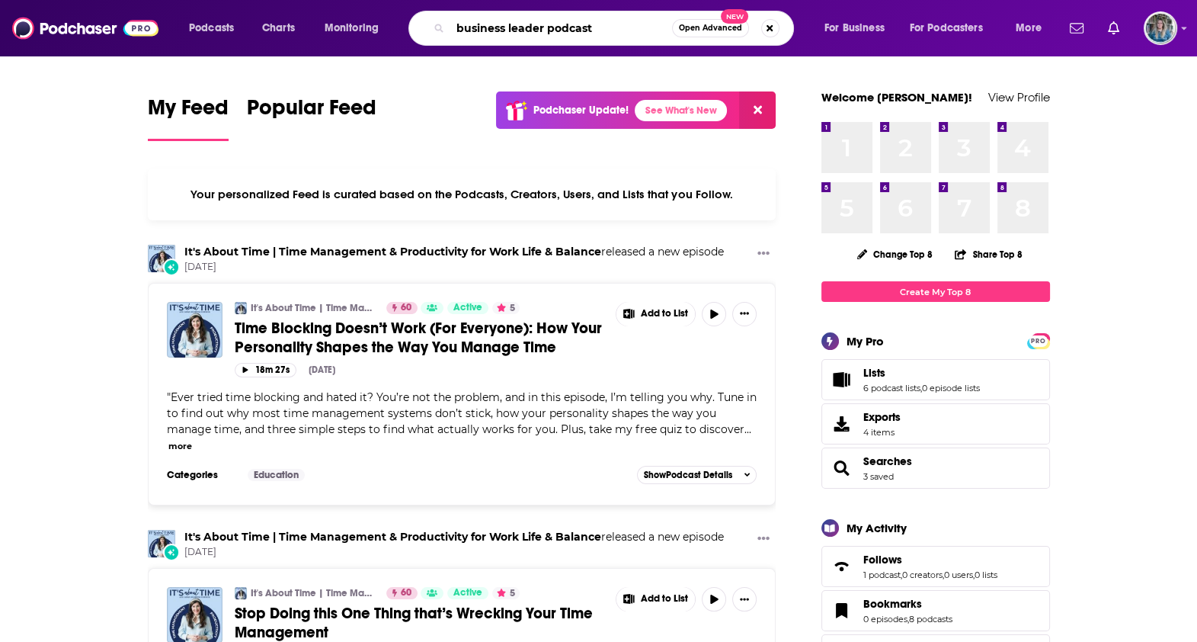
type input "business leader podcast"
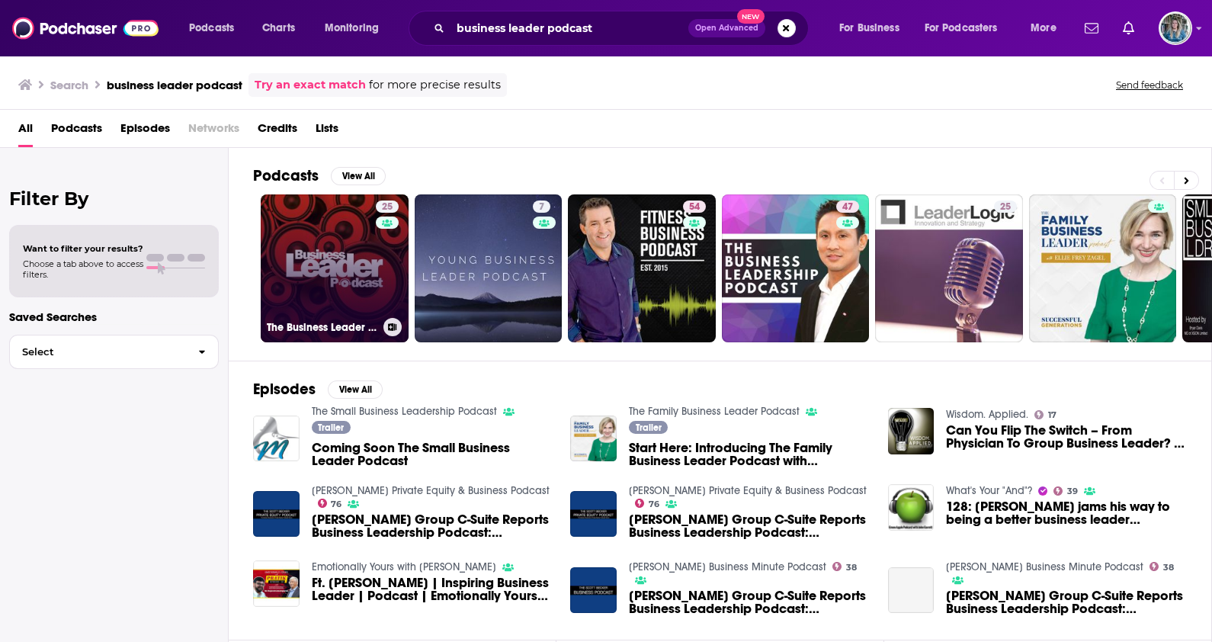
click at [336, 254] on link "25 The Business Leader Podcast" at bounding box center [335, 268] width 148 height 148
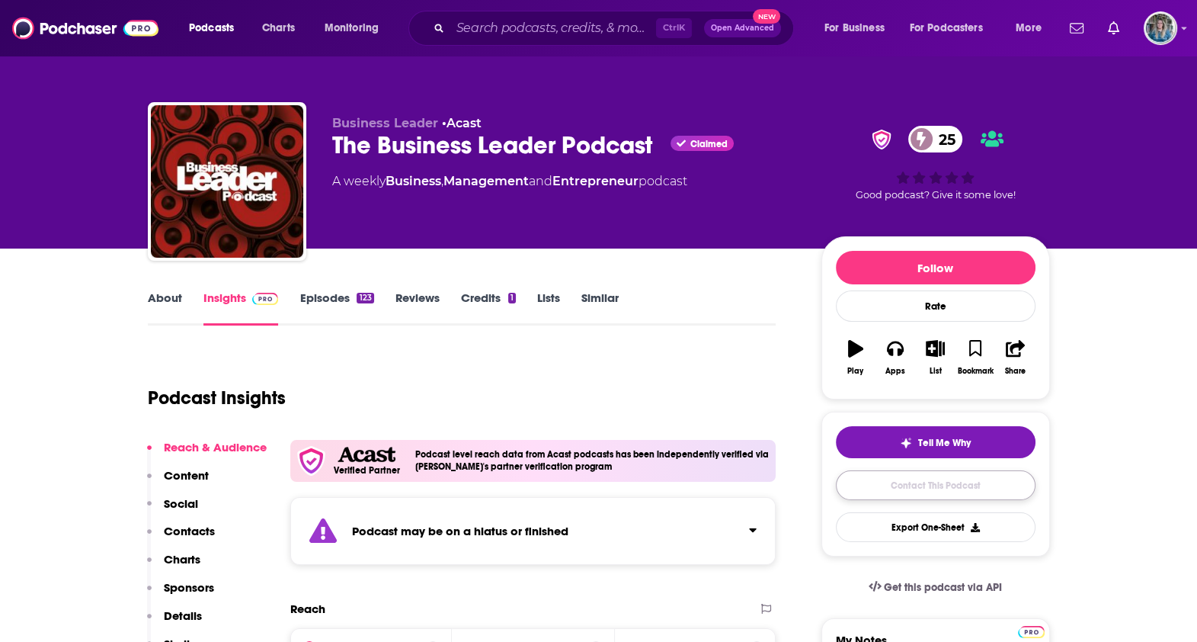
click at [892, 489] on link "Contact This Podcast" at bounding box center [936, 485] width 200 height 30
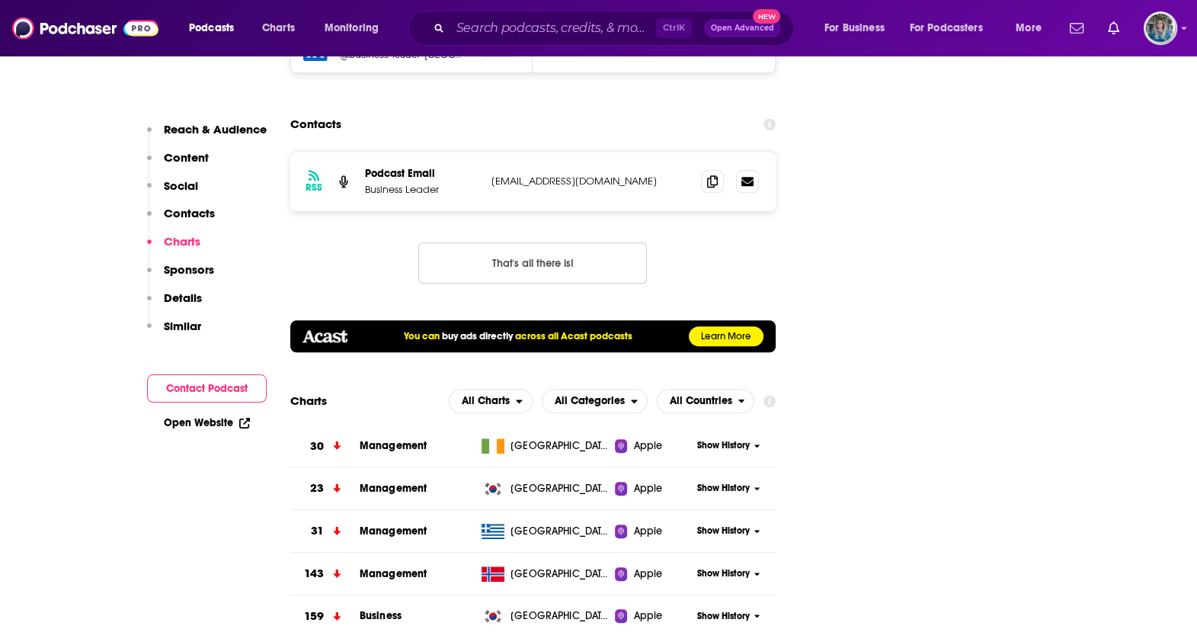
scroll to position [1538, 0]
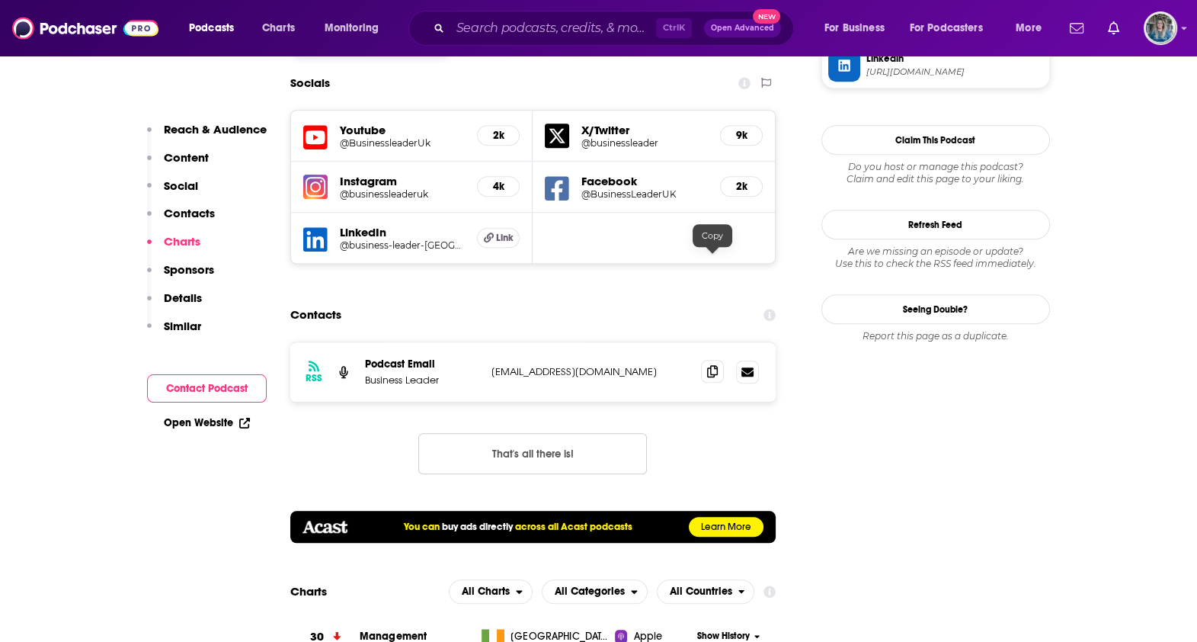
click at [701, 360] on span at bounding box center [712, 371] width 23 height 23
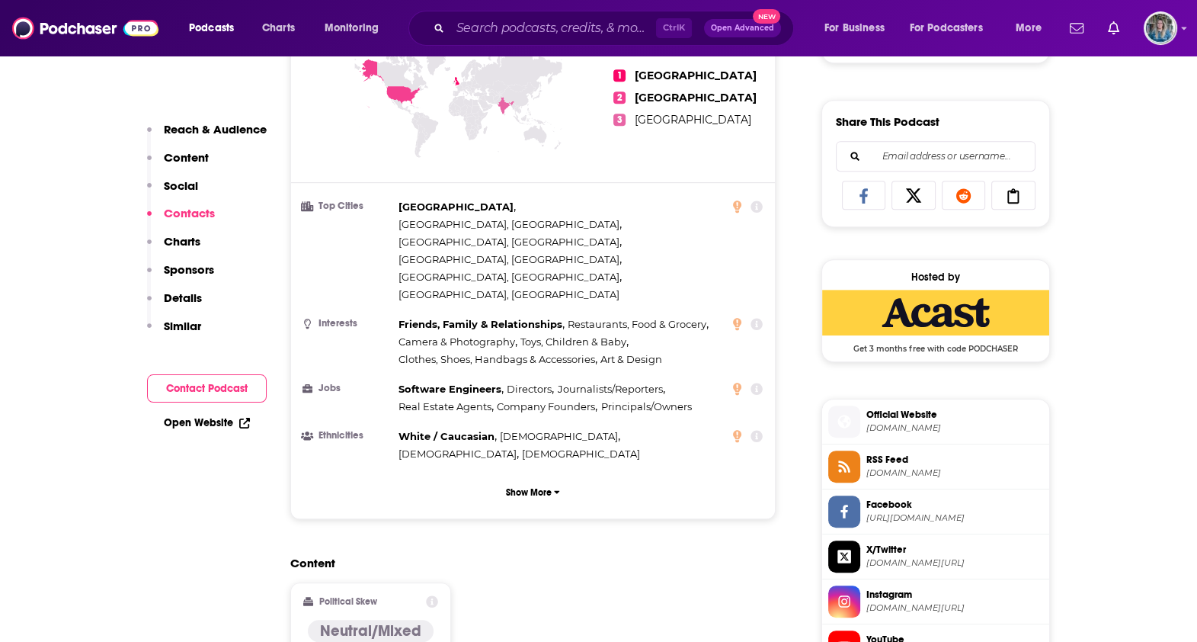
scroll to position [871, 0]
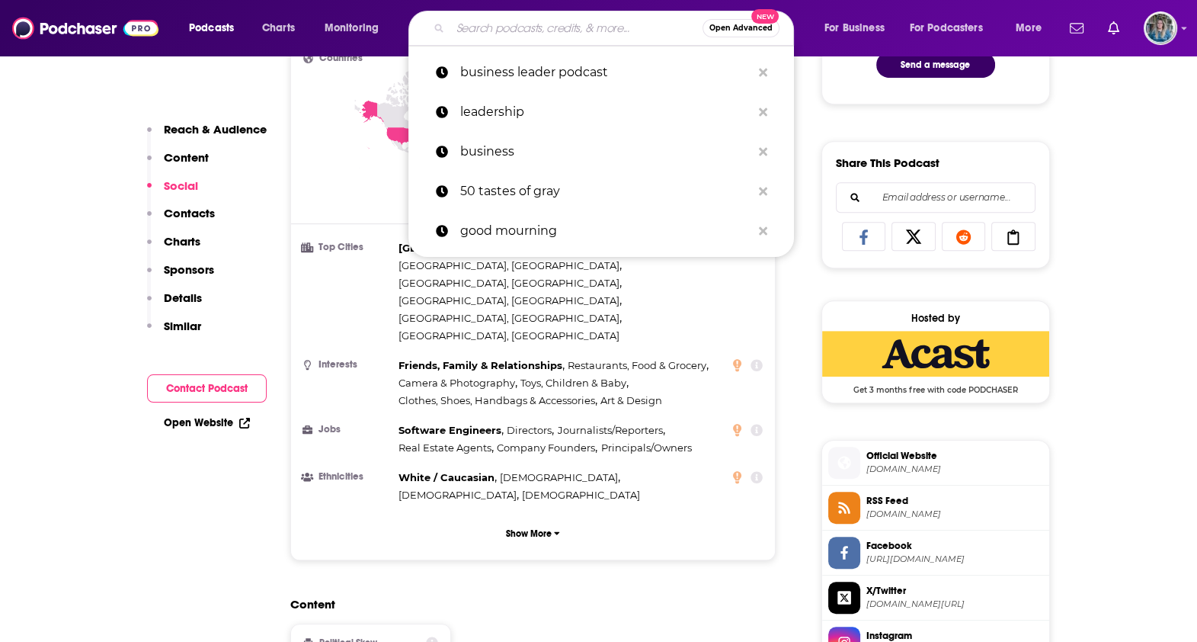
click at [578, 26] on input "Search podcasts, credits, & more..." at bounding box center [576, 28] width 252 height 24
paste input "Leadership Lessons from Management [DATE]"
type input "Leadership Lessons from Management [DATE]"
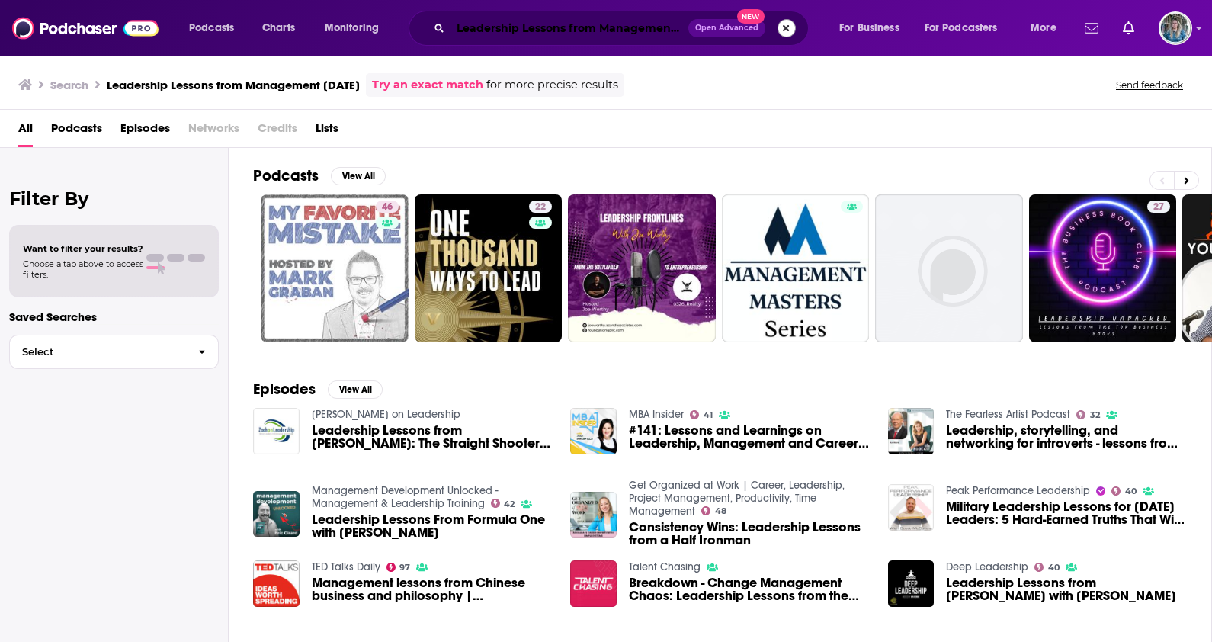
scroll to position [0, 31]
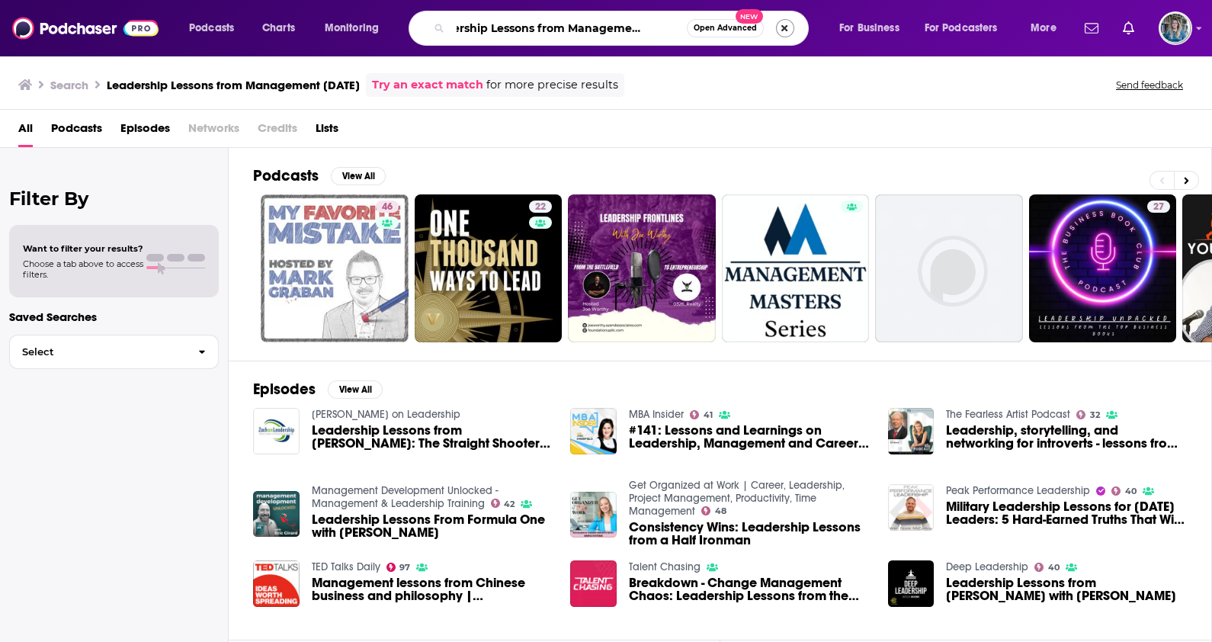
drag, startPoint x: 567, startPoint y: 27, endPoint x: 777, endPoint y: 25, distance: 209.6
click at [777, 25] on div "Leadership Lessons from Management [DATE] Open Advanced New" at bounding box center [608, 28] width 400 height 35
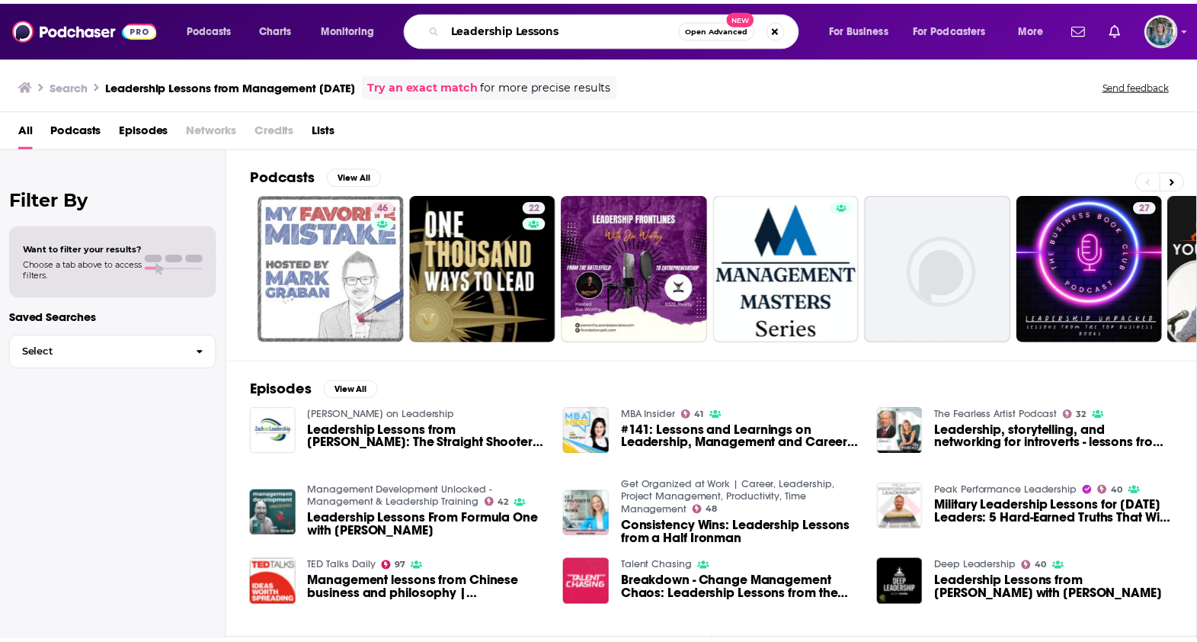
scroll to position [0, 0]
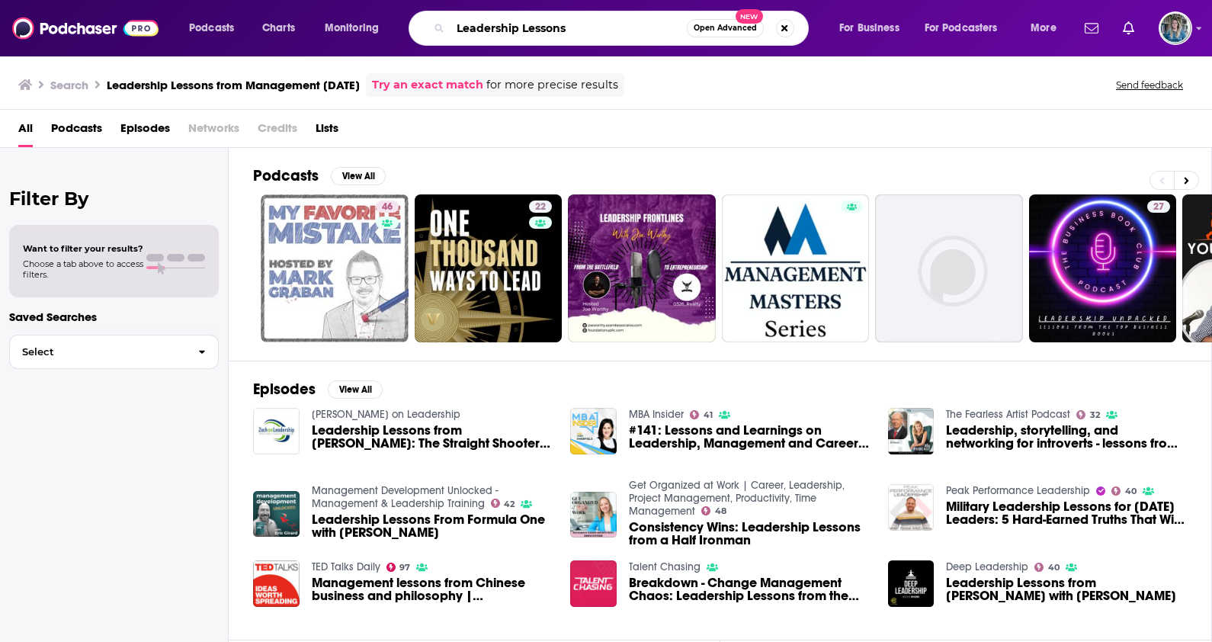
type input "Leadership Lessons"
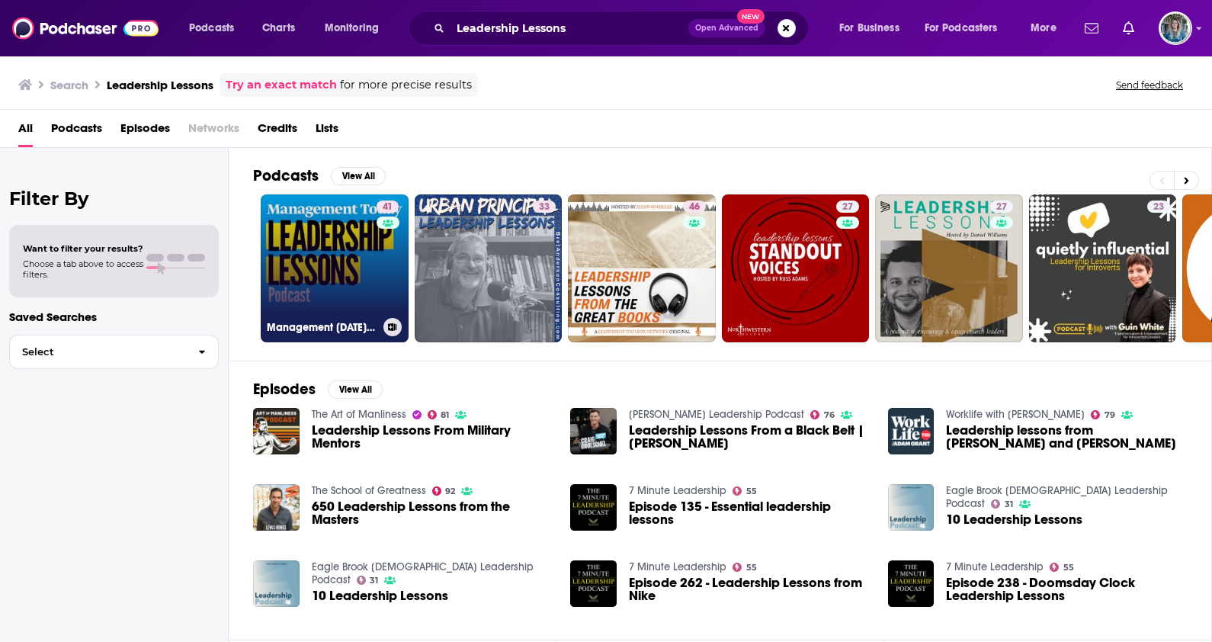
click at [343, 255] on link "41 Management [DATE] Leadership Lessons" at bounding box center [335, 268] width 148 height 148
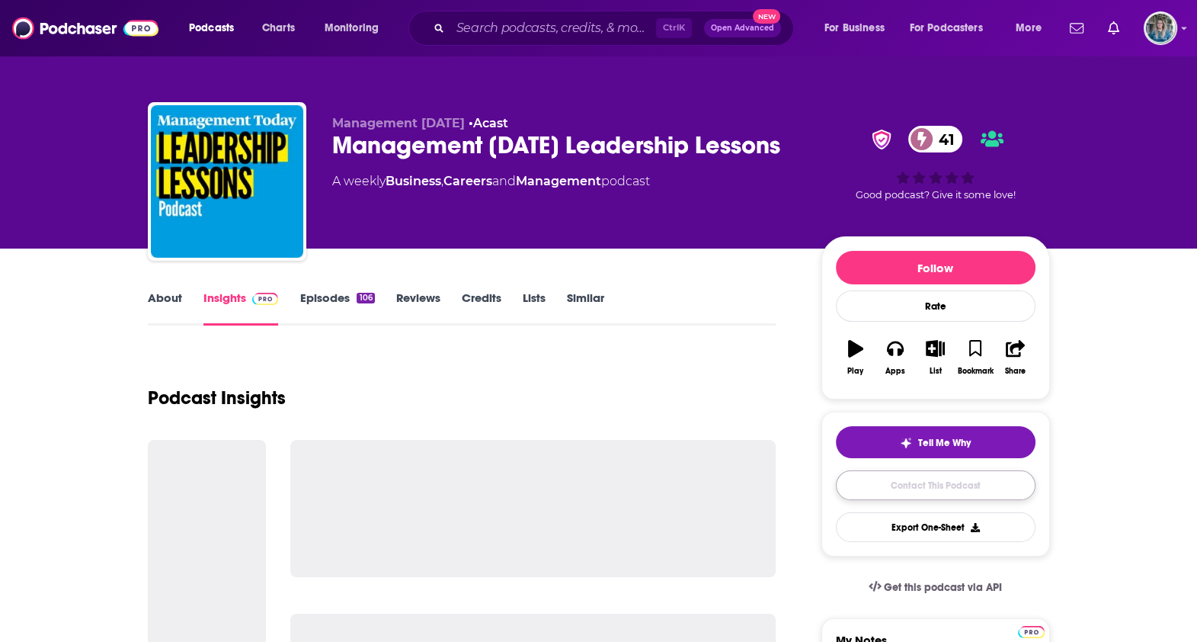
click at [917, 488] on link "Contact This Podcast" at bounding box center [936, 485] width 200 height 30
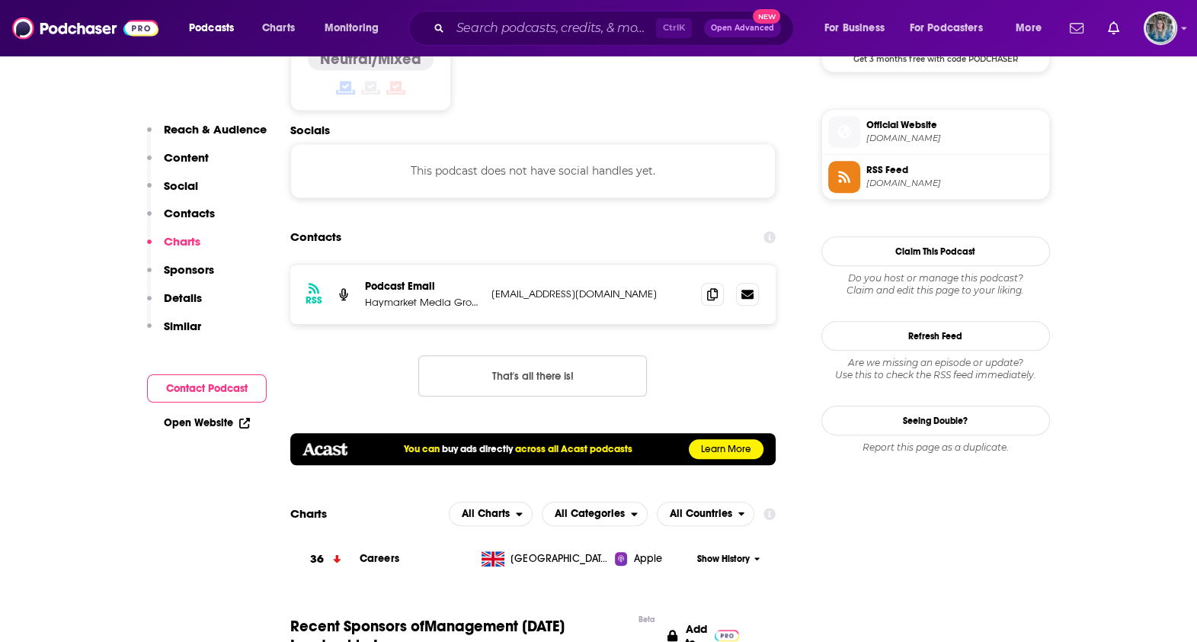
scroll to position [1311, 0]
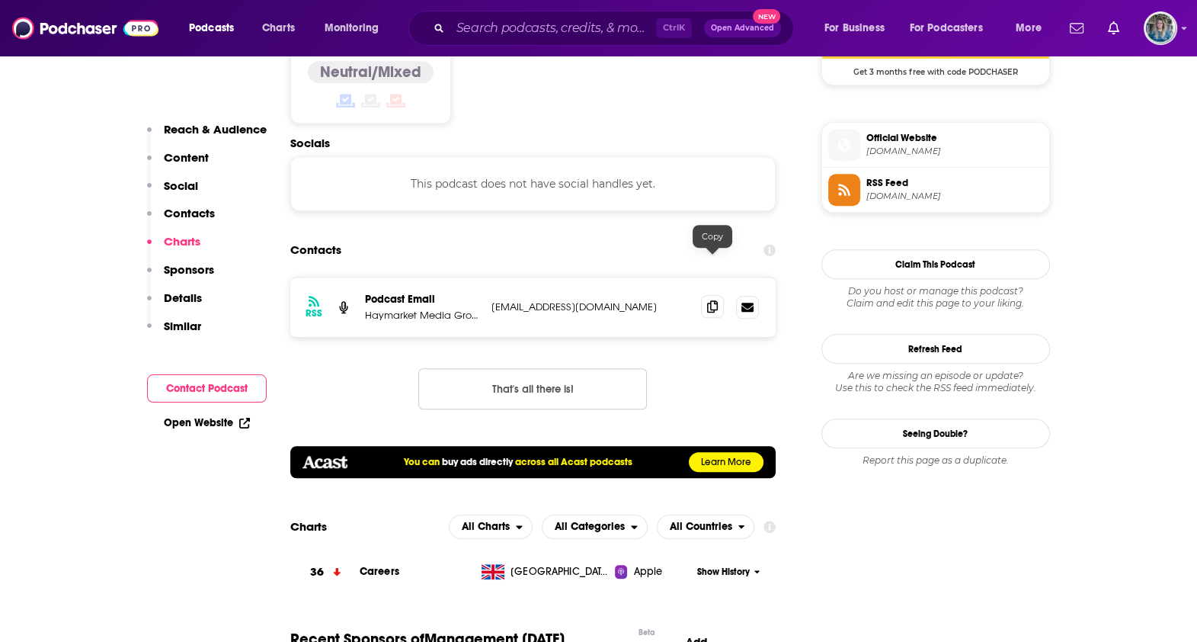
click at [715, 300] on icon at bounding box center [712, 306] width 11 height 12
click at [556, 30] on input "Search podcasts, credits, & more..." at bounding box center [553, 28] width 206 height 24
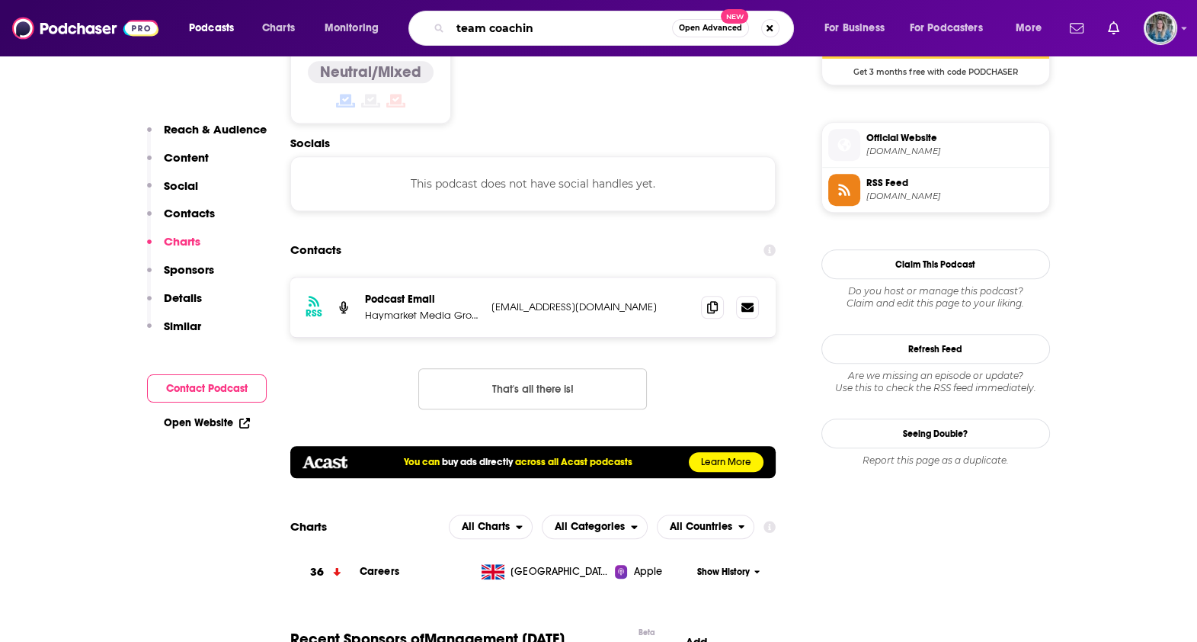
type input "team coaching"
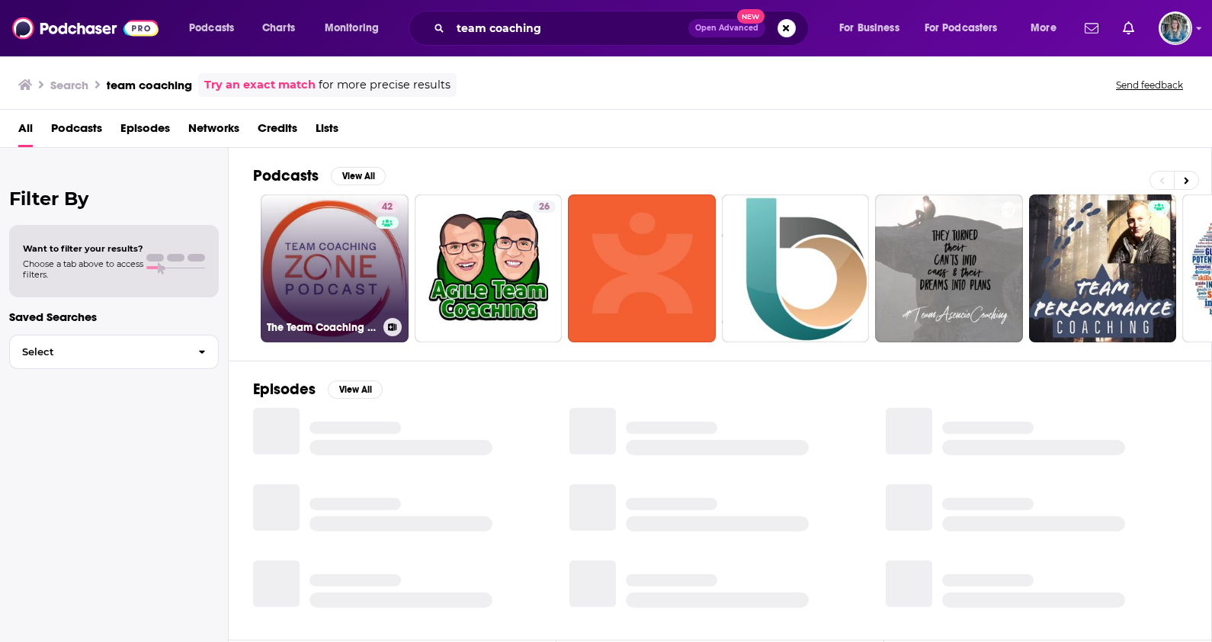
click at [302, 271] on link "42 The Team Coaching Zone Podcast: Coaching | Teams | Leadership" at bounding box center [335, 268] width 148 height 148
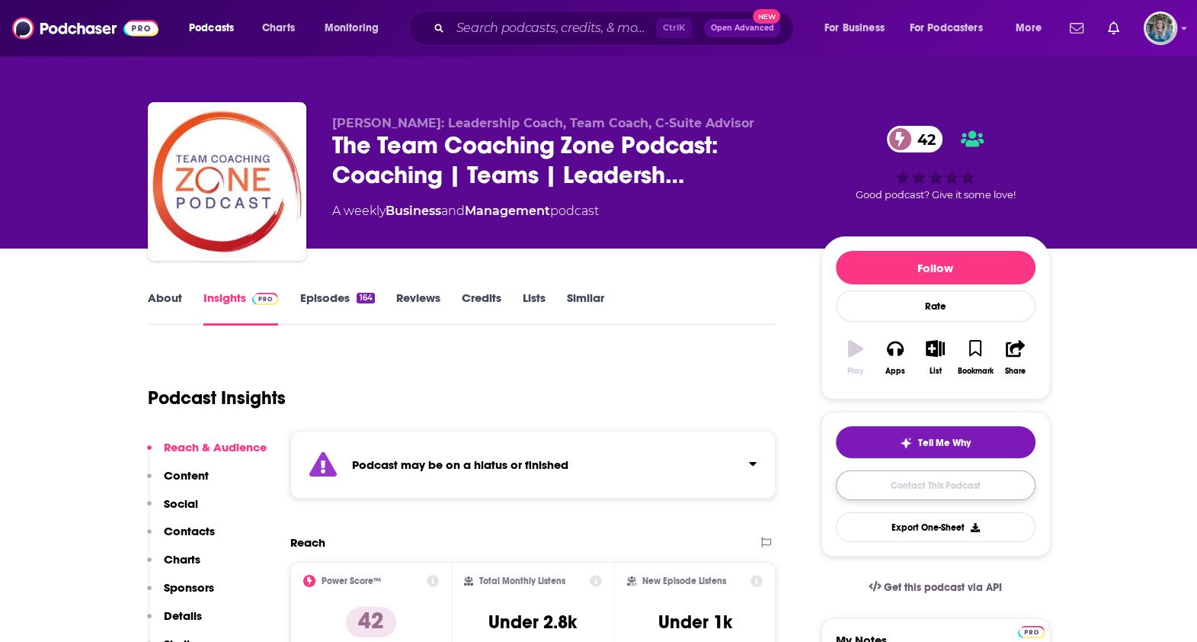
click at [959, 488] on link "Contact This Podcast" at bounding box center [936, 485] width 200 height 30
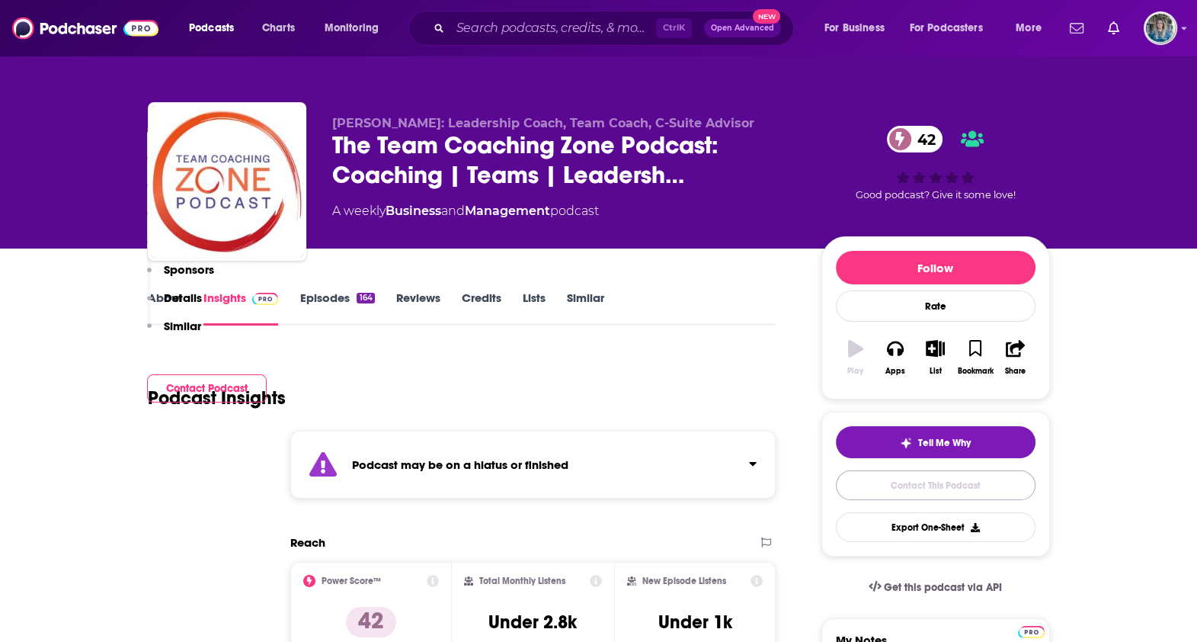
scroll to position [1548, 0]
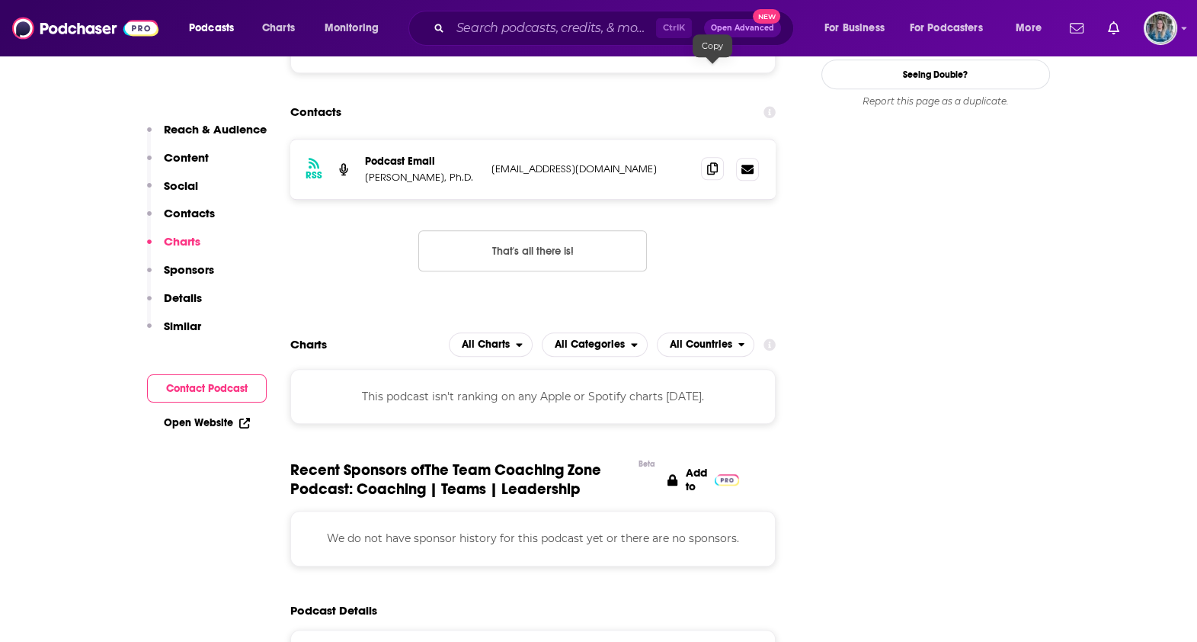
click at [713, 162] on icon at bounding box center [712, 168] width 11 height 12
click at [539, 24] on input "Search podcasts, credits, & more..." at bounding box center [553, 28] width 206 height 24
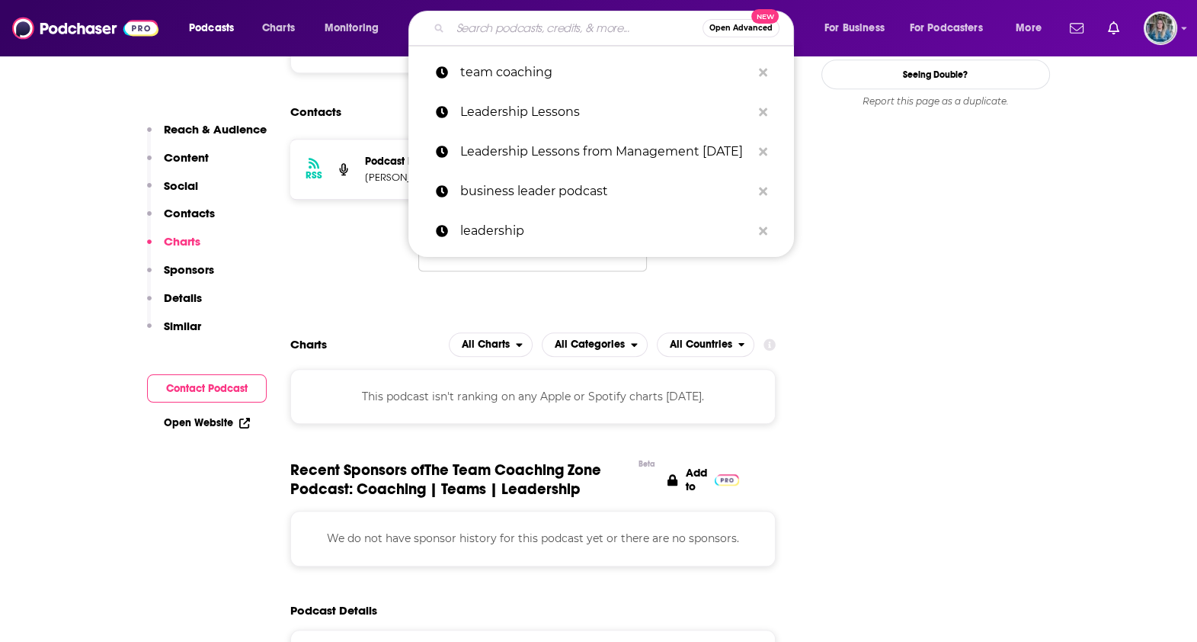
paste input "How to Be Awesome At Your Job"
type input "How to Be Awesome At Your Job"
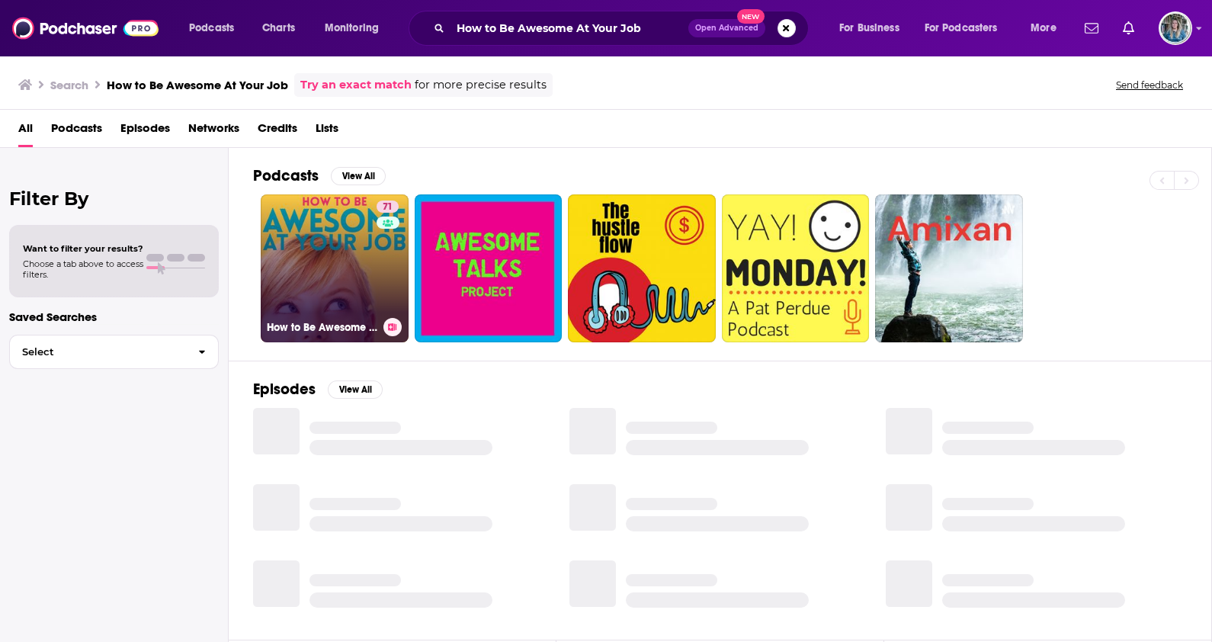
click at [338, 298] on link "71 How to Be Awesome at Your Job" at bounding box center [335, 268] width 148 height 148
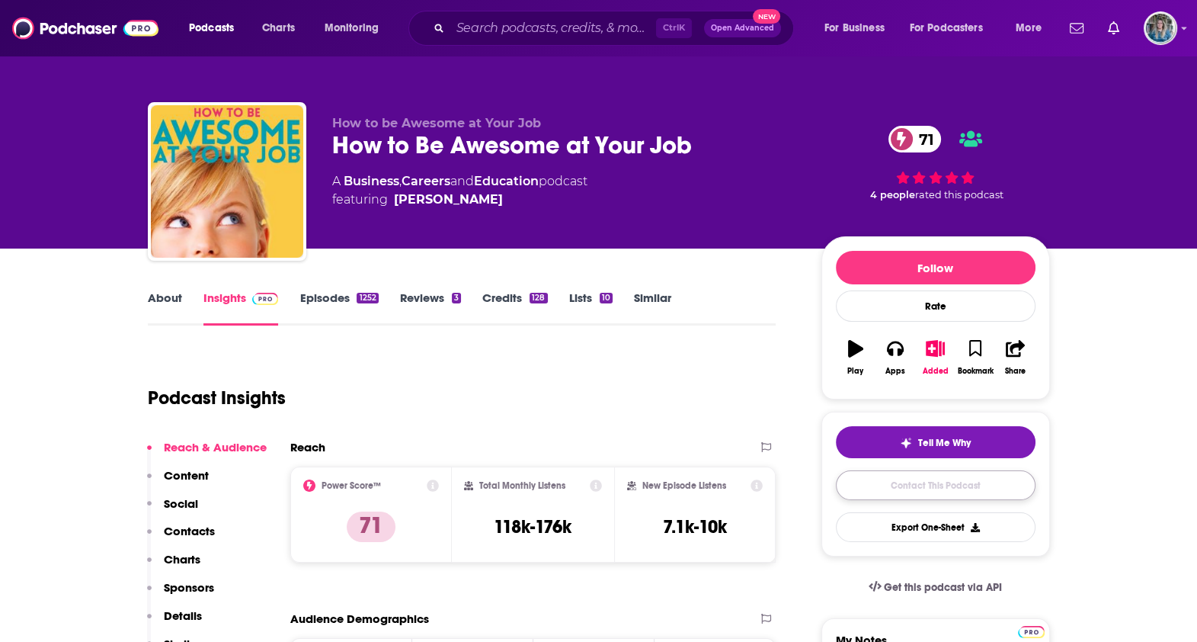
click at [966, 483] on link "Contact This Podcast" at bounding box center [936, 485] width 200 height 30
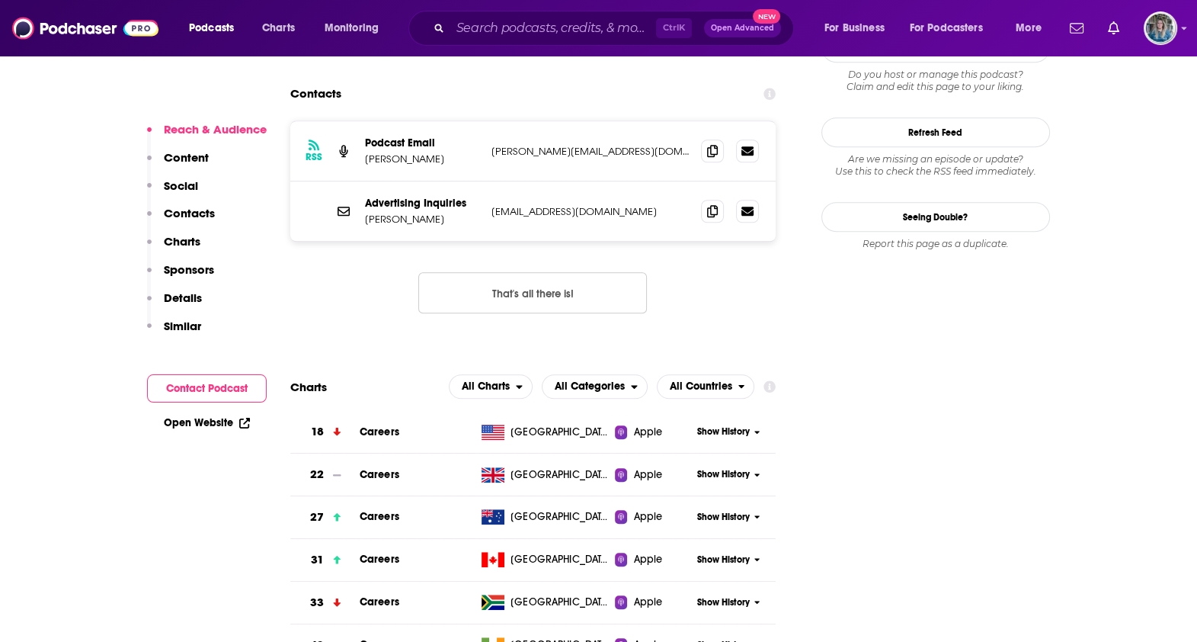
scroll to position [1359, 0]
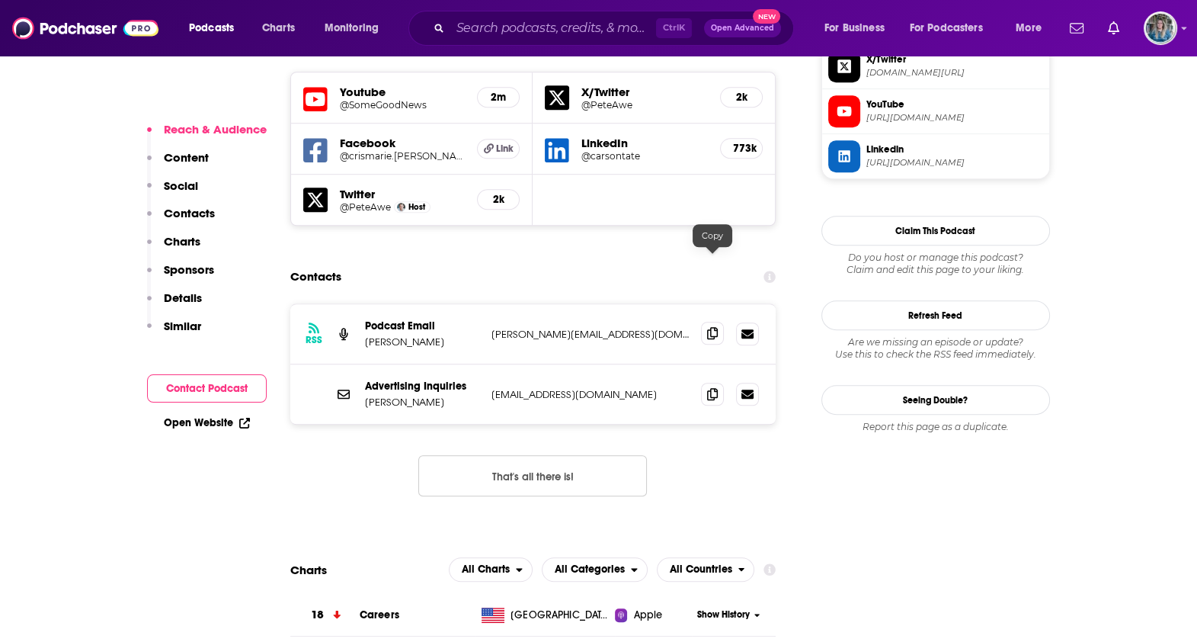
click at [712, 327] on icon at bounding box center [712, 333] width 11 height 12
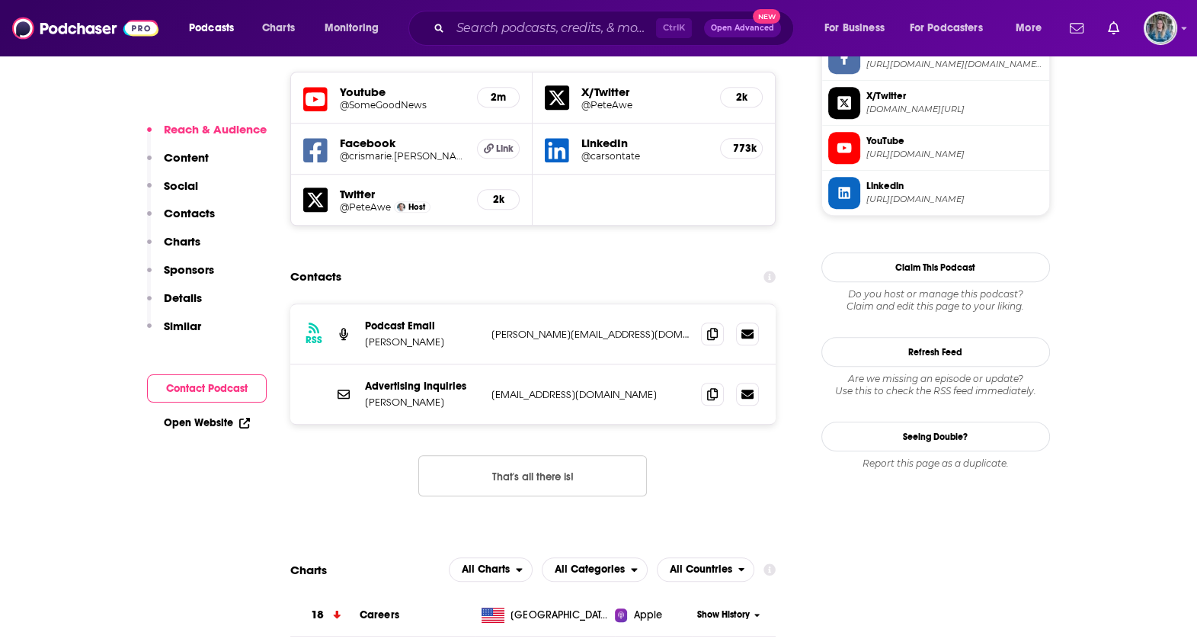
click at [504, 12] on div "Ctrl K Open Advanced New" at bounding box center [601, 28] width 386 height 35
click at [528, 43] on div "Ctrl K Open Advanced New" at bounding box center [601, 28] width 386 height 35
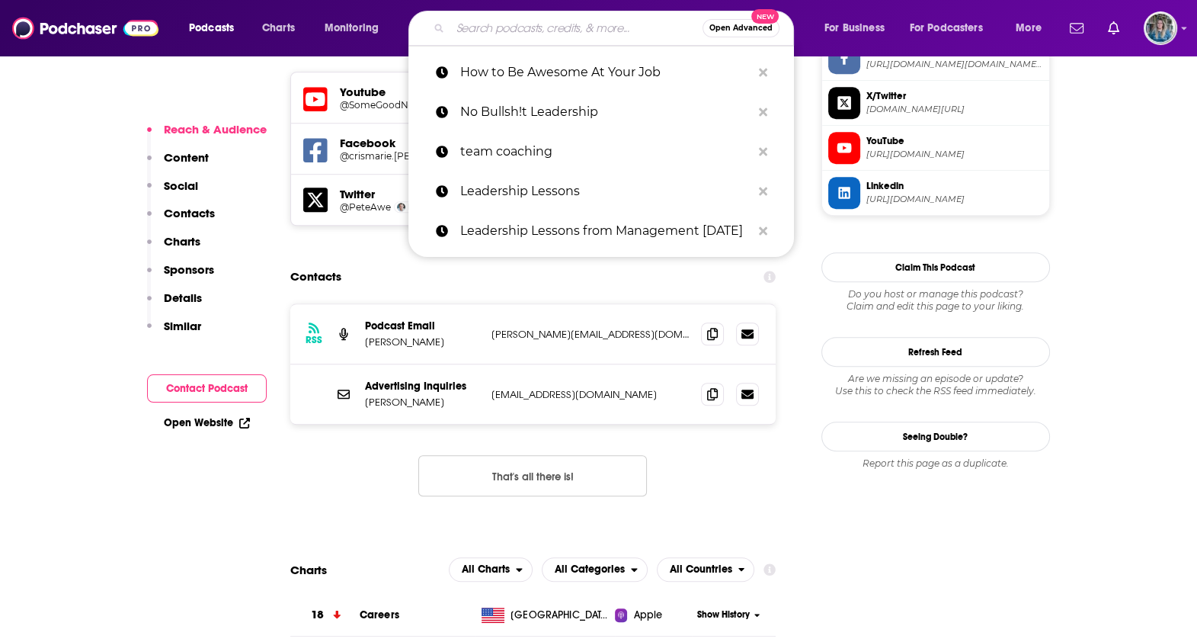
click at [520, 33] on input "Search podcasts, credits, & more..." at bounding box center [576, 28] width 252 height 24
paste input "Humans at Work"
type input "Humans at Work"
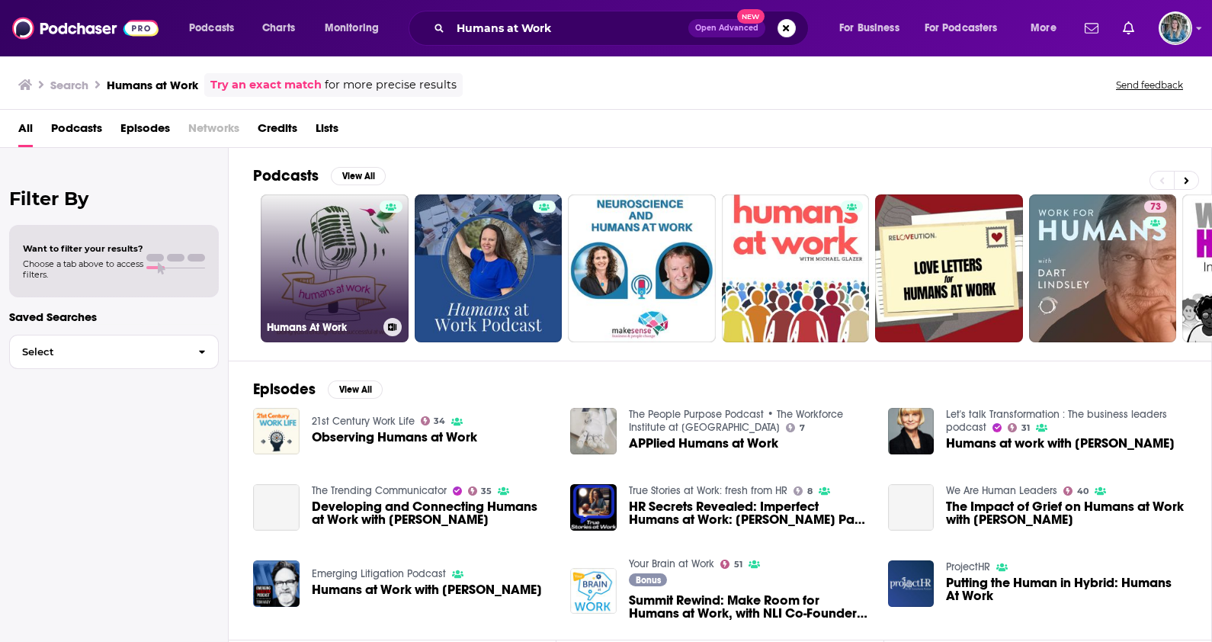
click at [325, 275] on link "Humans At Work" at bounding box center [335, 268] width 148 height 148
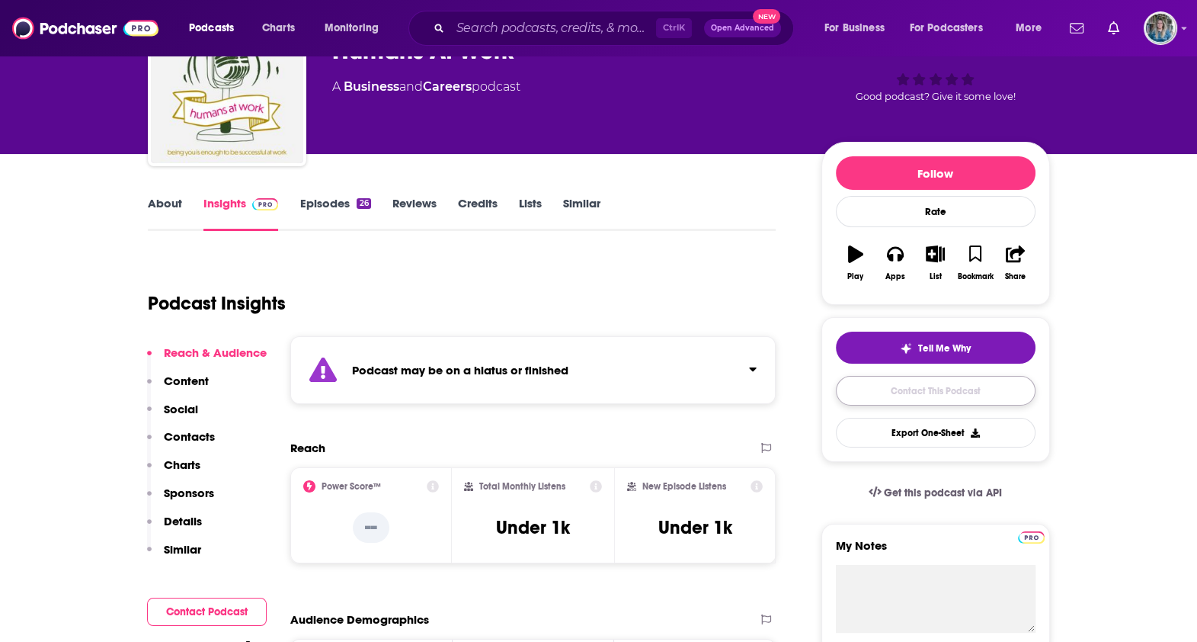
click at [933, 377] on link "Contact This Podcast" at bounding box center [936, 391] width 200 height 30
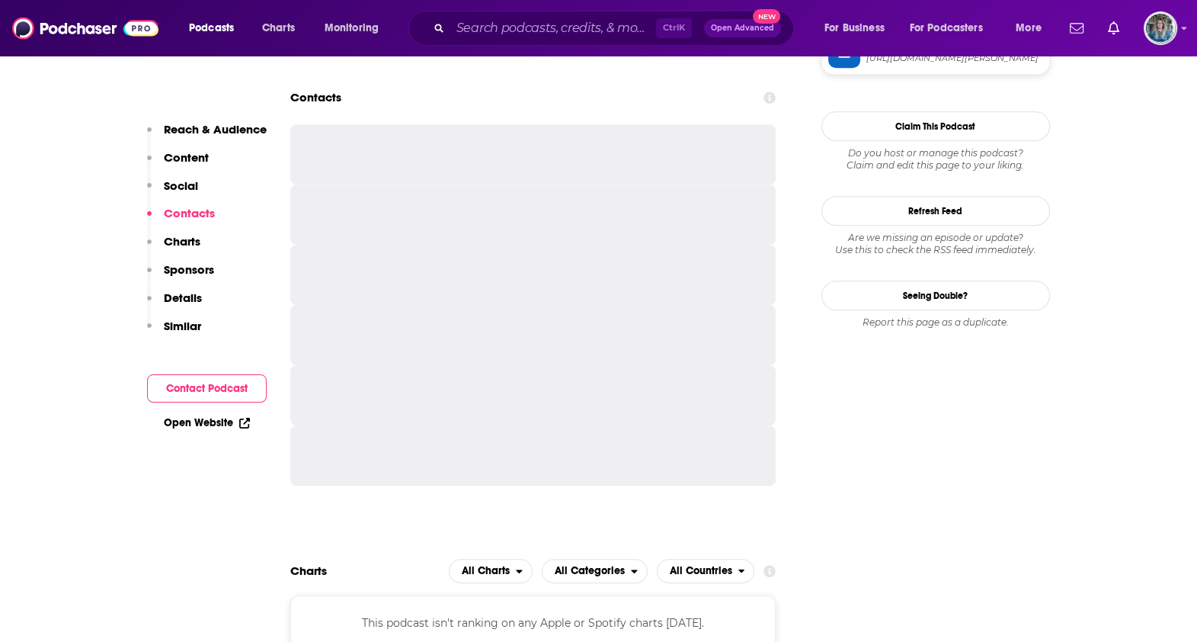
scroll to position [1333, 0]
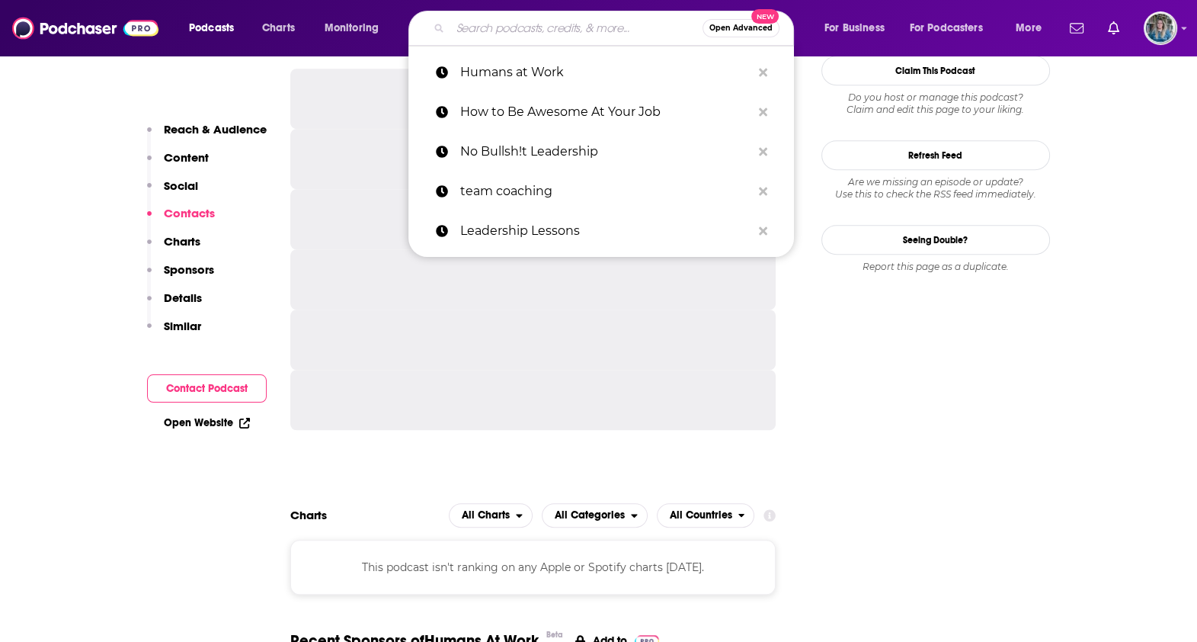
click at [533, 38] on input "Search podcasts, credits, & more..." at bounding box center [576, 28] width 252 height 24
click at [545, 70] on p "Humans at Work" at bounding box center [605, 73] width 291 height 40
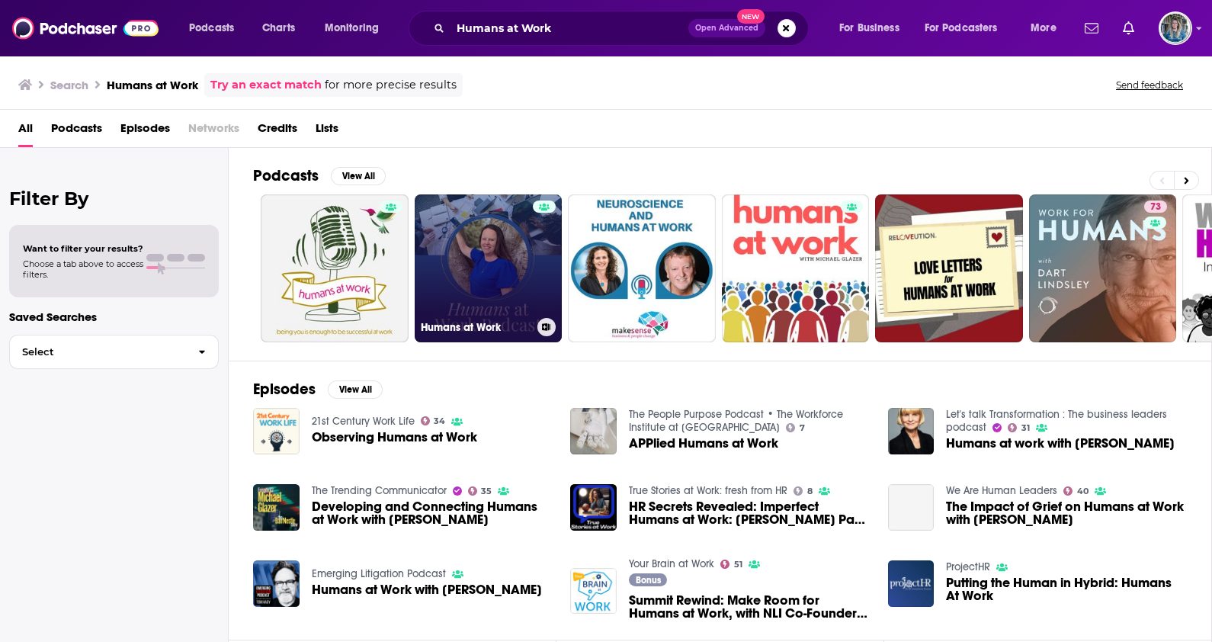
click at [468, 315] on link "Humans at Work" at bounding box center [489, 268] width 148 height 148
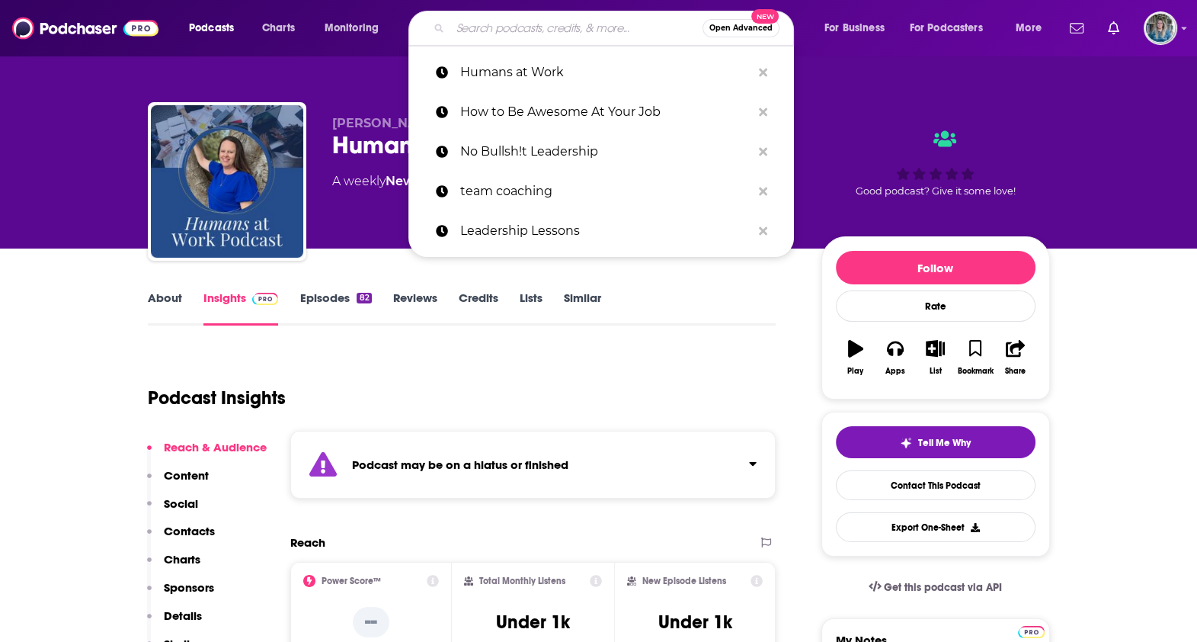
click at [481, 34] on input "Search podcasts, credits, & more..." at bounding box center [576, 28] width 252 height 24
click at [469, 61] on p "Humans at Work" at bounding box center [605, 73] width 291 height 40
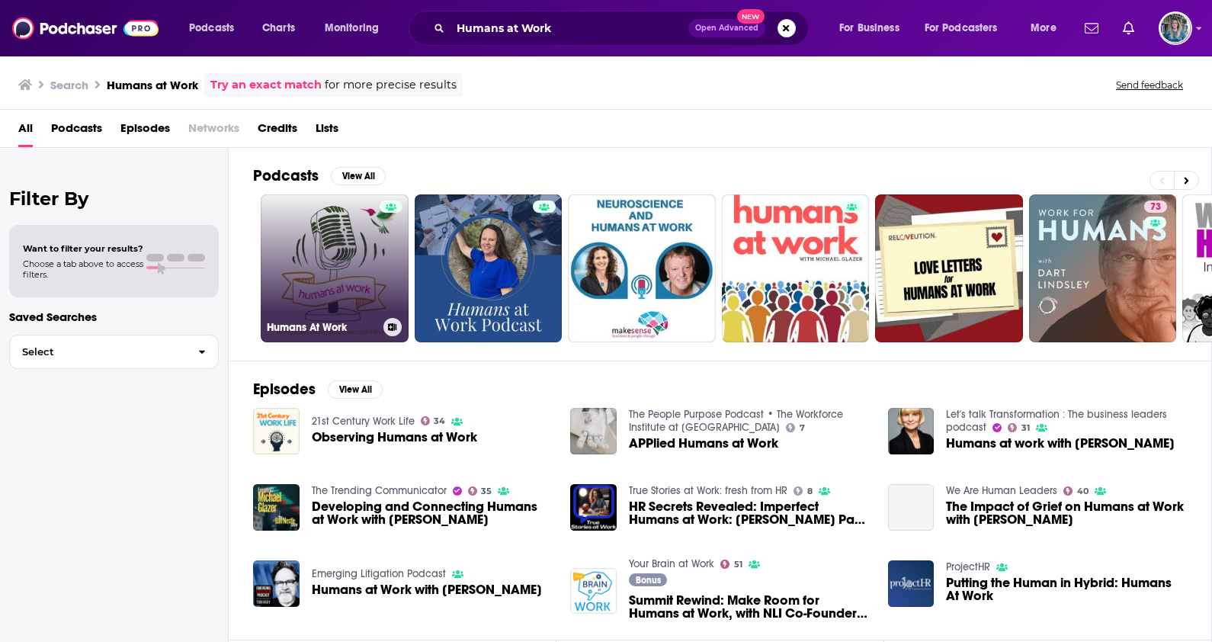
click at [322, 280] on link "Humans At Work" at bounding box center [335, 268] width 148 height 148
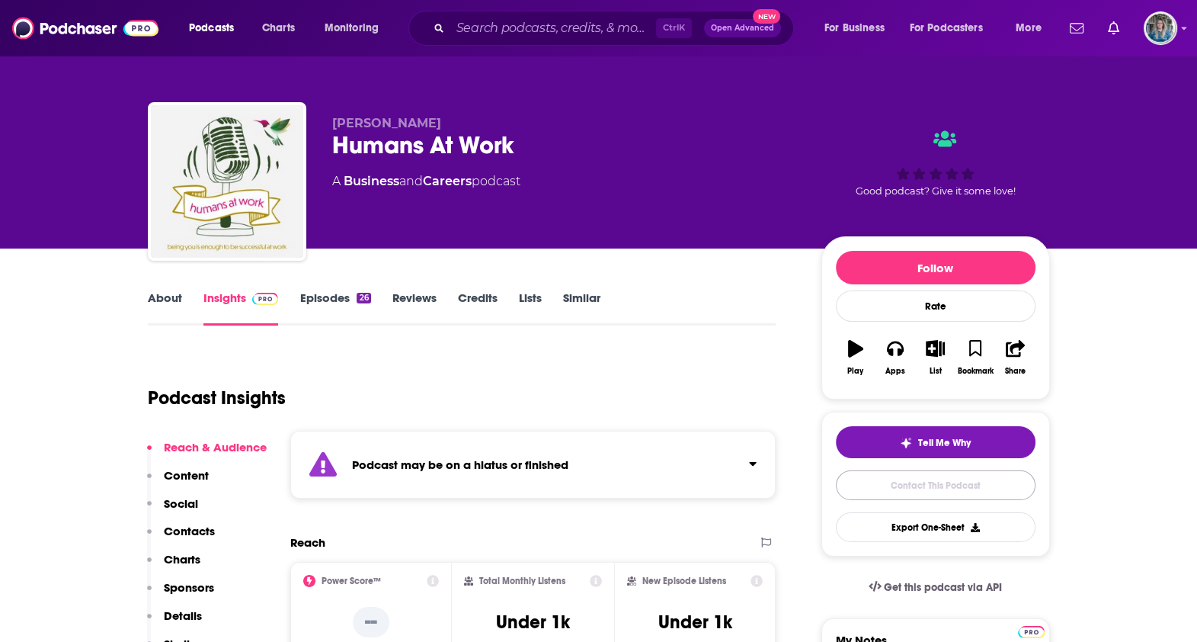
click at [930, 480] on link "Contact This Podcast" at bounding box center [936, 485] width 200 height 30
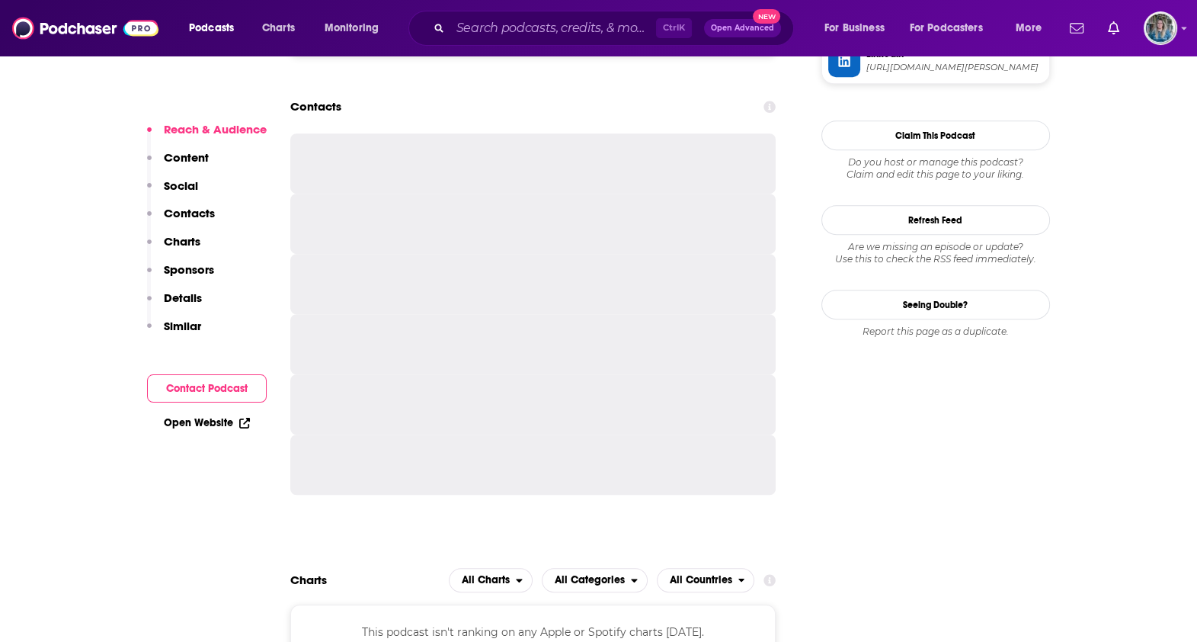
scroll to position [1262, 0]
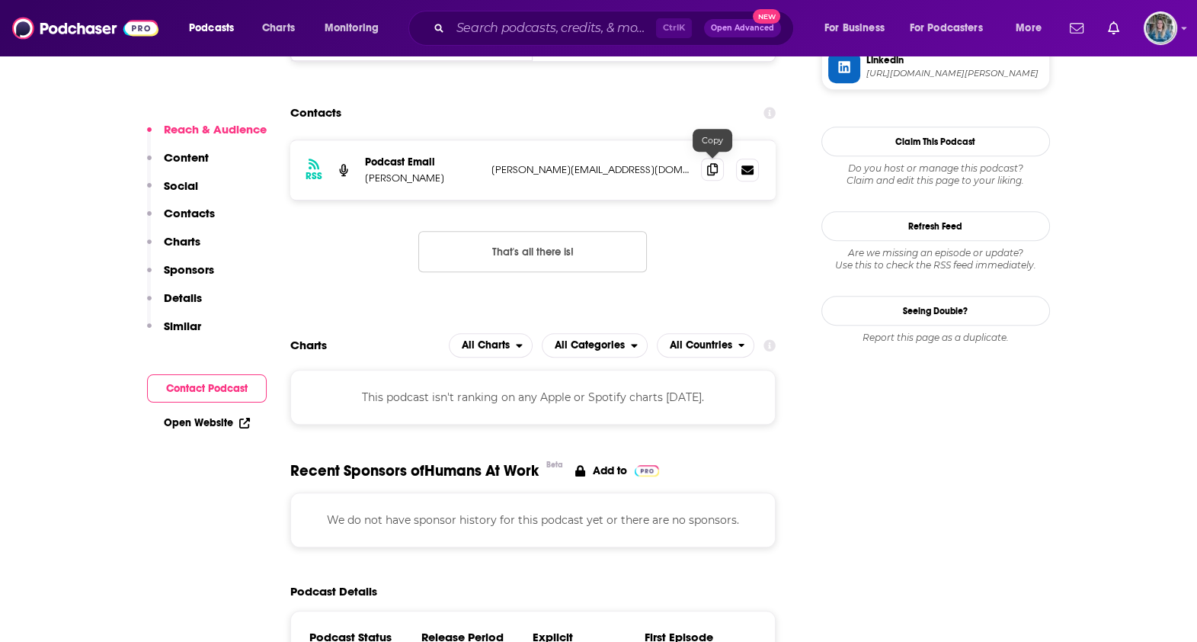
click at [715, 168] on icon at bounding box center [712, 169] width 11 height 12
click at [590, 30] on input "Search podcasts, credits, & more..." at bounding box center [553, 28] width 206 height 24
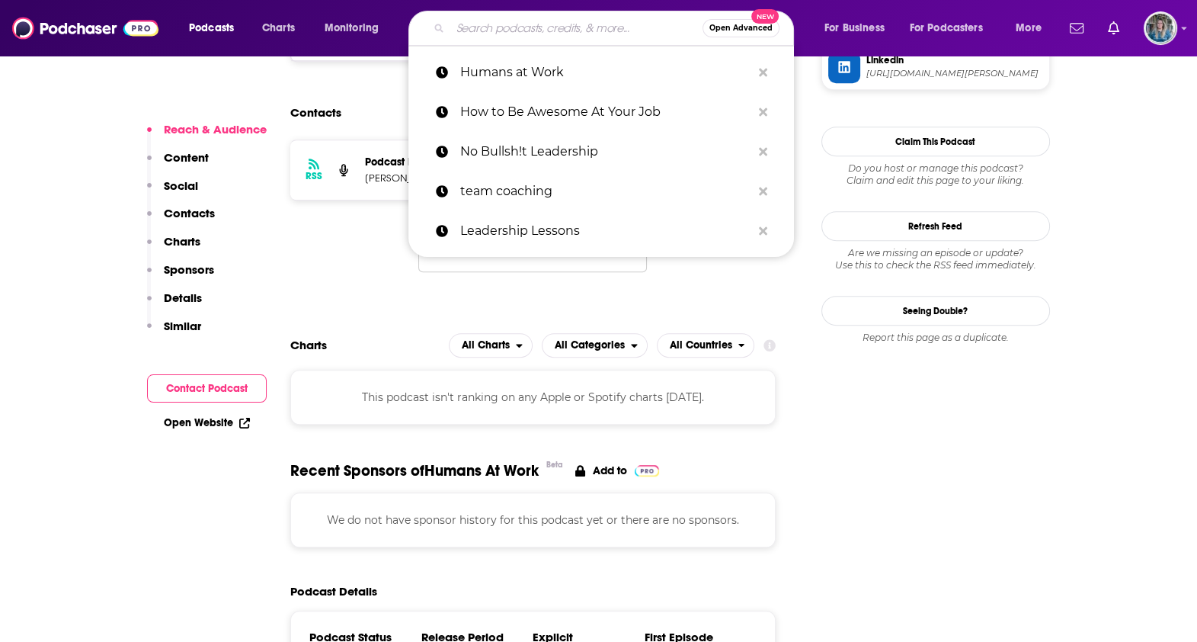
paste input "The People Space’s Work’s Not Working"
type input "The People Space’s Work’s Not Working"
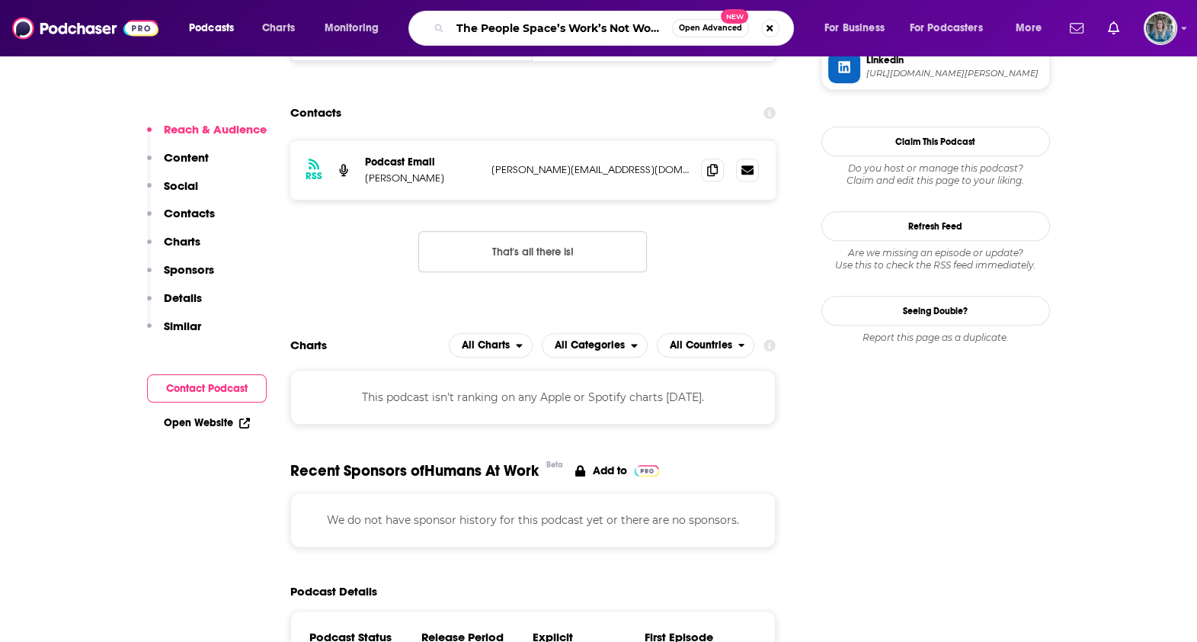
scroll to position [0, 15]
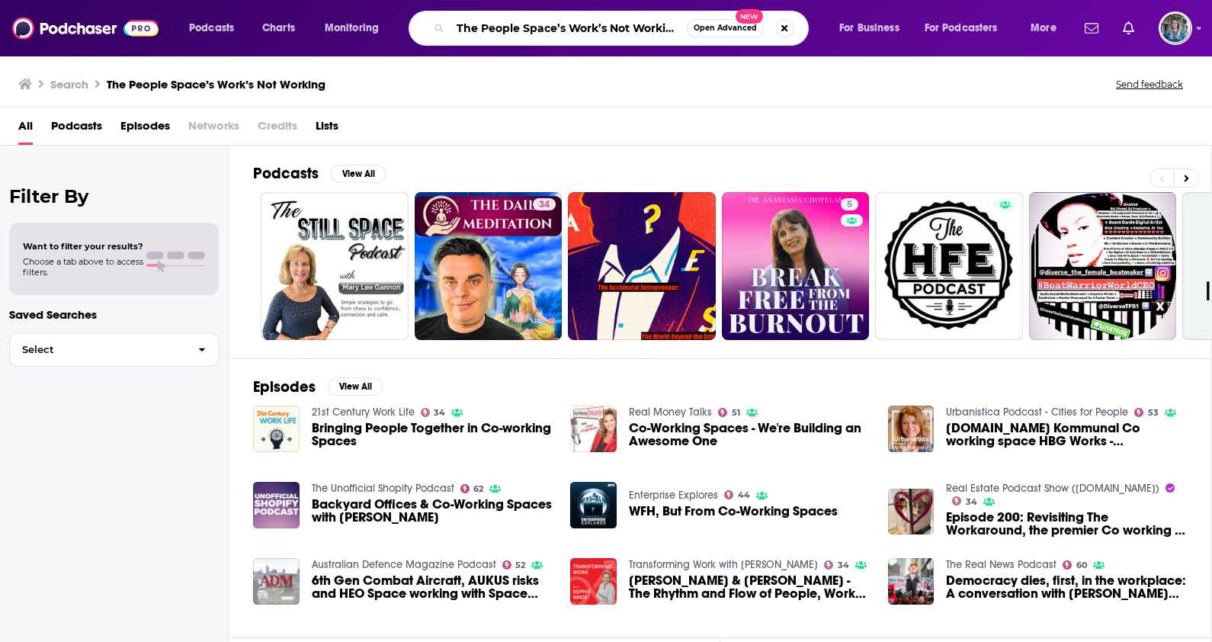
drag, startPoint x: 569, startPoint y: 29, endPoint x: 442, endPoint y: 27, distance: 127.3
click at [442, 27] on div "The People Space’s Work’s Not Working Open Advanced New" at bounding box center [608, 28] width 400 height 35
type input "Work’s Not Working"
